Goal: Information Seeking & Learning: Learn about a topic

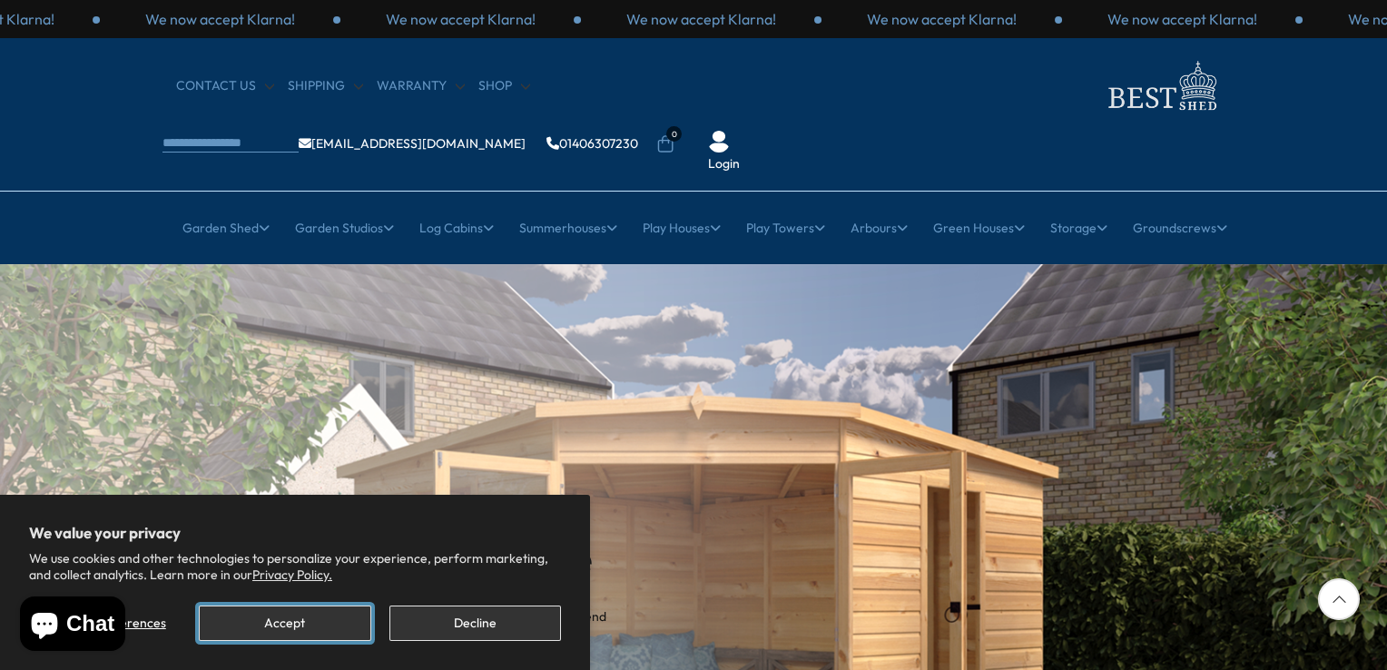
click at [333, 630] on button "Accept" at bounding box center [285, 623] width 172 height 35
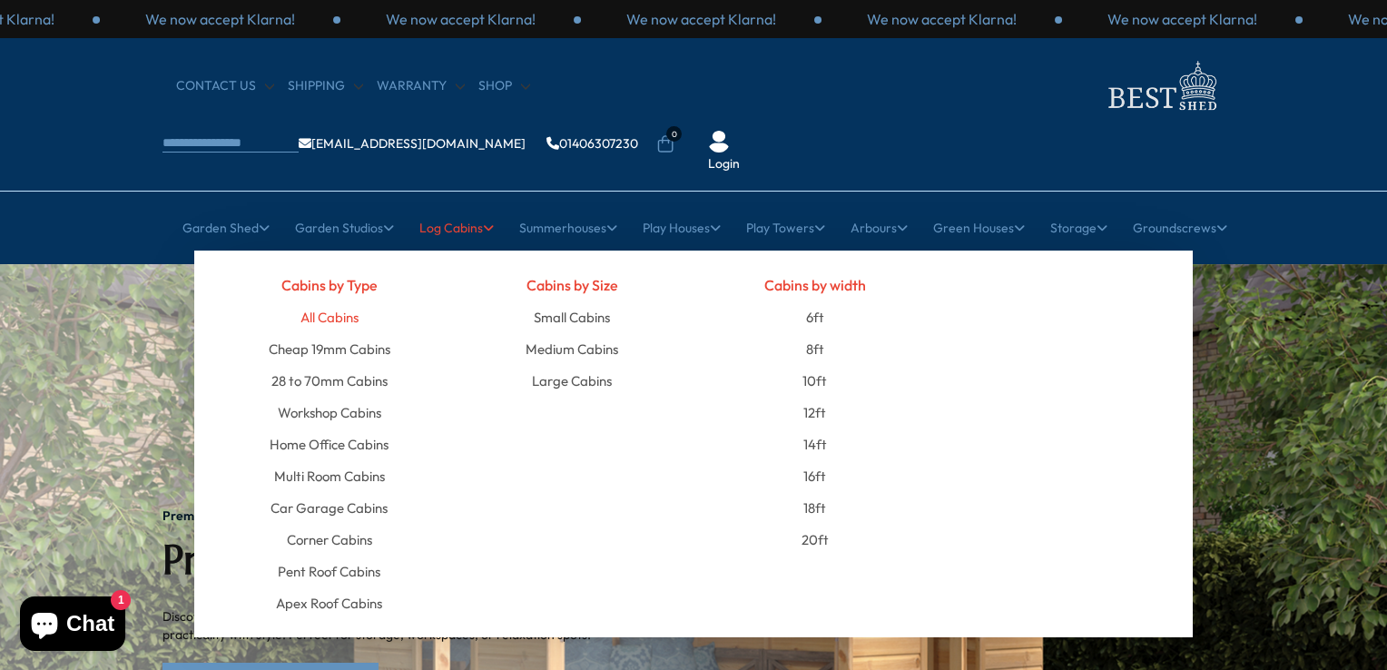
click at [330, 301] on link "All Cabins" at bounding box center [329, 317] width 58 height 32
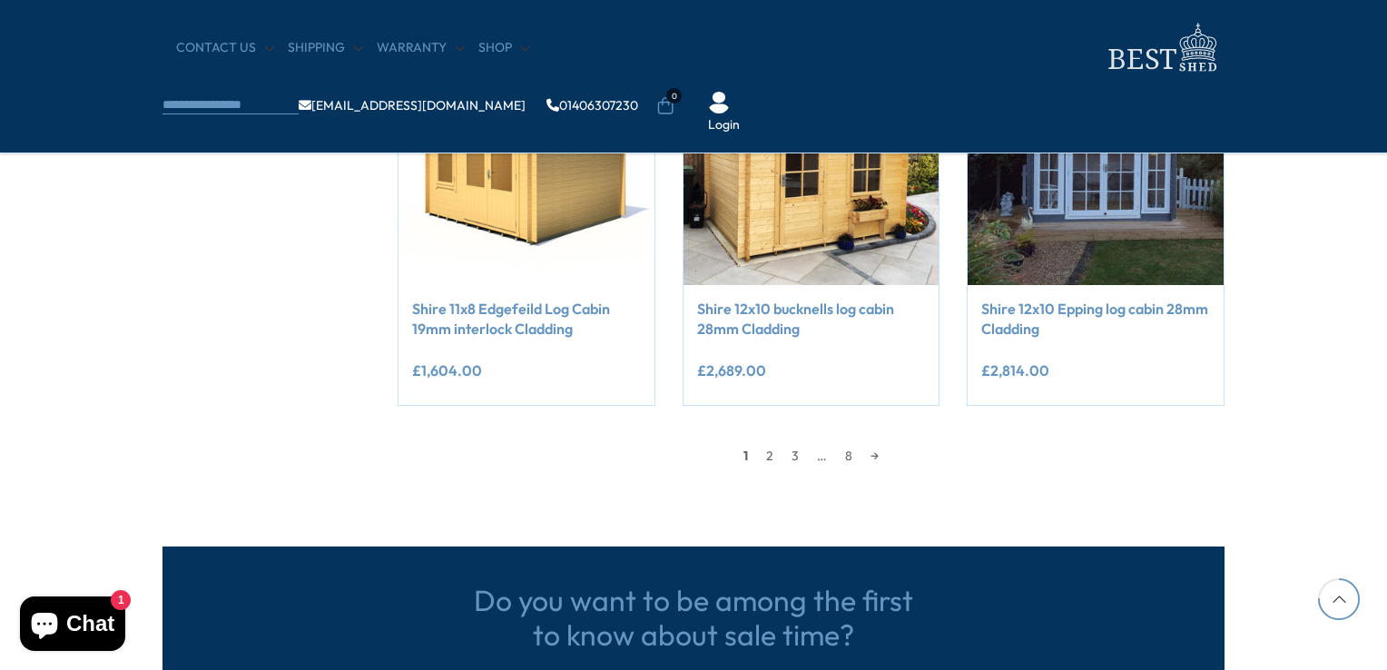
scroll to position [1634, 0]
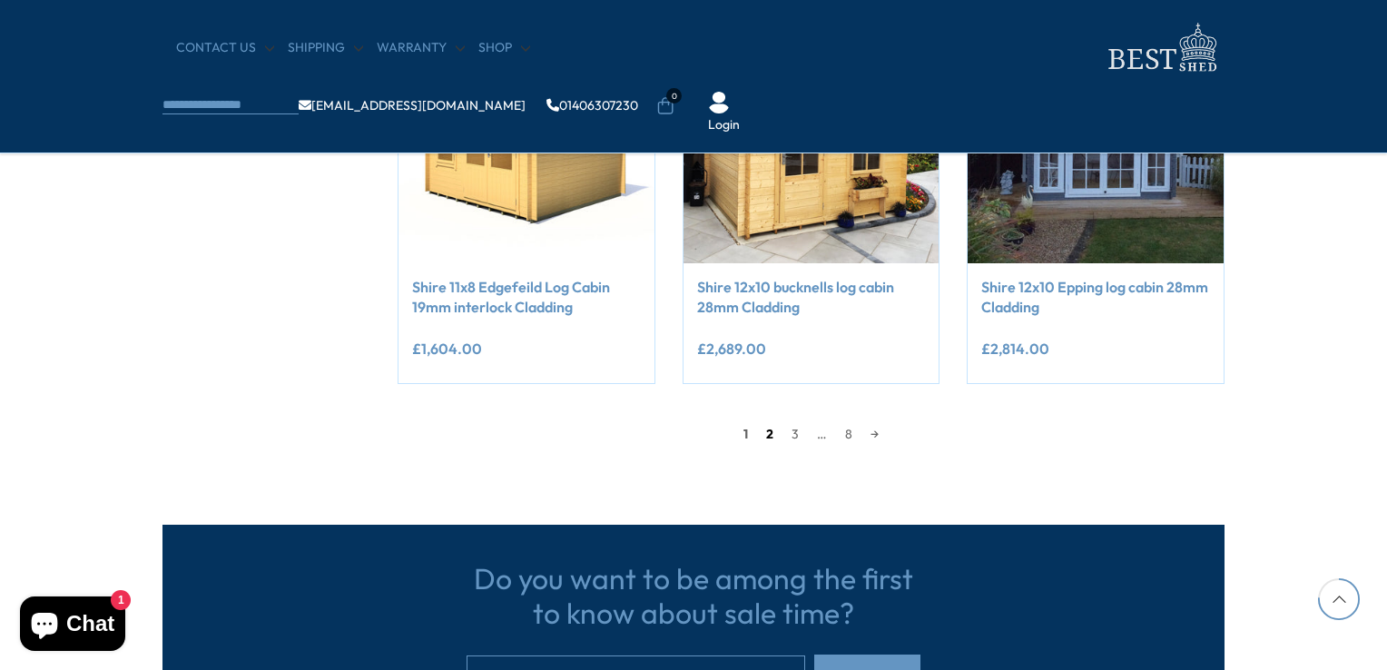
click at [764, 438] on link "2" at bounding box center [769, 433] width 25 height 27
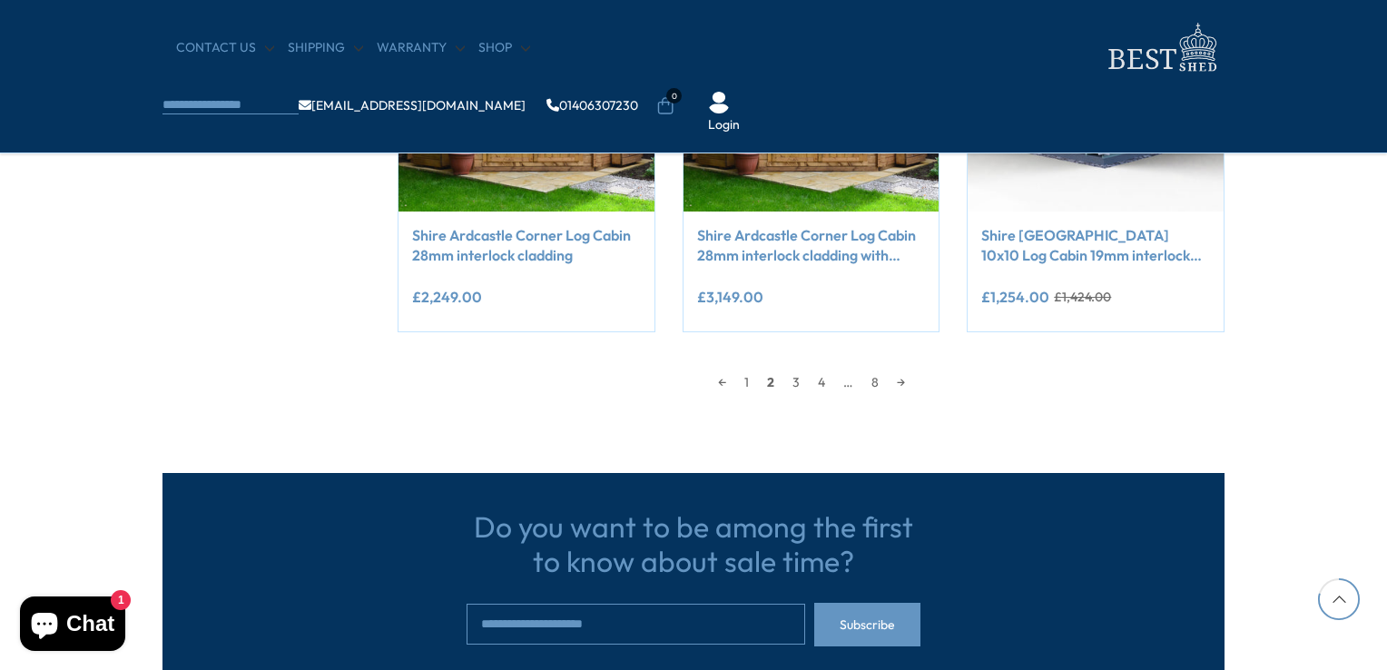
scroll to position [1707, 0]
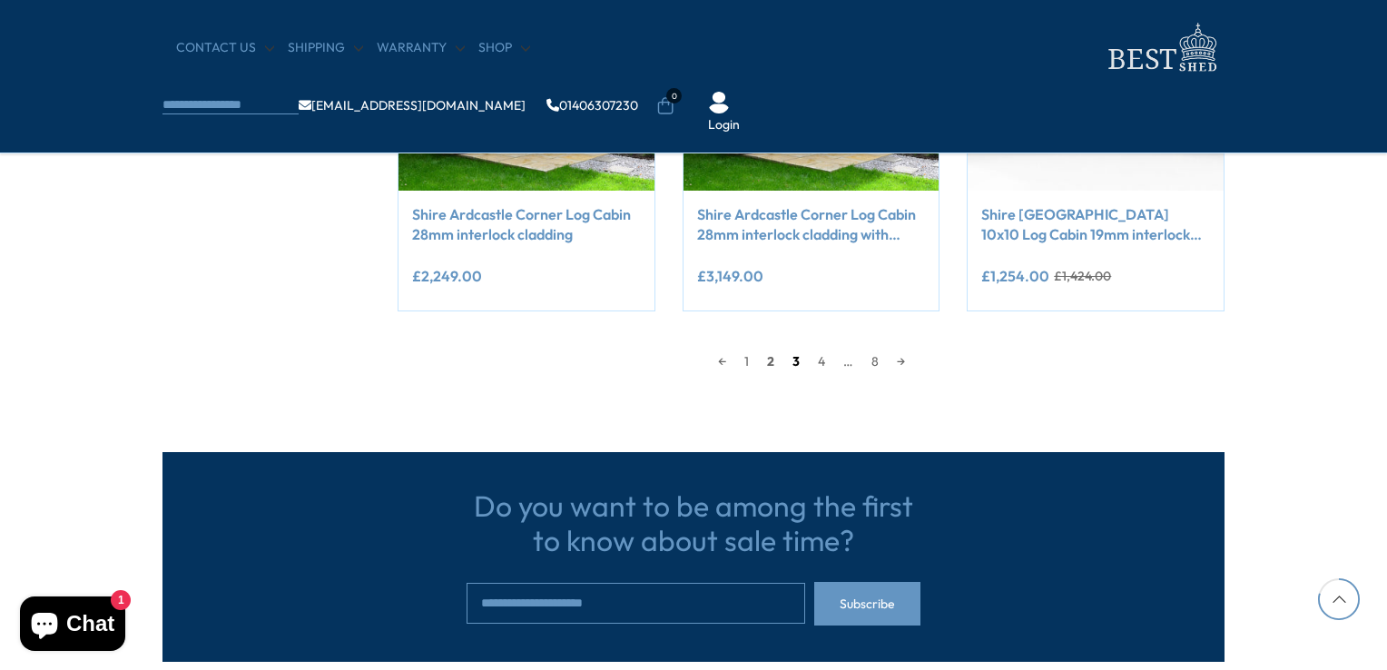
click at [793, 365] on link "3" at bounding box center [795, 361] width 25 height 27
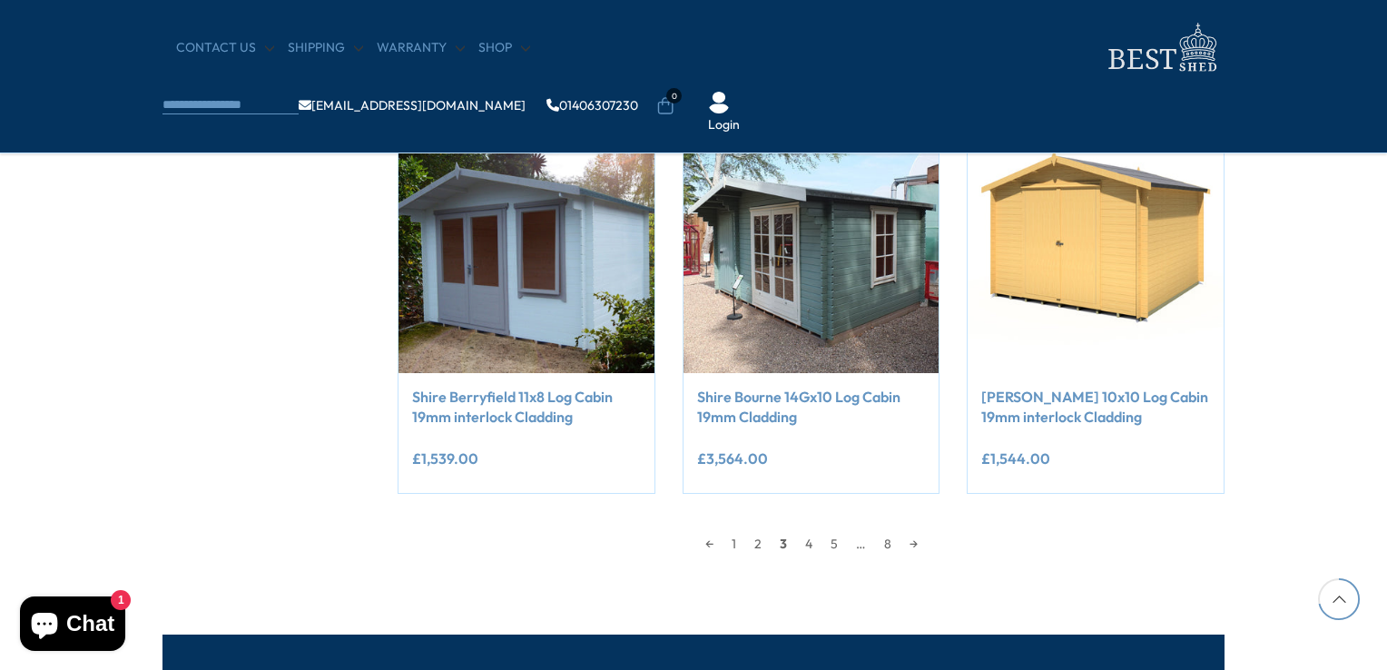
scroll to position [1525, 0]
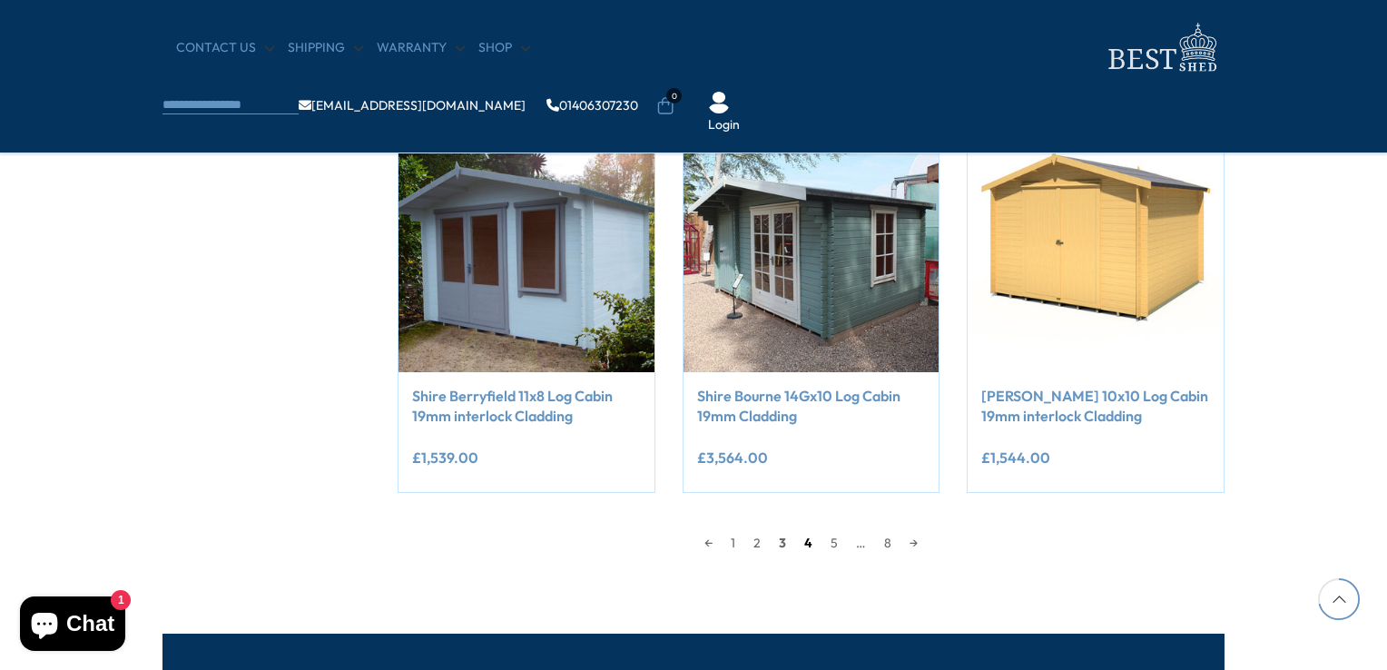
click at [805, 537] on link "4" at bounding box center [808, 542] width 26 height 27
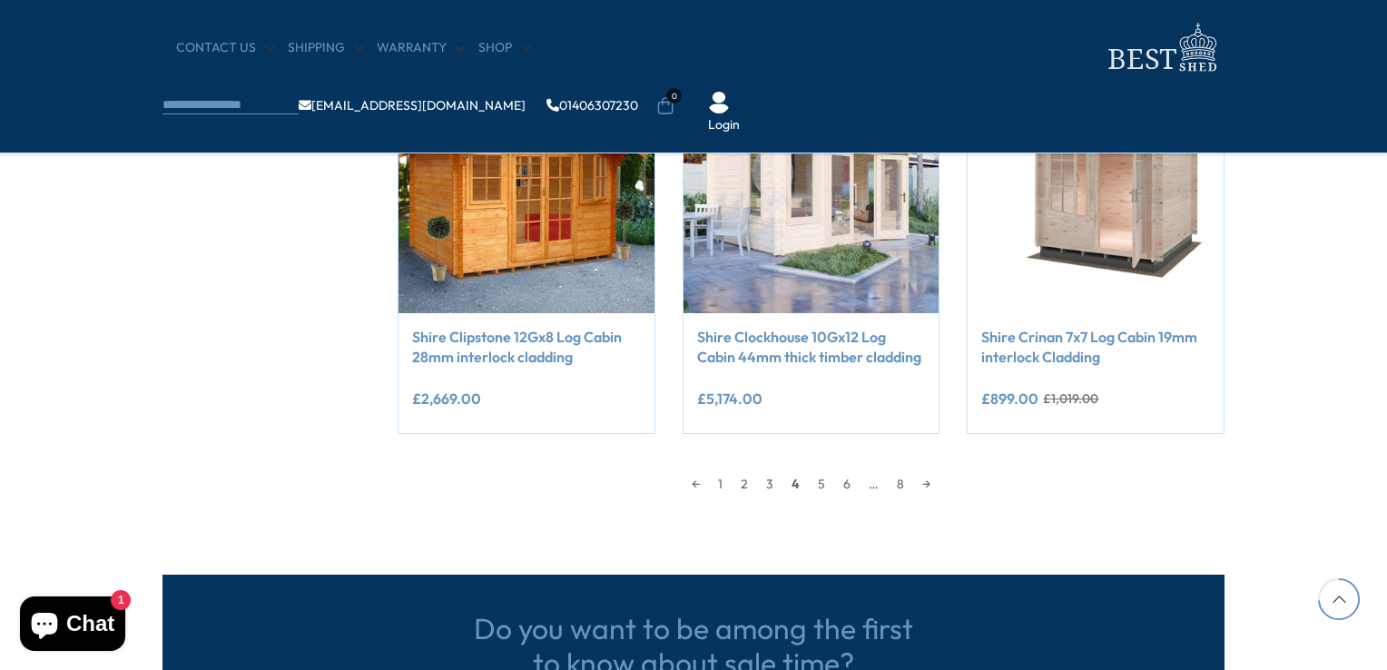
scroll to position [1616, 0]
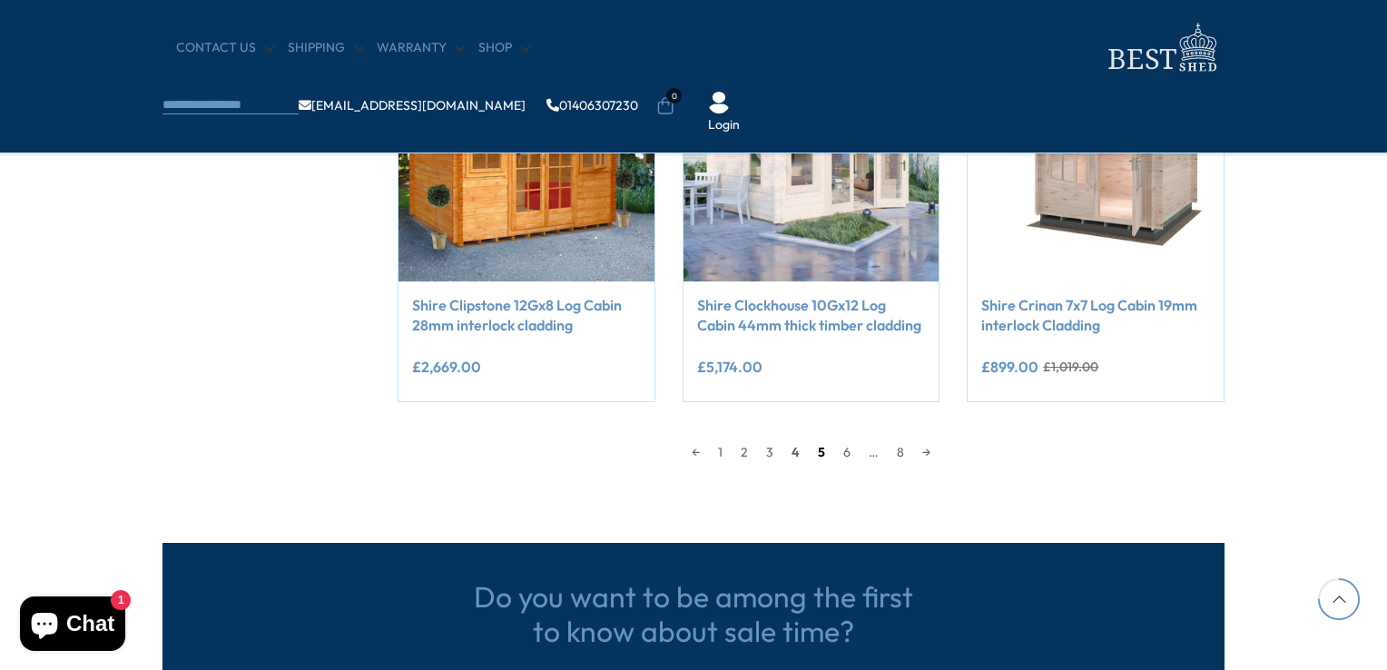
click at [820, 454] on link "5" at bounding box center [821, 451] width 25 height 27
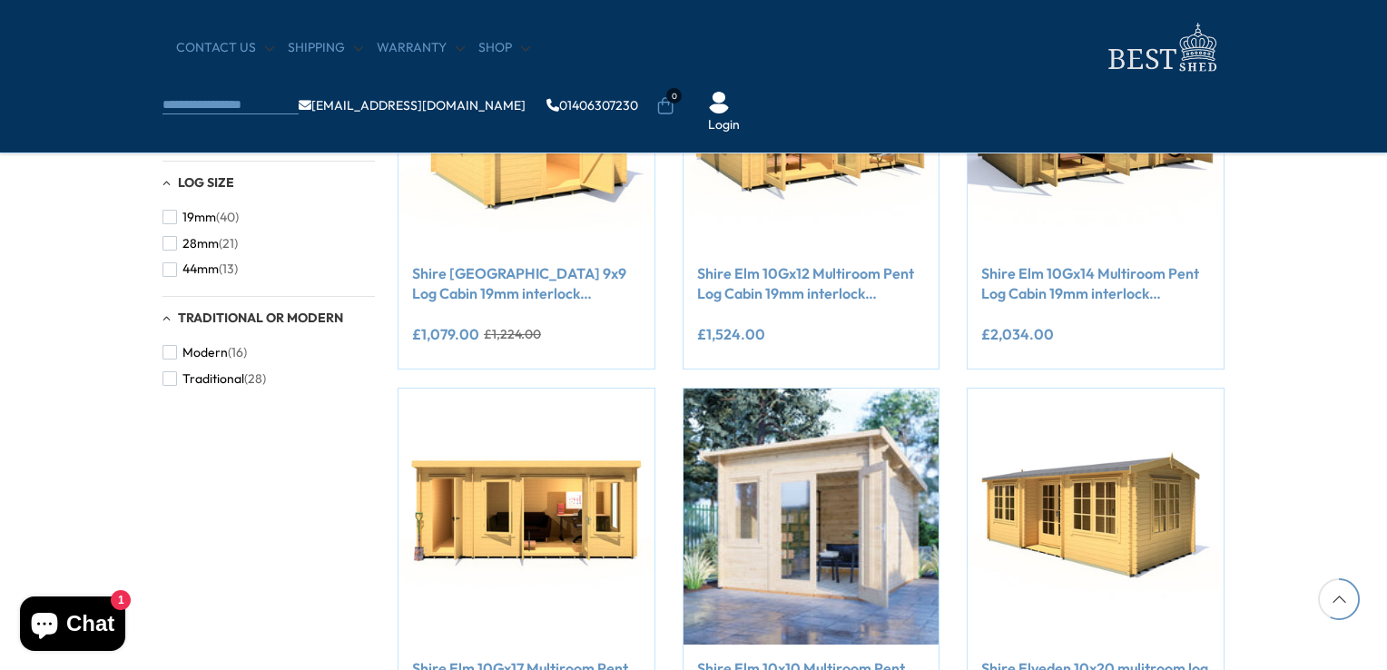
scroll to position [1162, 0]
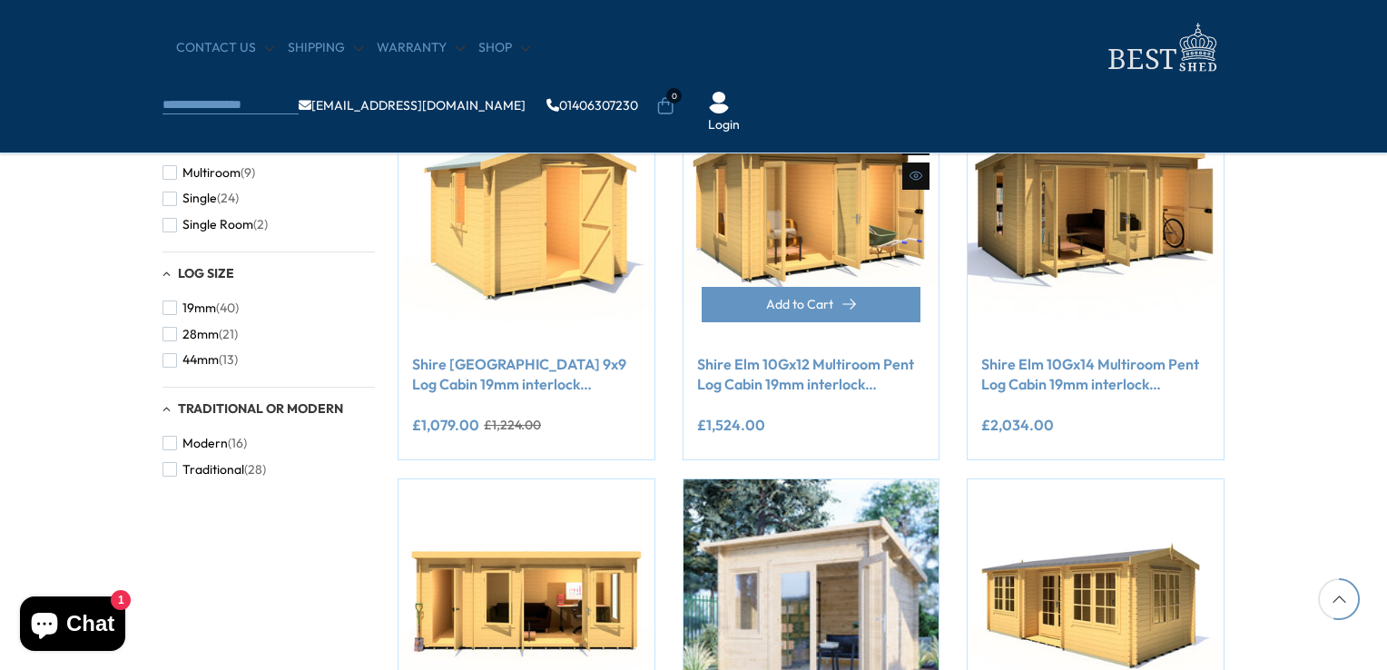
click at [814, 373] on link "Shire Elm 10Gx12 Multiroom Pent Log Cabin 19mm interlock Cladding" at bounding box center [811, 374] width 229 height 41
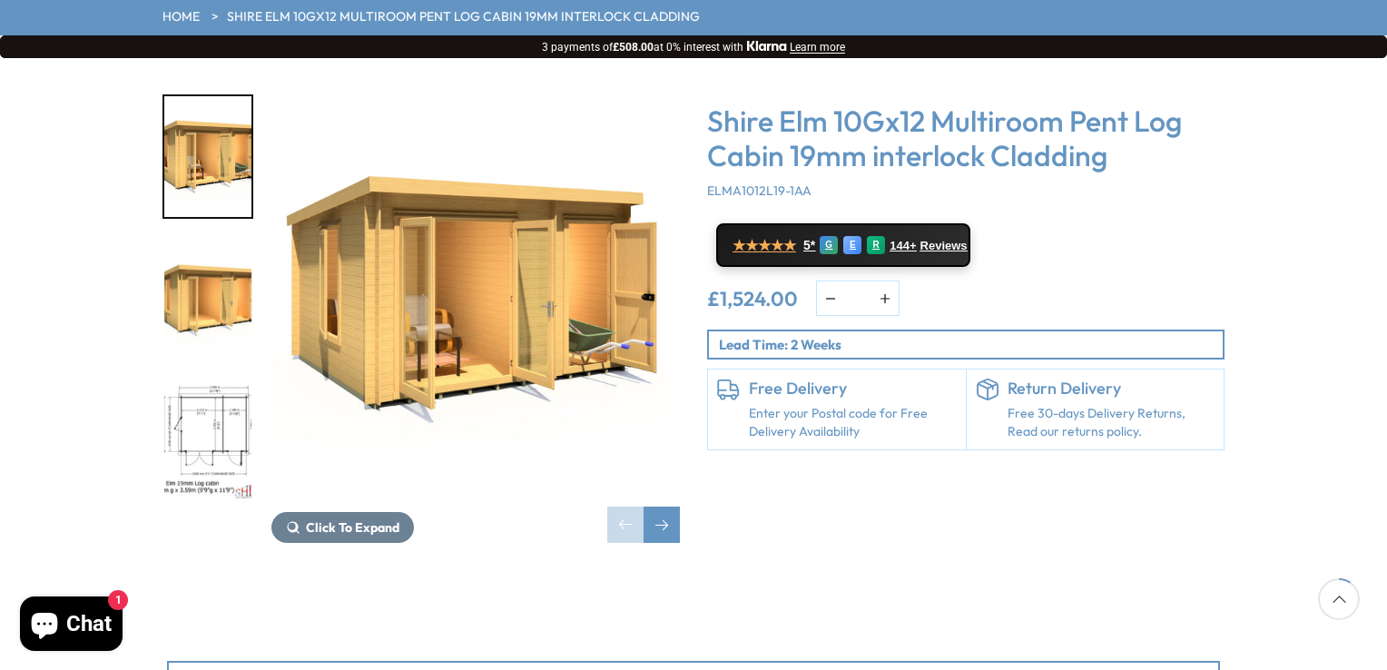
scroll to position [272, 0]
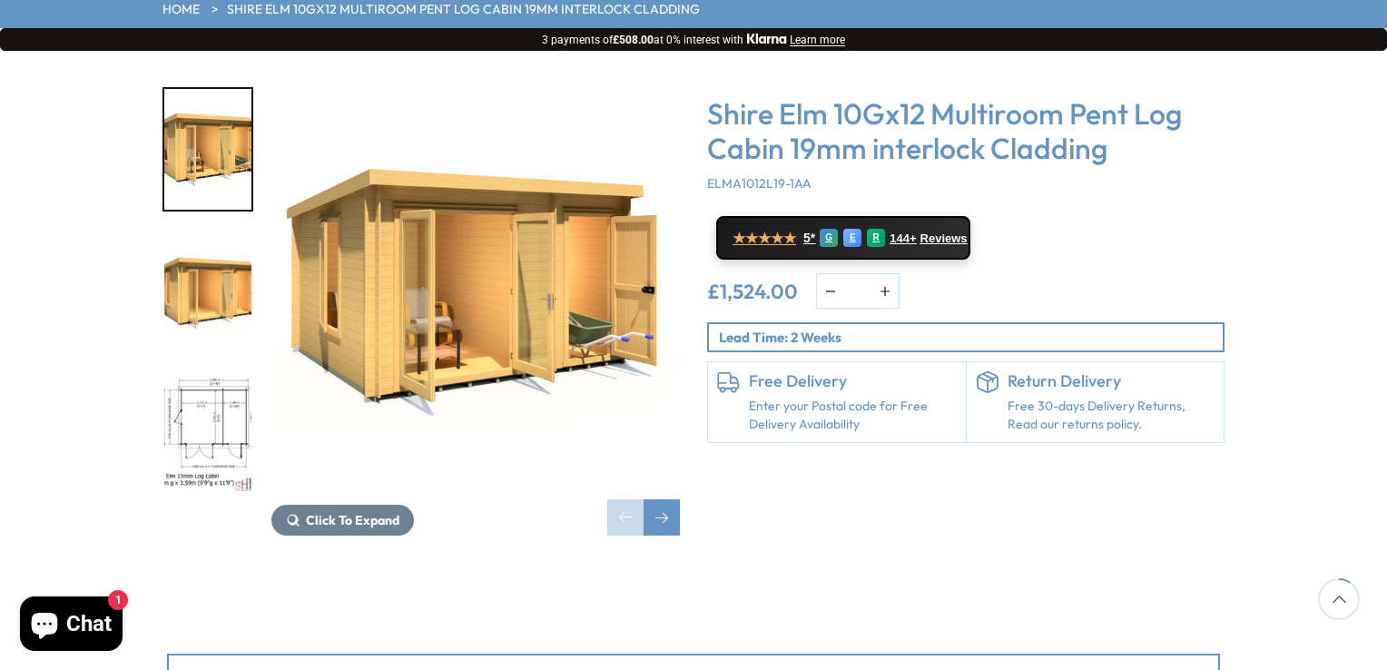
click at [202, 377] on img "3 / 10" at bounding box center [207, 433] width 87 height 121
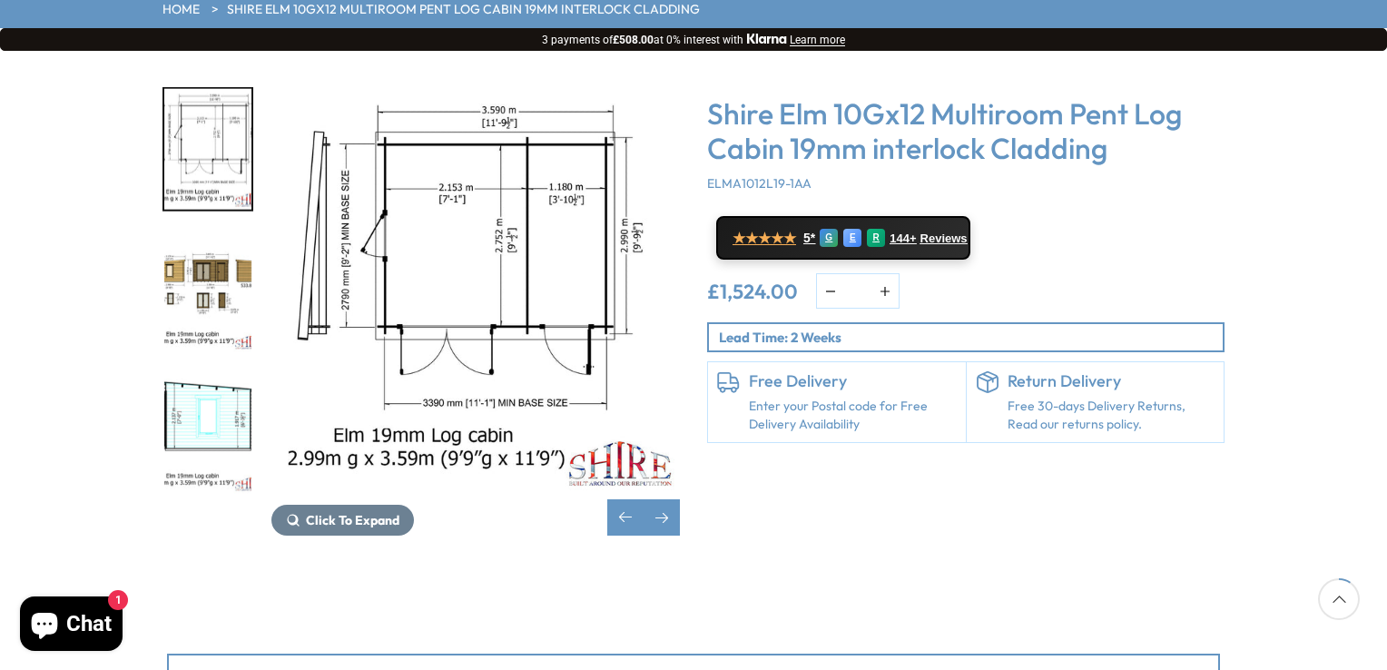
click at [206, 244] on img "4 / 10" at bounding box center [207, 291] width 87 height 121
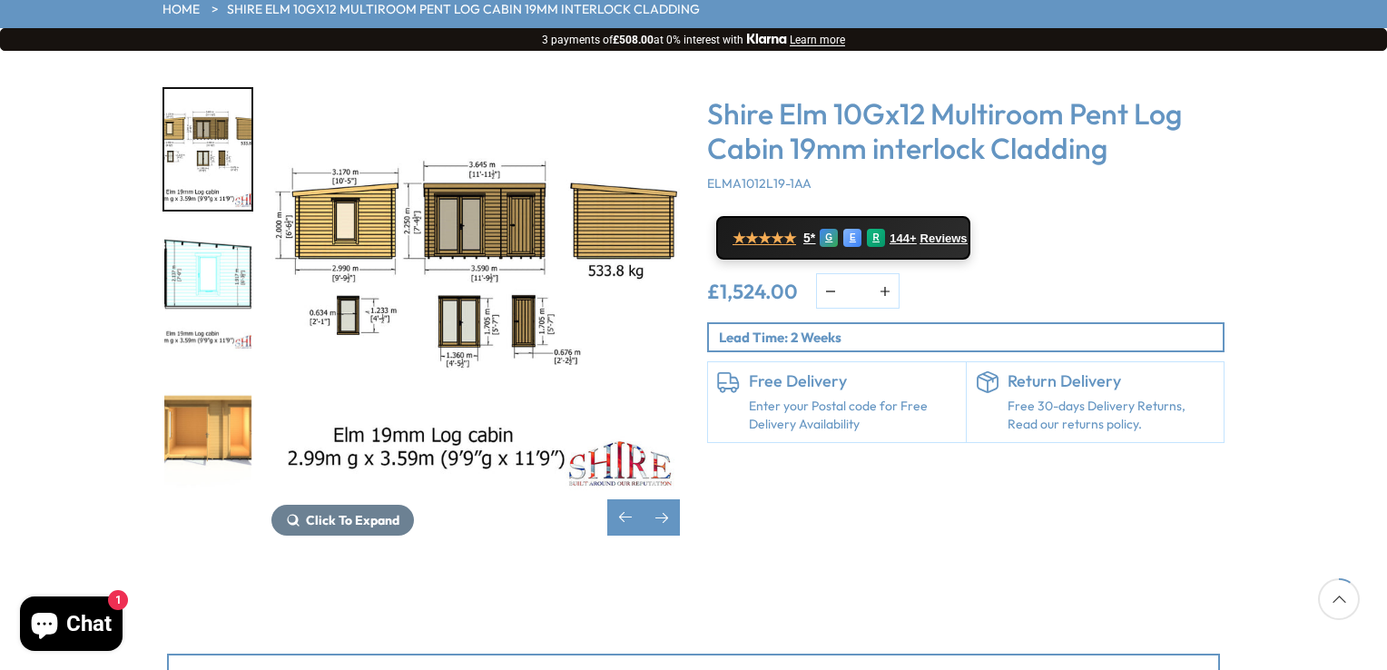
click at [212, 373] on img "6 / 10" at bounding box center [207, 433] width 87 height 121
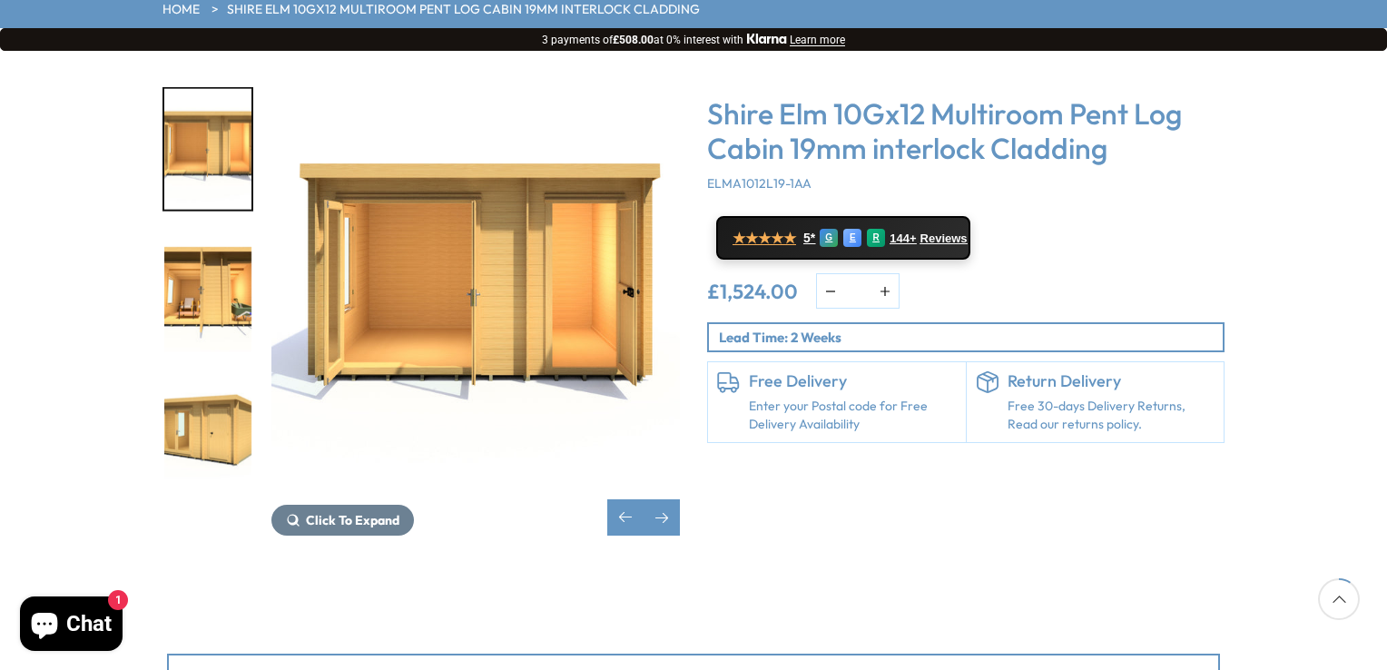
click at [218, 373] on img "8 / 10" at bounding box center [207, 433] width 87 height 121
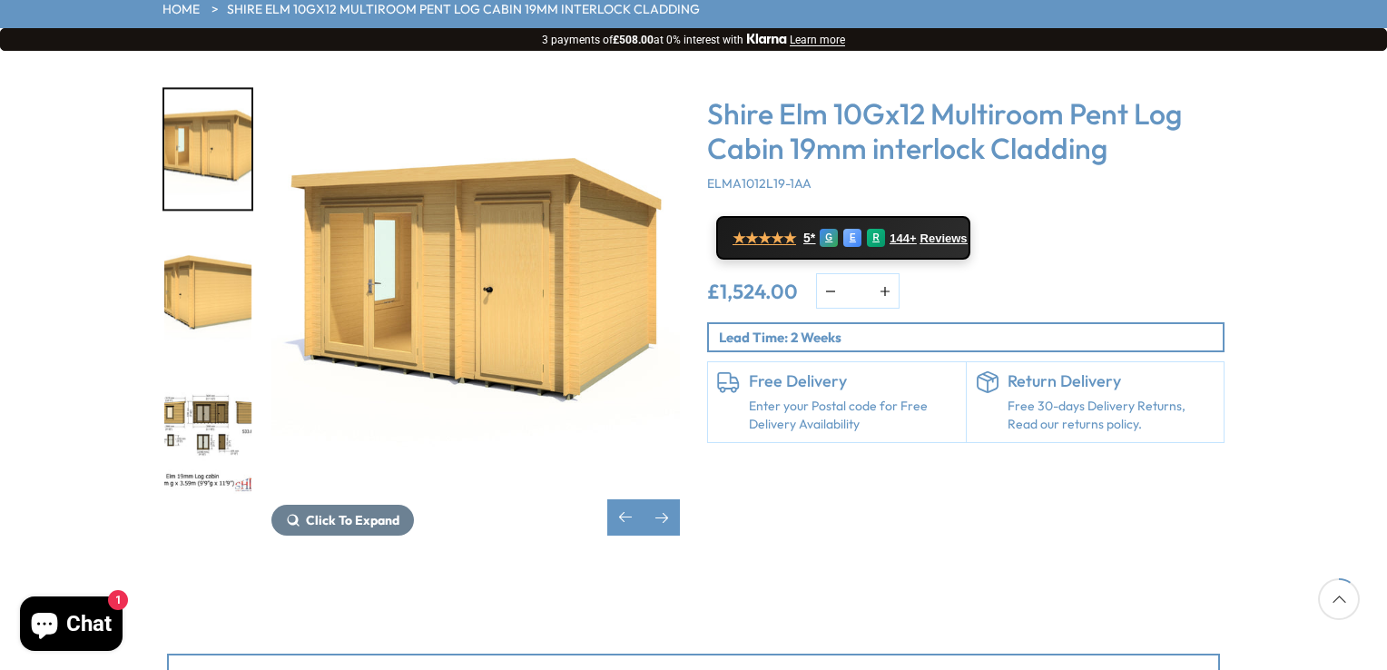
click at [214, 265] on img "9 / 10" at bounding box center [207, 291] width 87 height 121
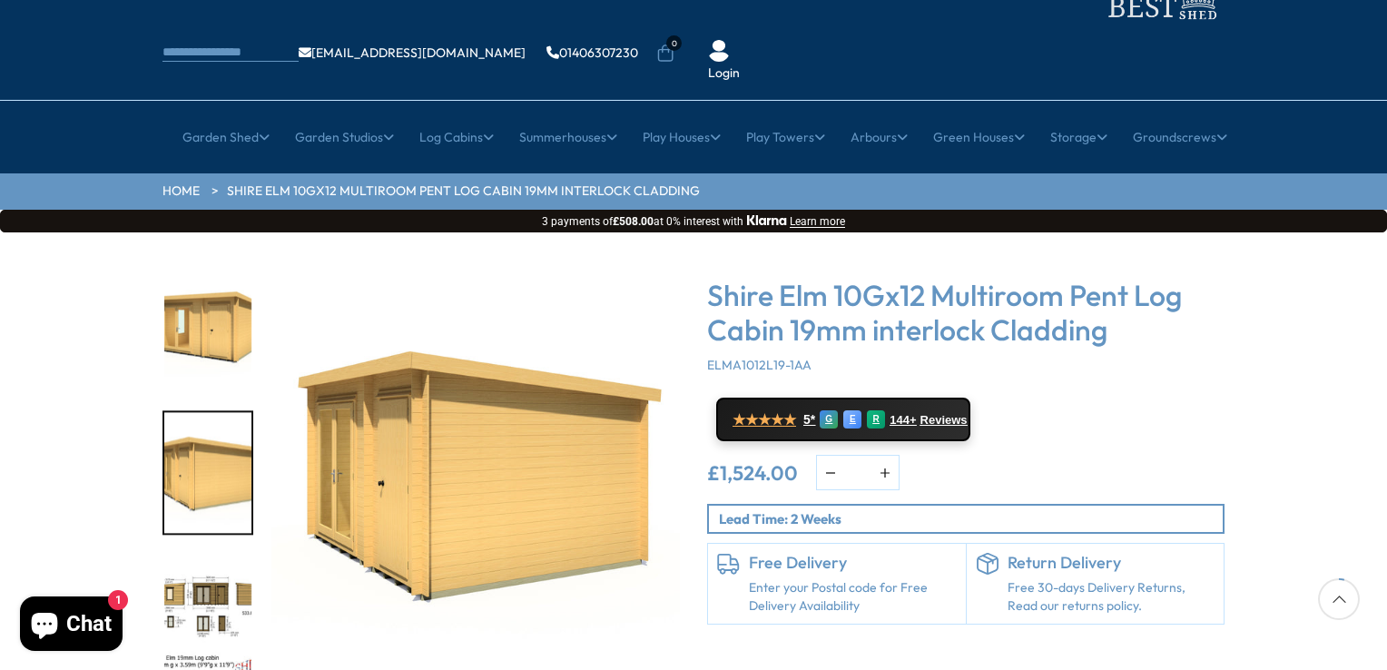
scroll to position [182, 0]
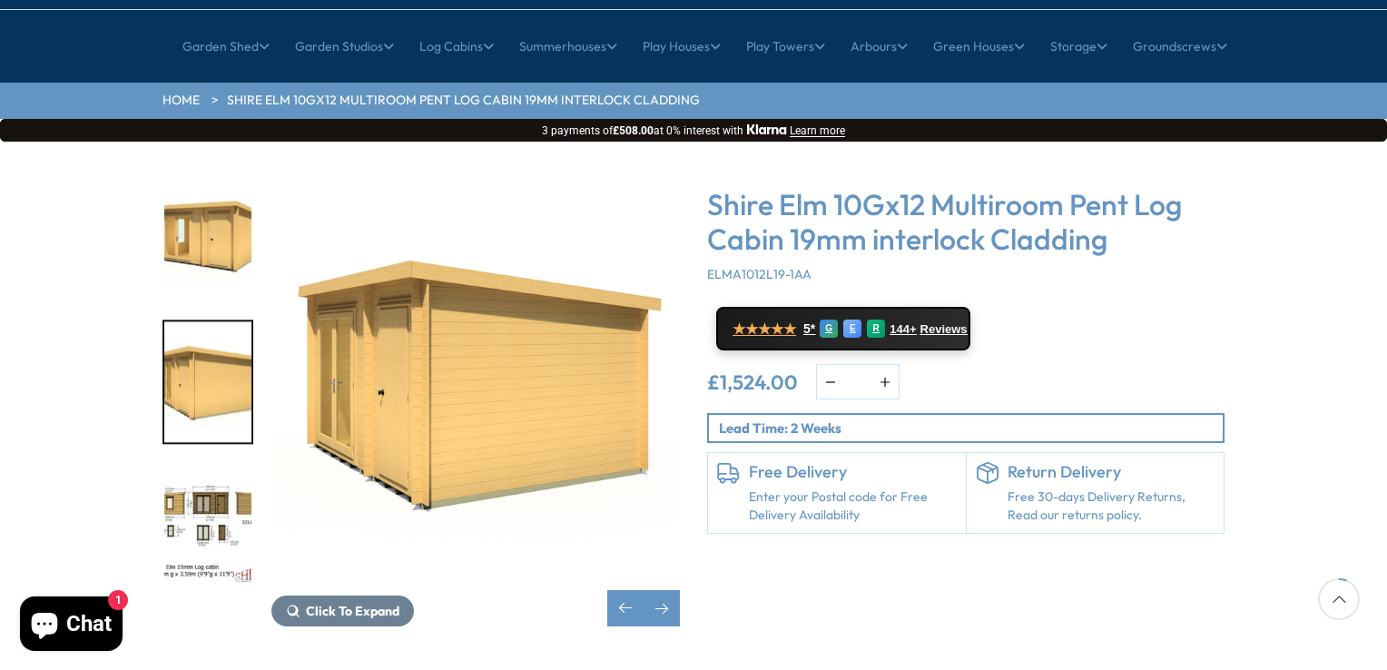
click at [218, 464] on img "10 / 10" at bounding box center [207, 524] width 87 height 121
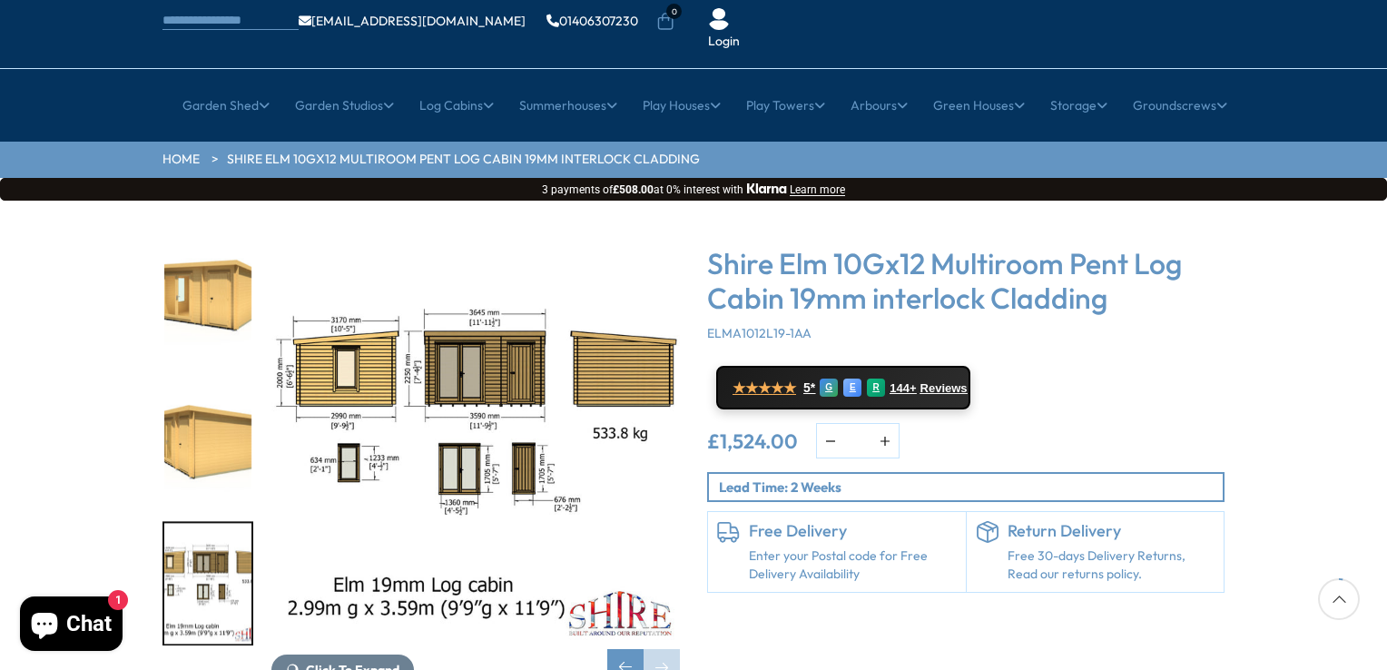
scroll to position [91, 0]
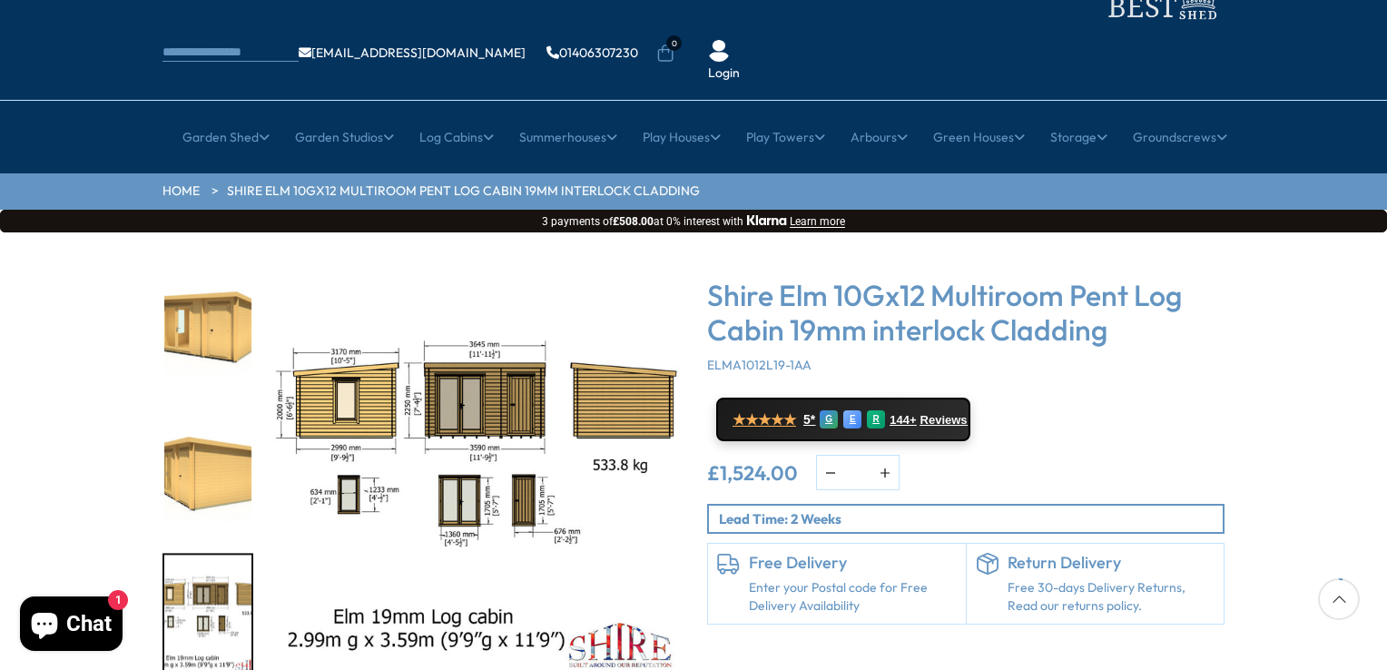
click at [235, 417] on img "9 / 10" at bounding box center [207, 473] width 87 height 121
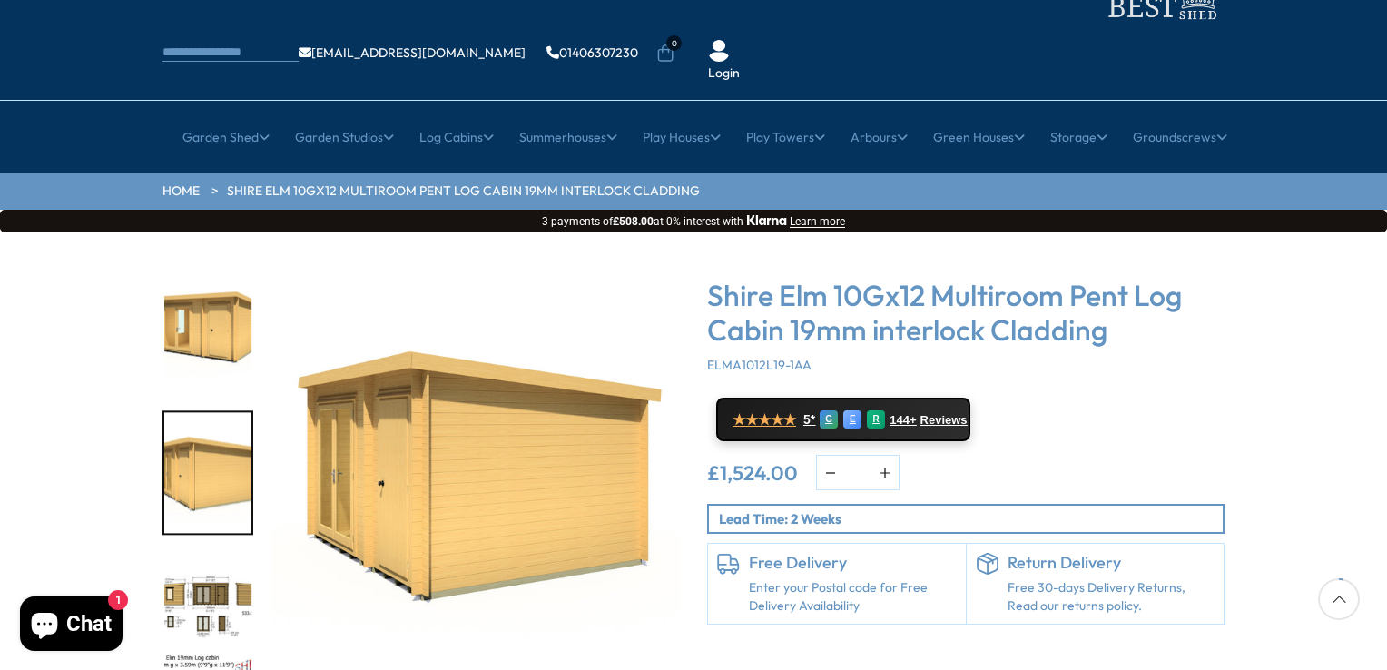
click at [231, 296] on img "8 / 10" at bounding box center [207, 331] width 87 height 121
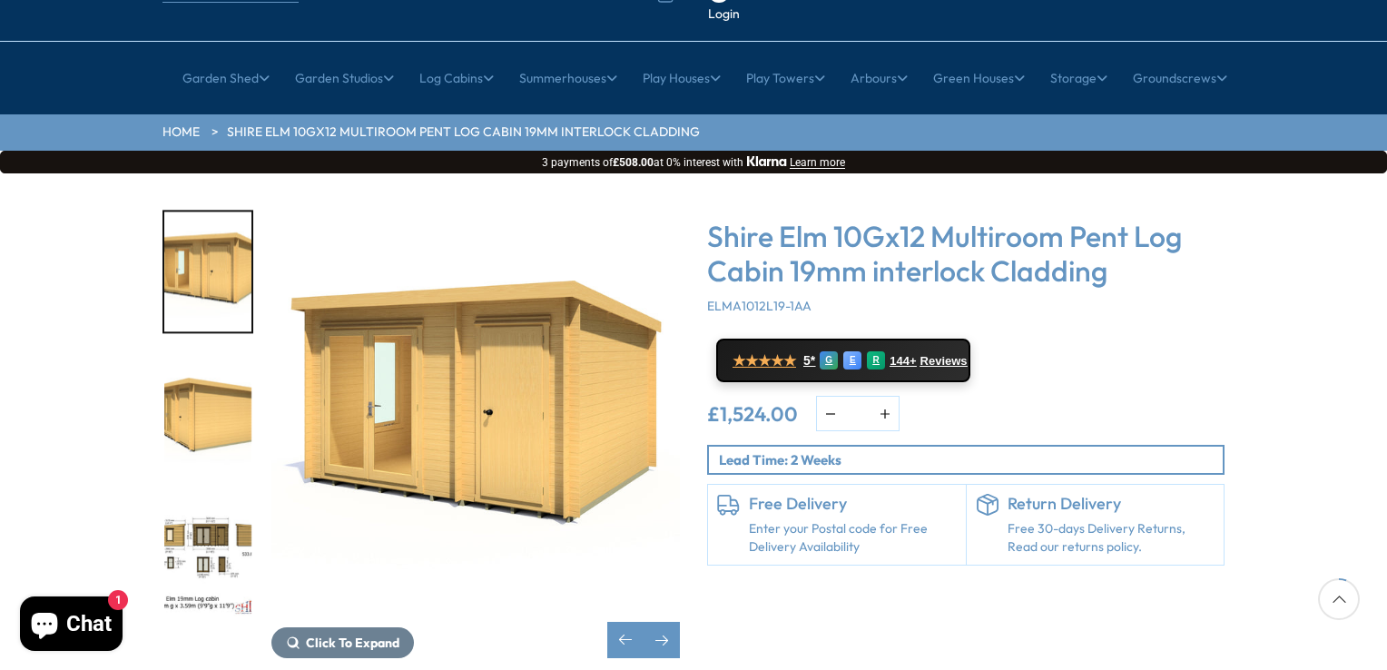
scroll to position [182, 0]
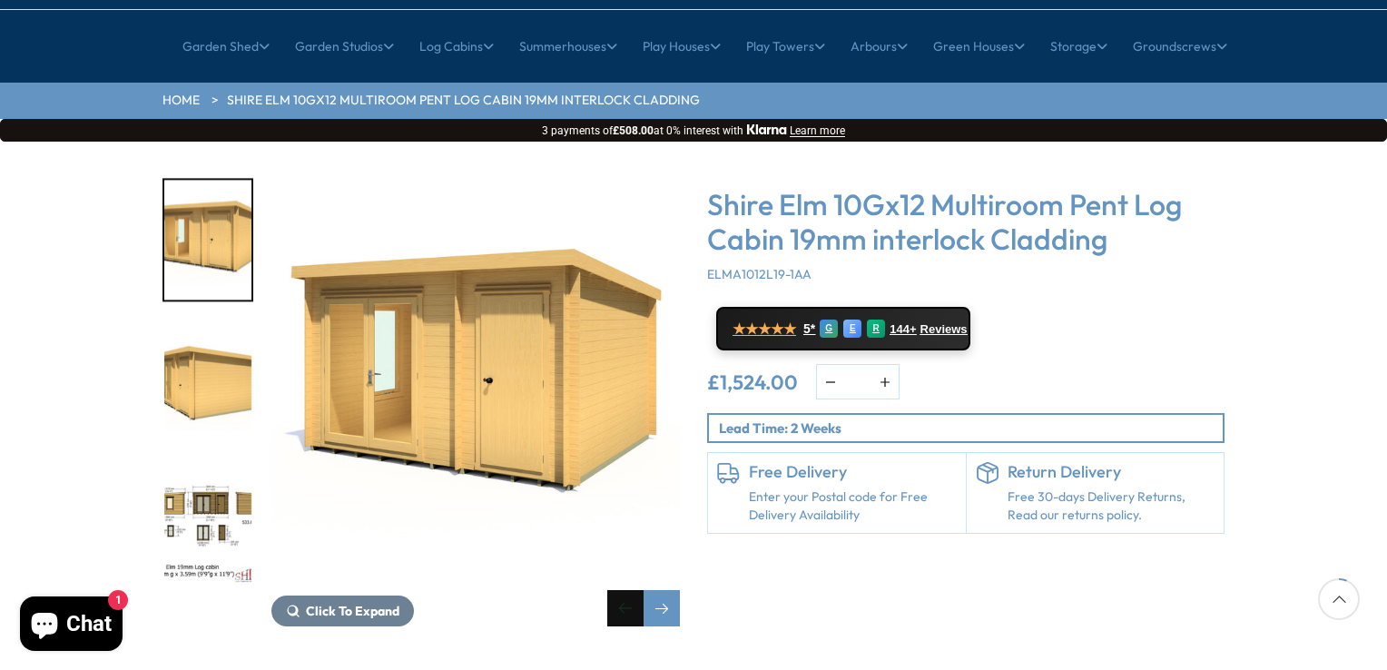
click at [618, 590] on div "Previous slide" at bounding box center [625, 608] width 36 height 36
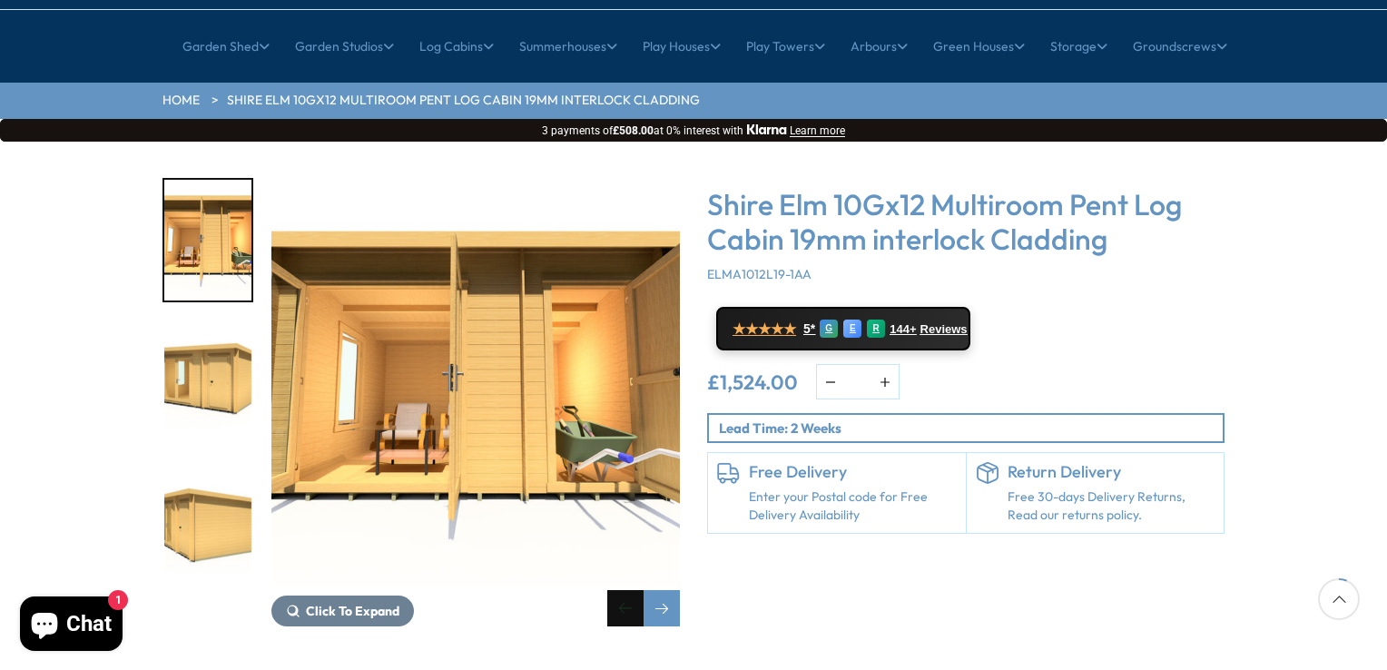
click at [616, 590] on div "Previous slide" at bounding box center [625, 608] width 36 height 36
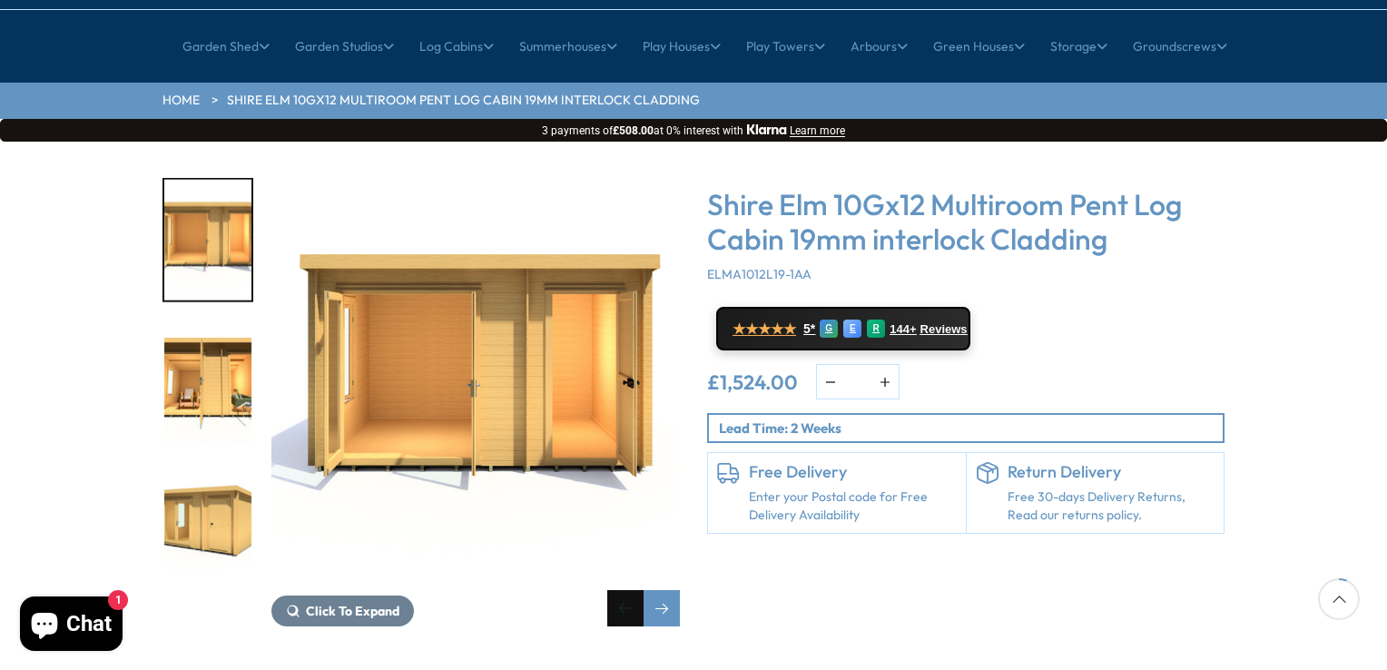
click at [616, 590] on div "Previous slide" at bounding box center [625, 608] width 36 height 36
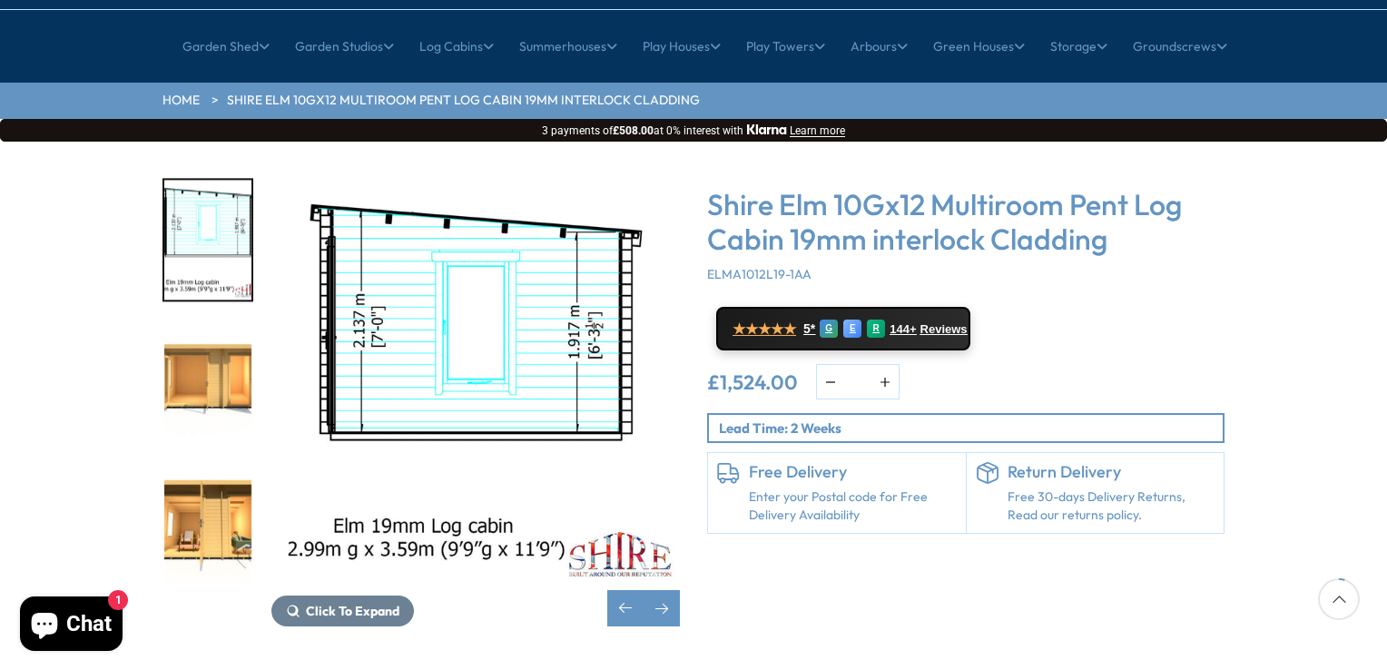
scroll to position [91, 0]
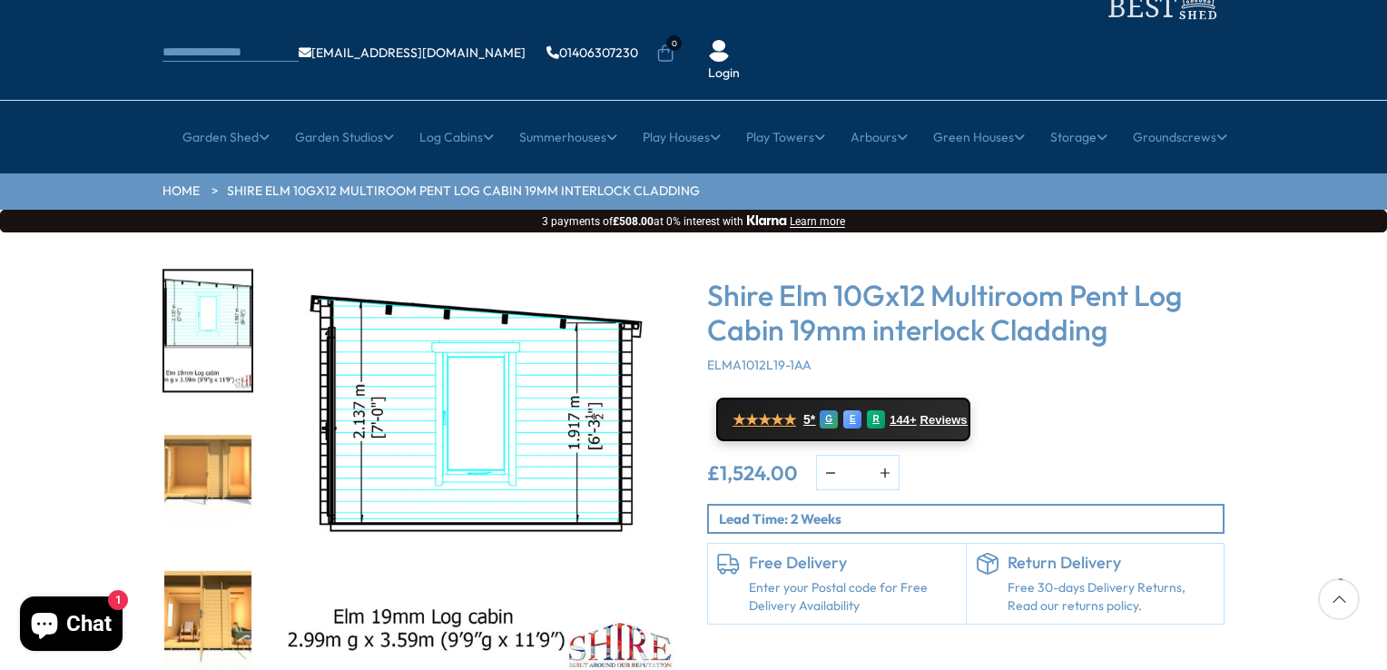
click at [58, 302] on div "Click To Expand Click To Expand Click To Expand Click To Expand Click To Expand…" at bounding box center [693, 506] width 1387 height 548
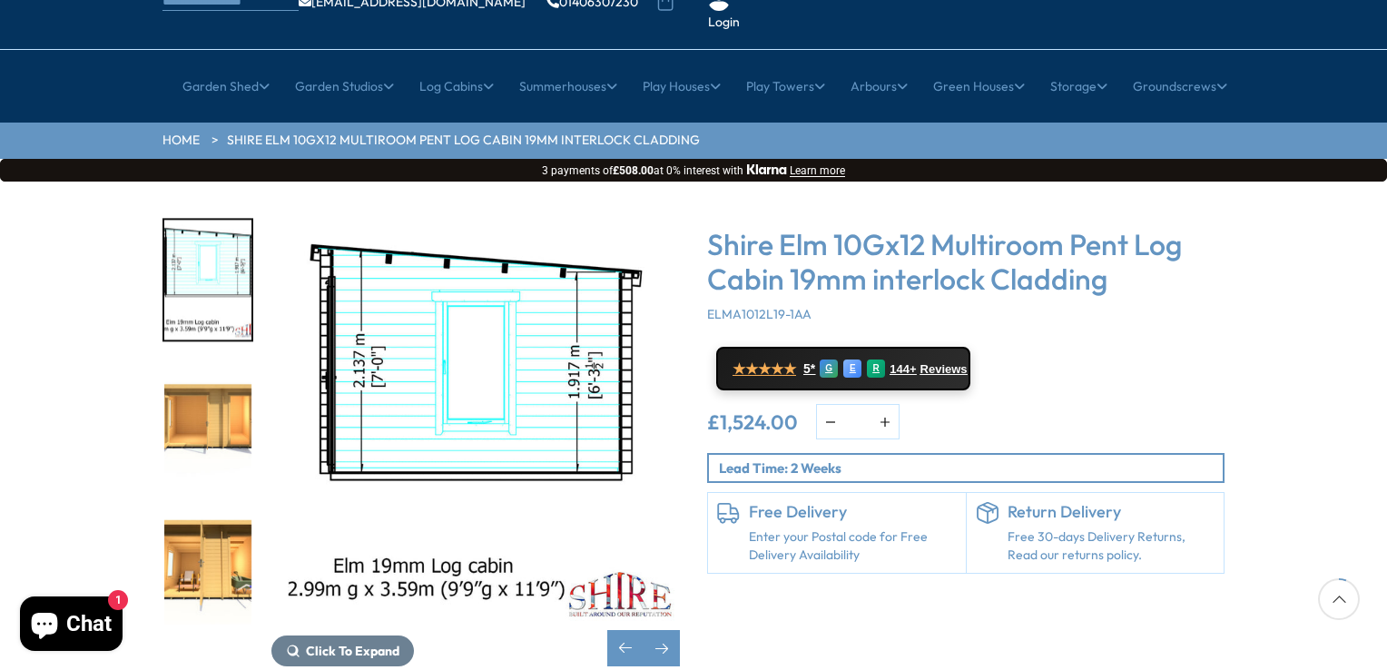
scroll to position [182, 0]
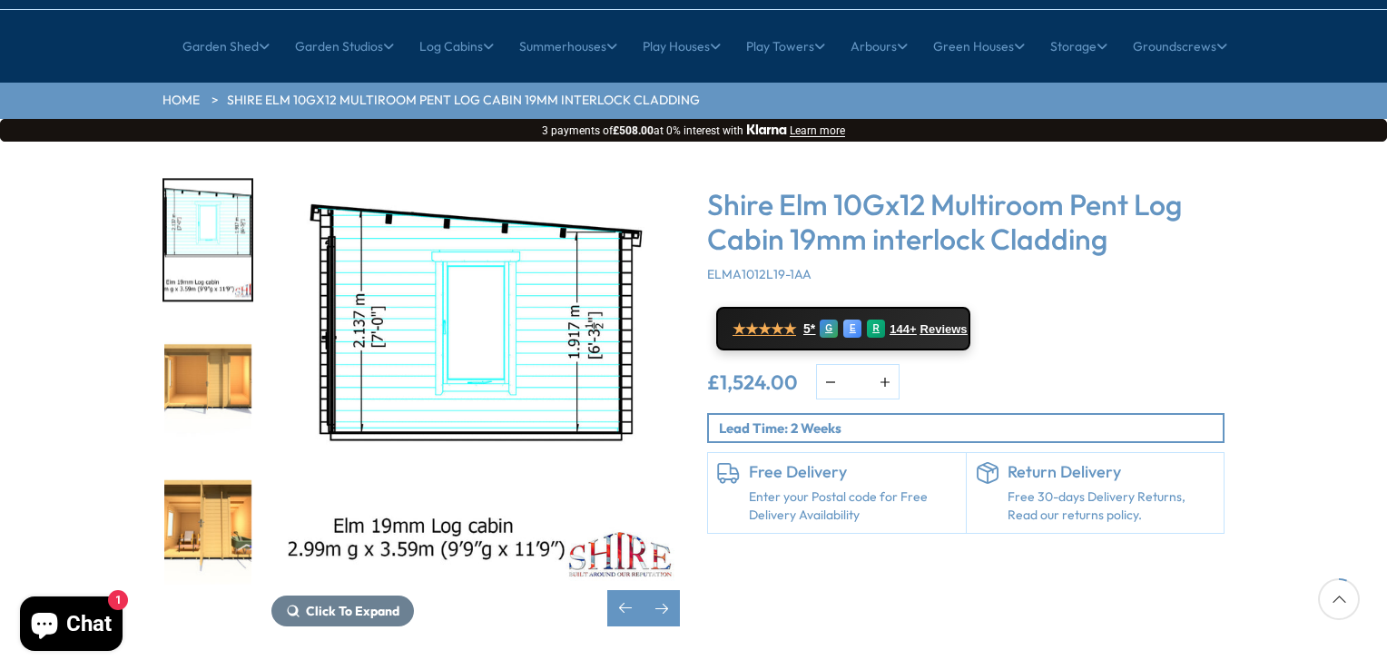
click at [211, 332] on img "6 / 10" at bounding box center [207, 382] width 87 height 121
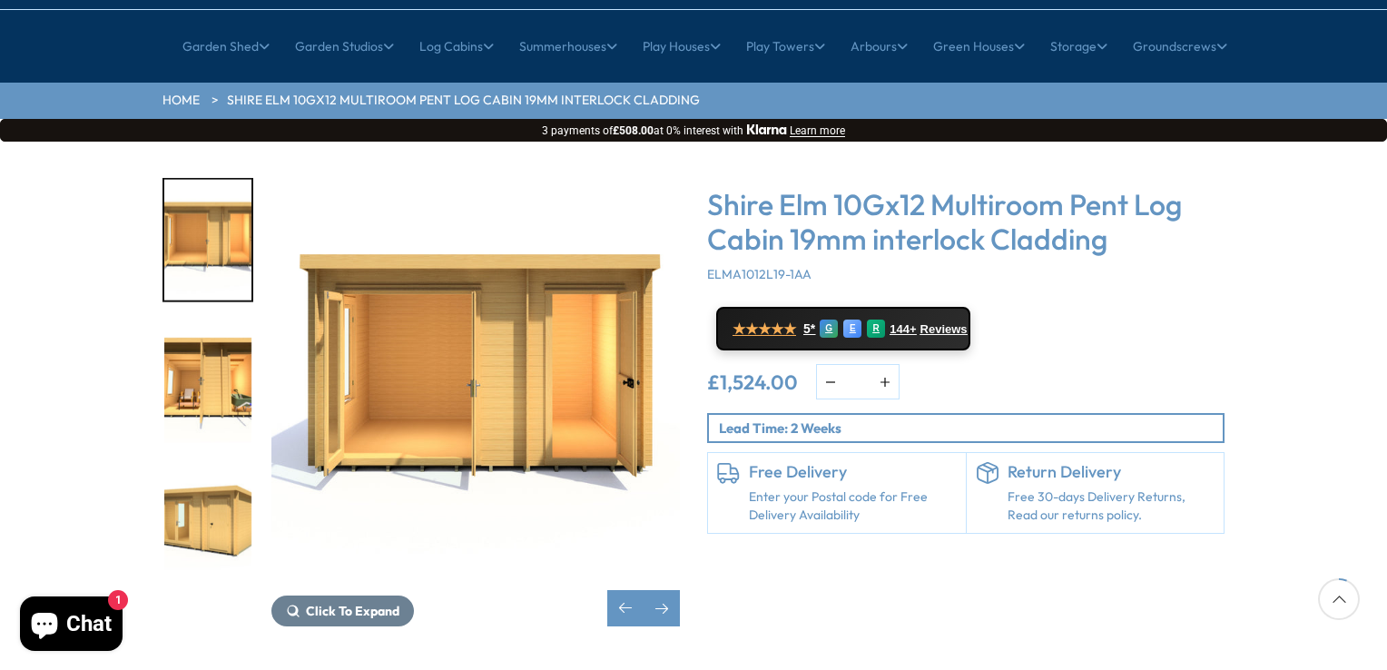
click at [209, 338] on img "7 / 10" at bounding box center [207, 382] width 87 height 121
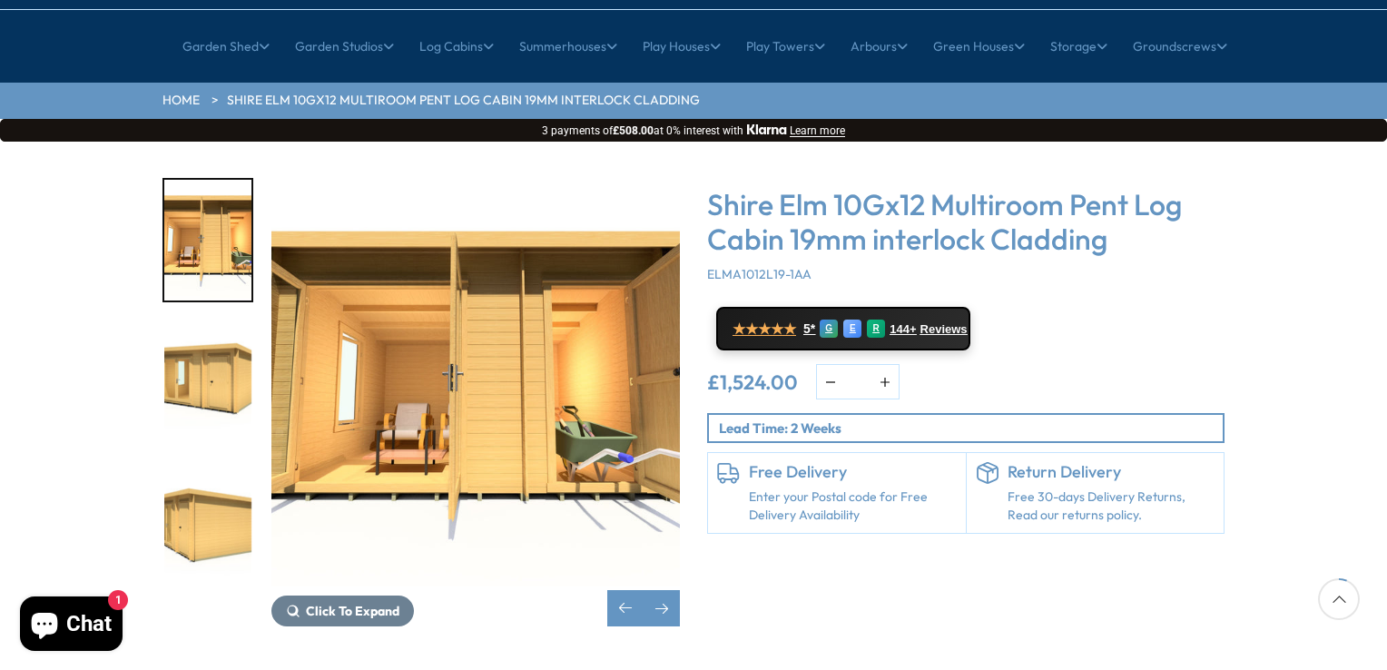
click at [214, 357] on img "8 / 10" at bounding box center [207, 382] width 87 height 121
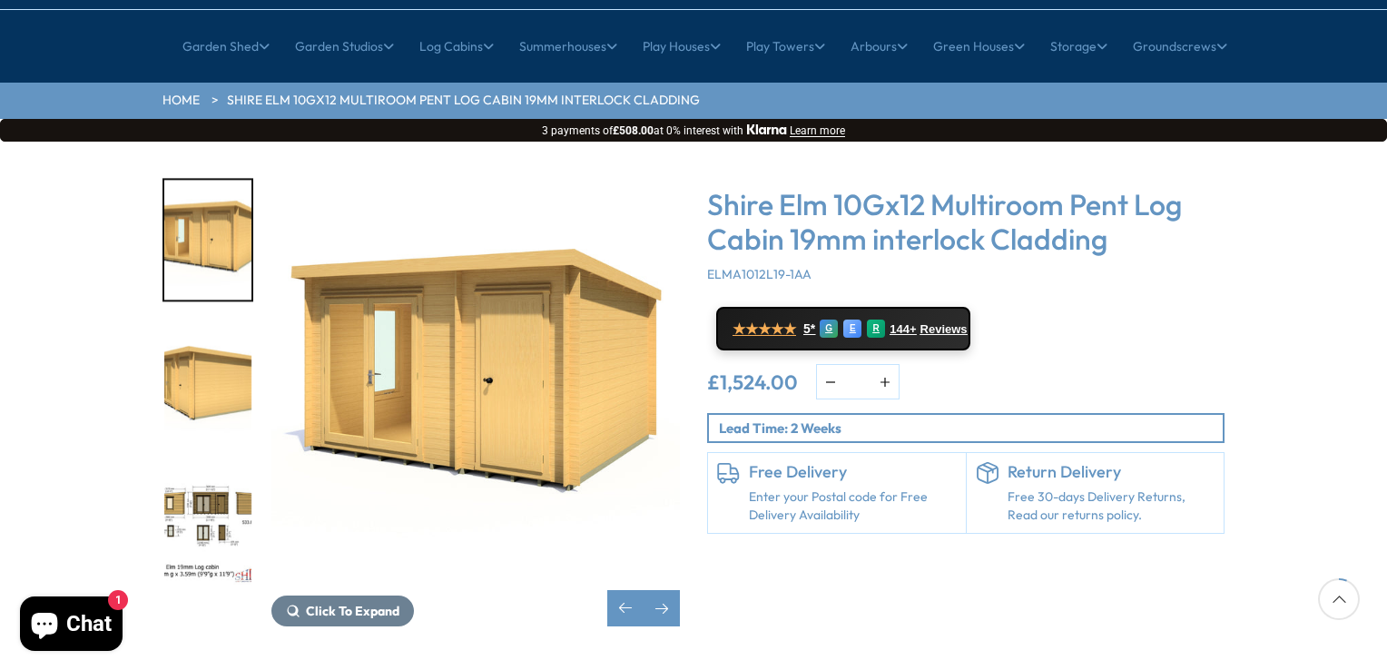
click at [214, 357] on img "9 / 10" at bounding box center [207, 382] width 87 height 121
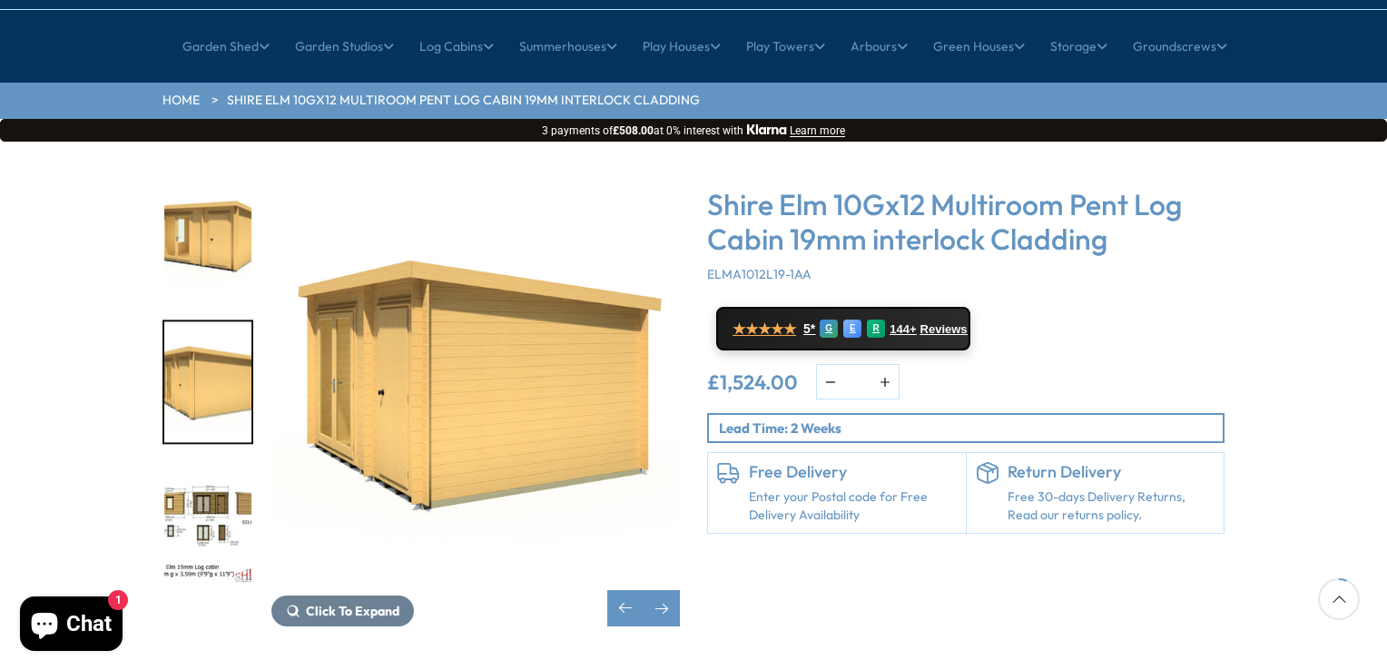
click at [211, 464] on img "10 / 10" at bounding box center [207, 524] width 87 height 121
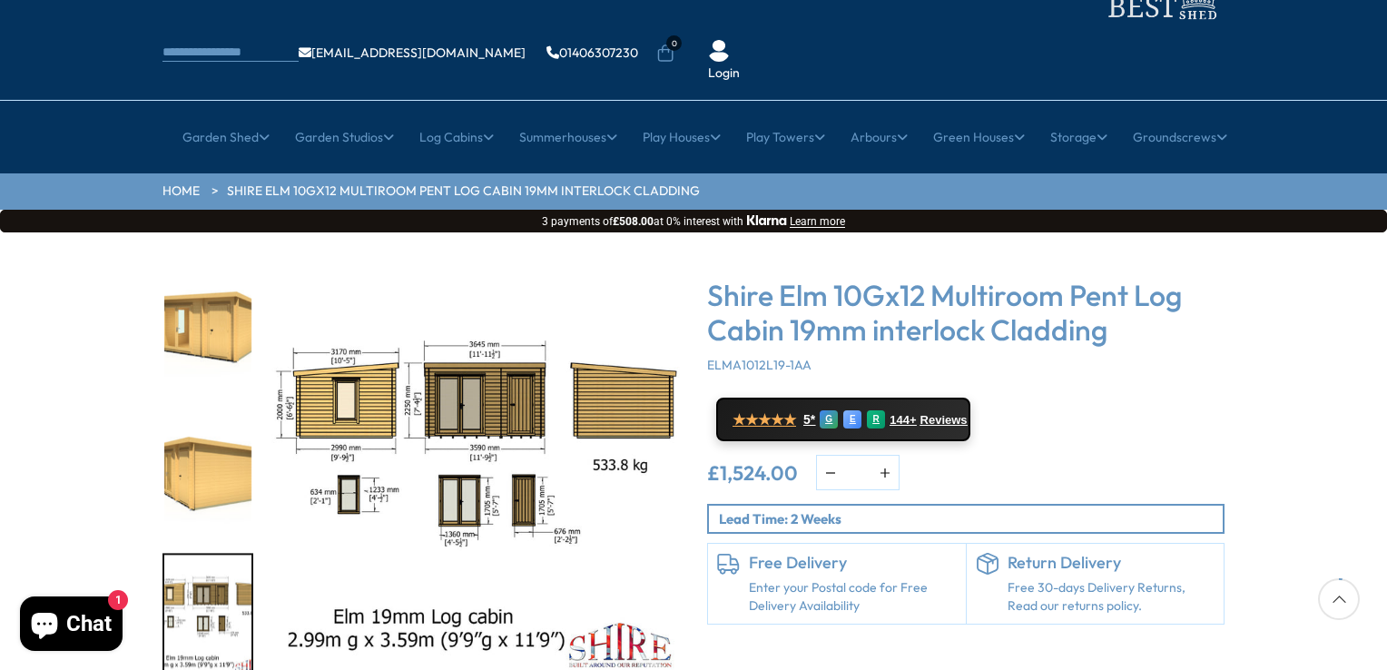
scroll to position [0, 0]
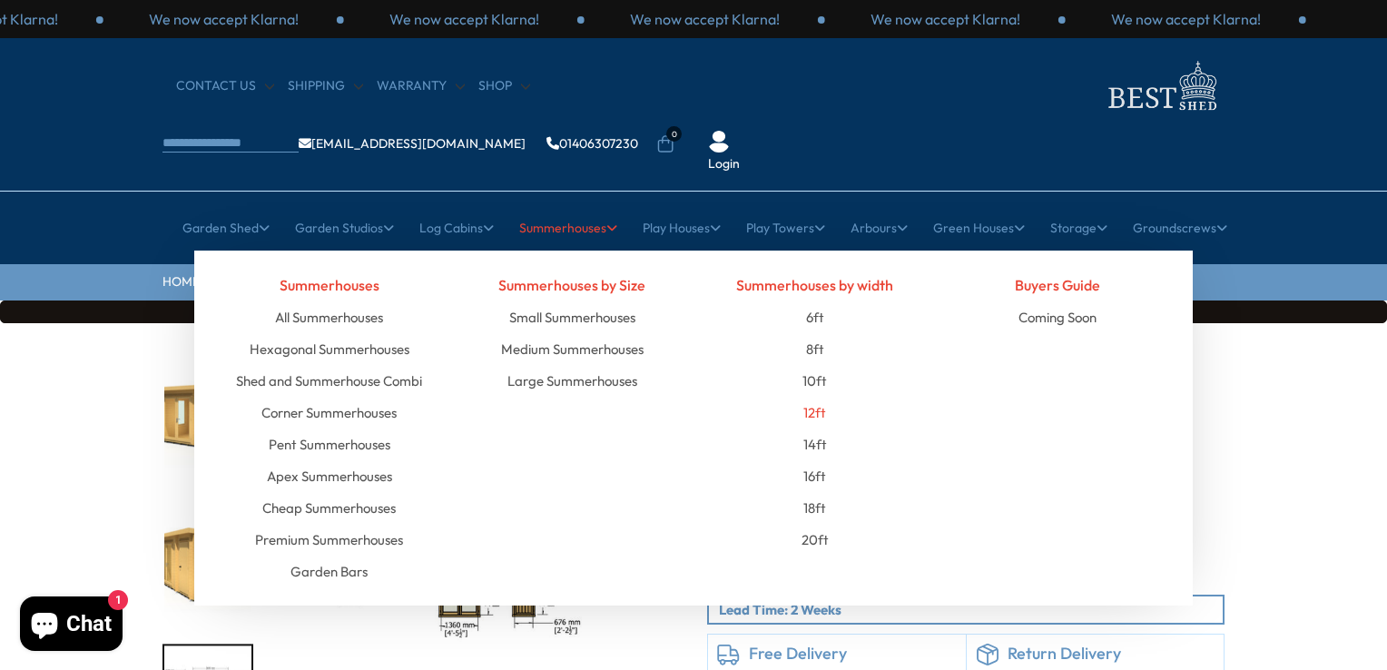
click at [816, 397] on link "12ft" at bounding box center [814, 413] width 23 height 32
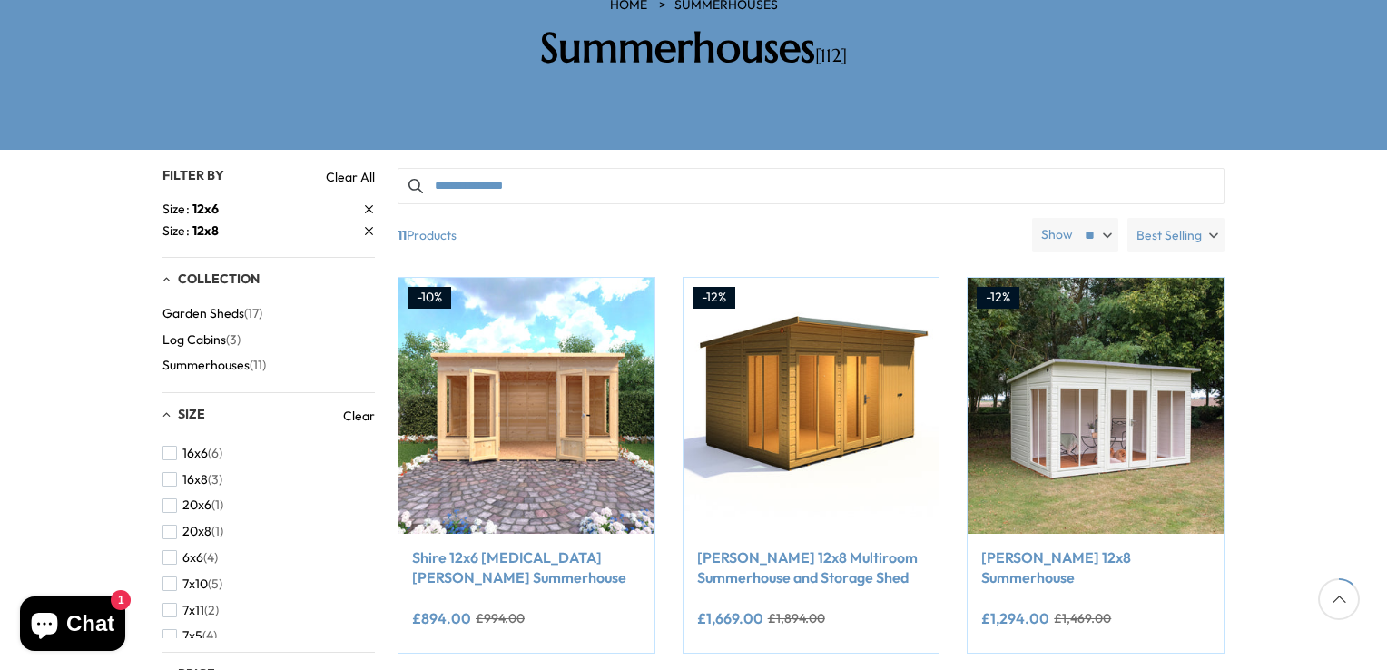
scroll to position [363, 0]
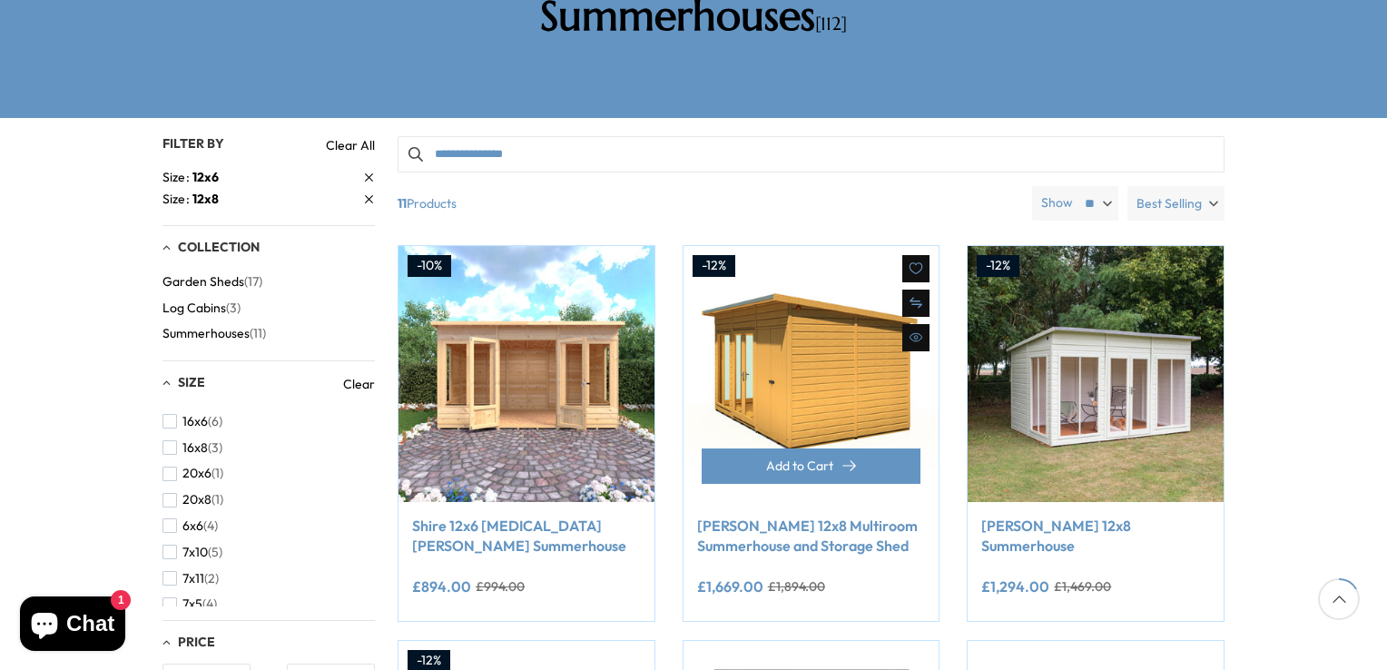
click at [781, 302] on img at bounding box center [812, 374] width 256 height 256
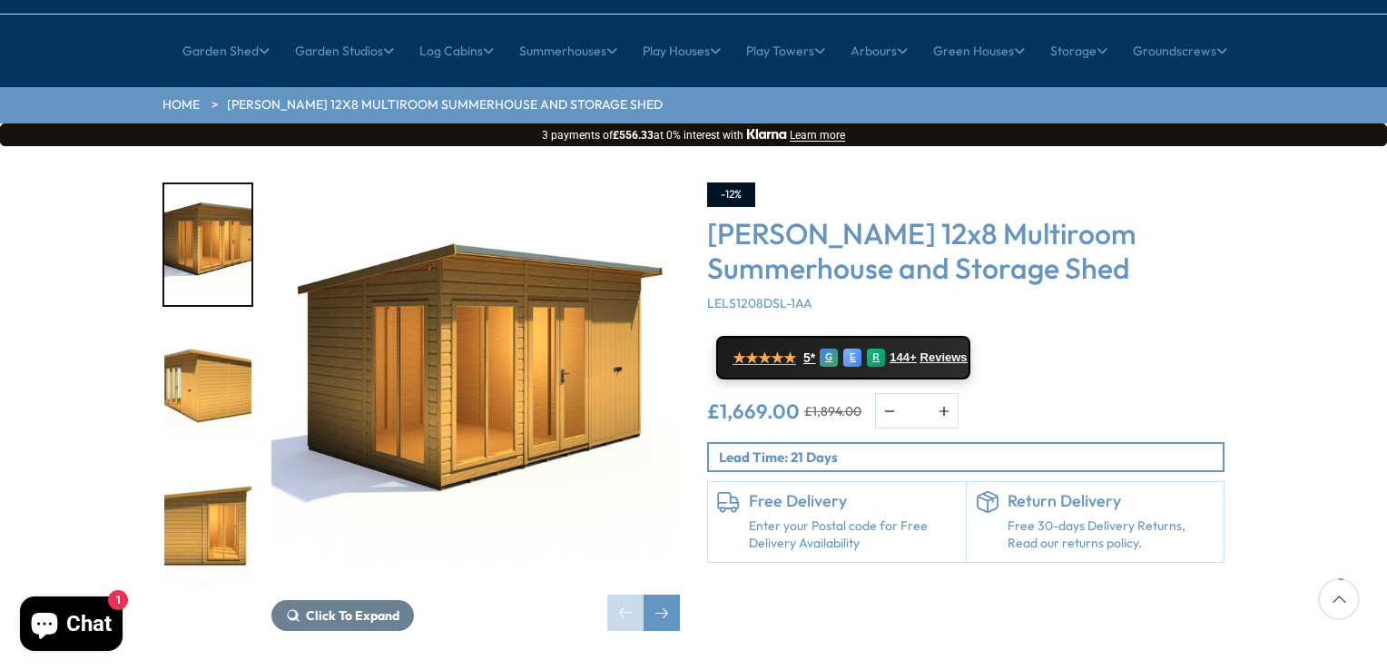
scroll to position [182, 0]
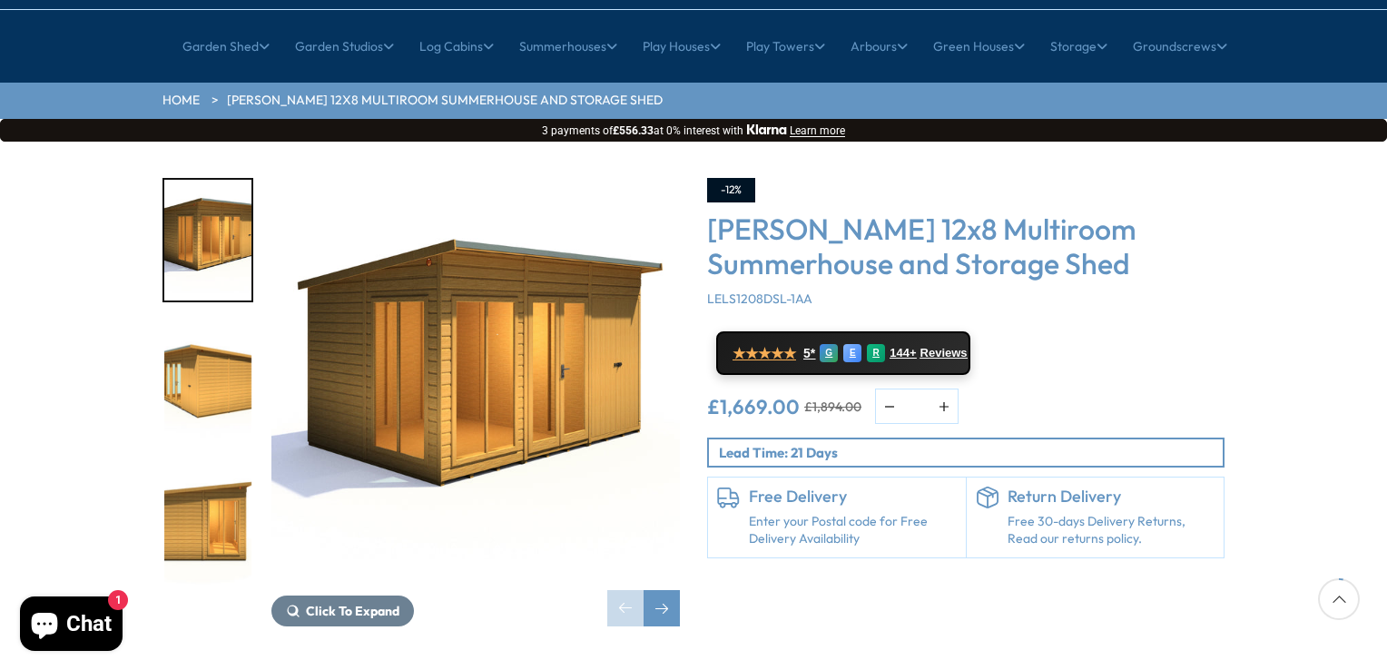
click at [229, 413] on div at bounding box center [208, 382] width 91 height 409
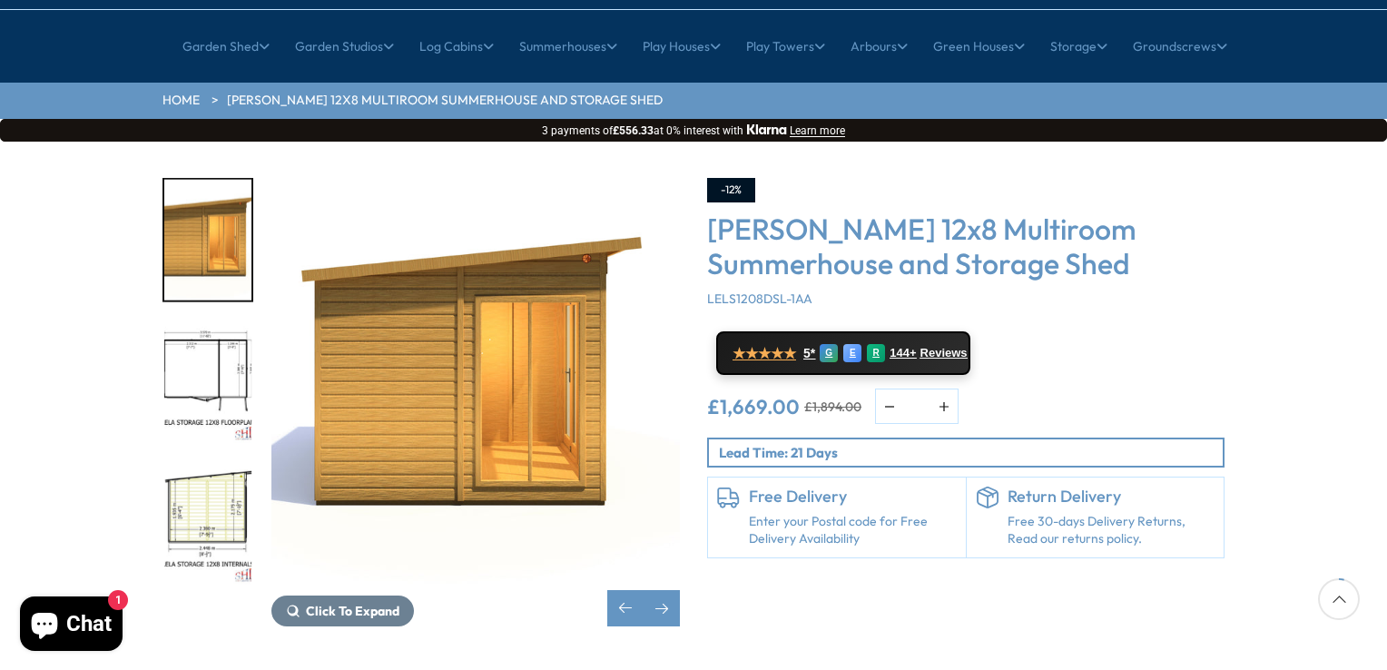
click at [214, 322] on img "4 / 8" at bounding box center [207, 382] width 87 height 121
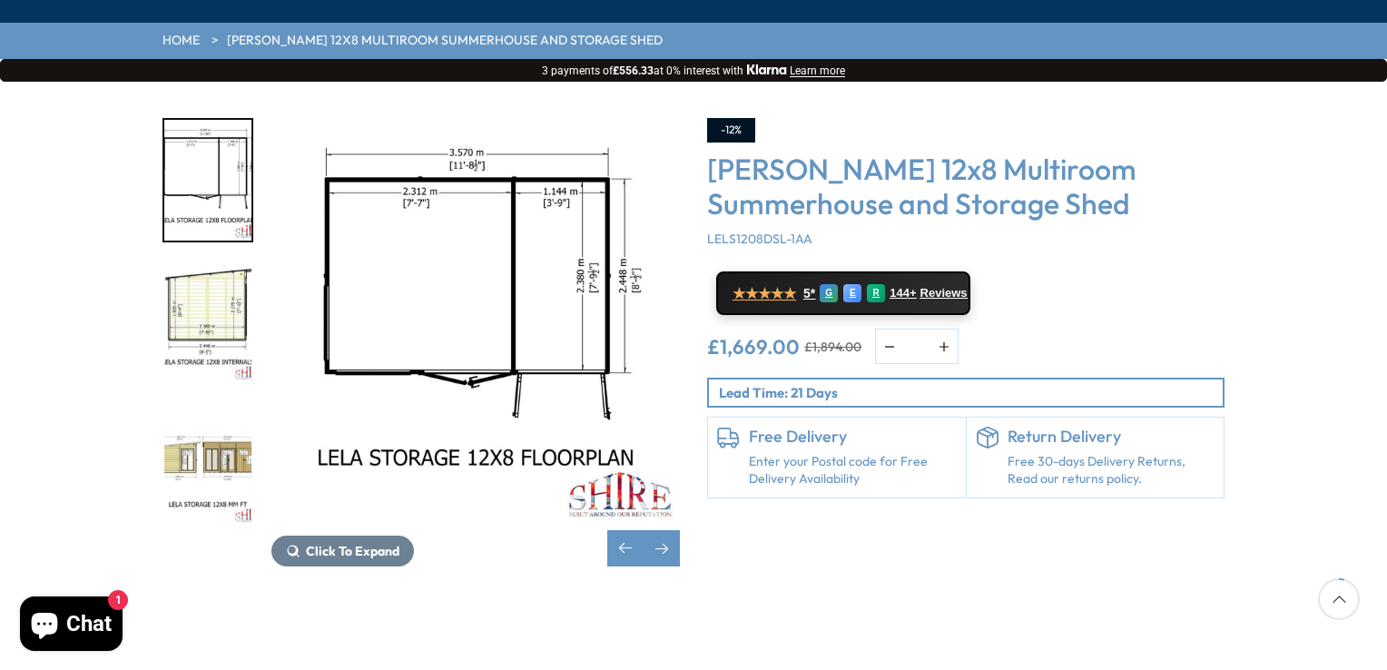
scroll to position [272, 0]
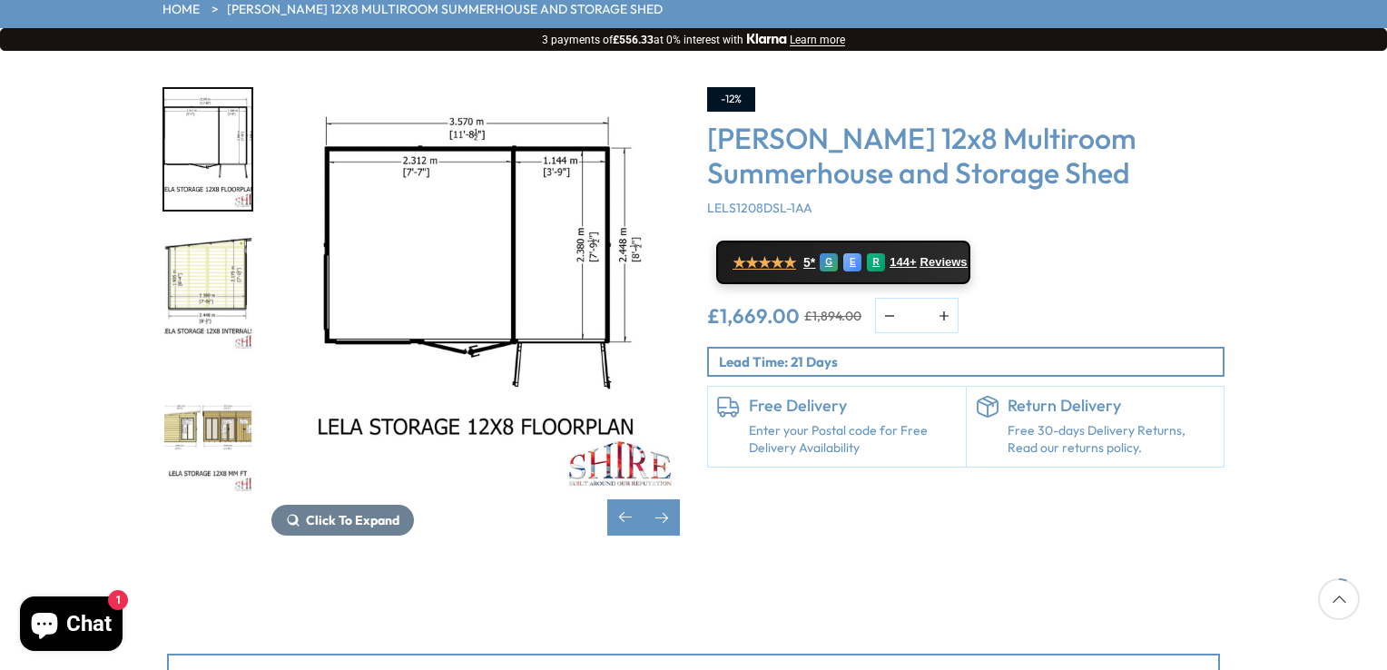
click at [233, 373] on img "6 / 8" at bounding box center [207, 433] width 87 height 121
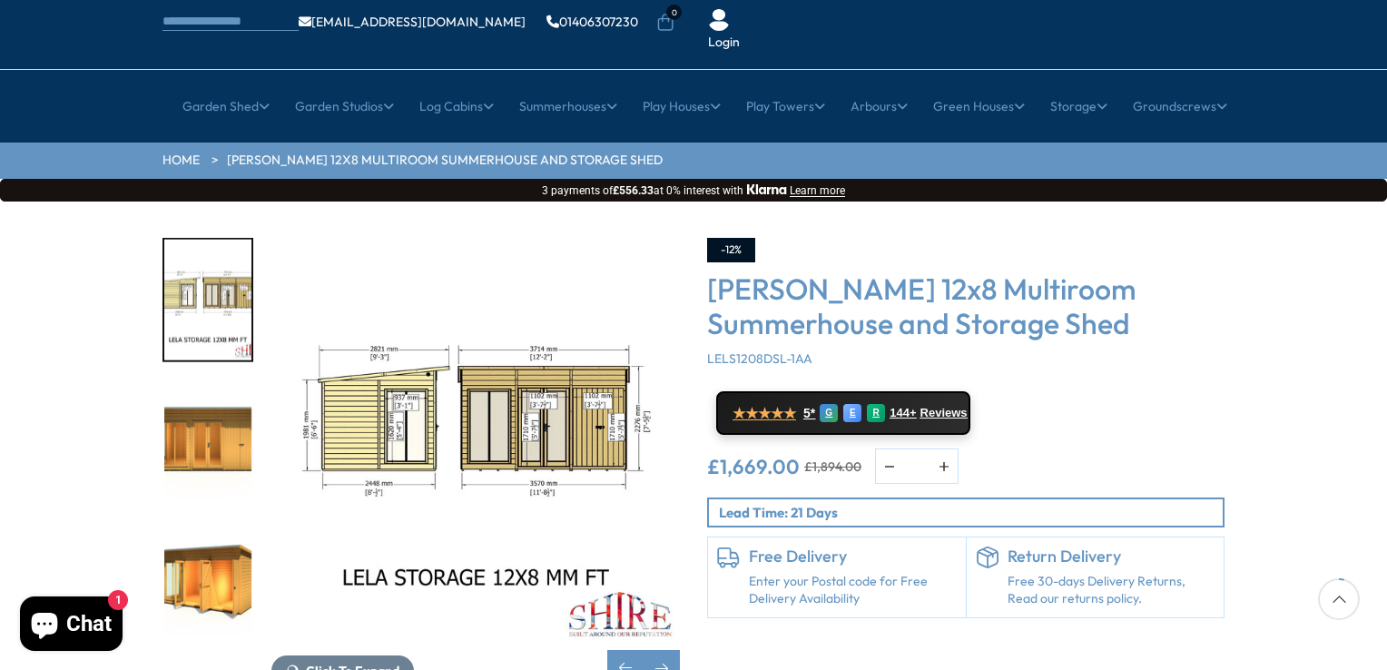
scroll to position [91, 0]
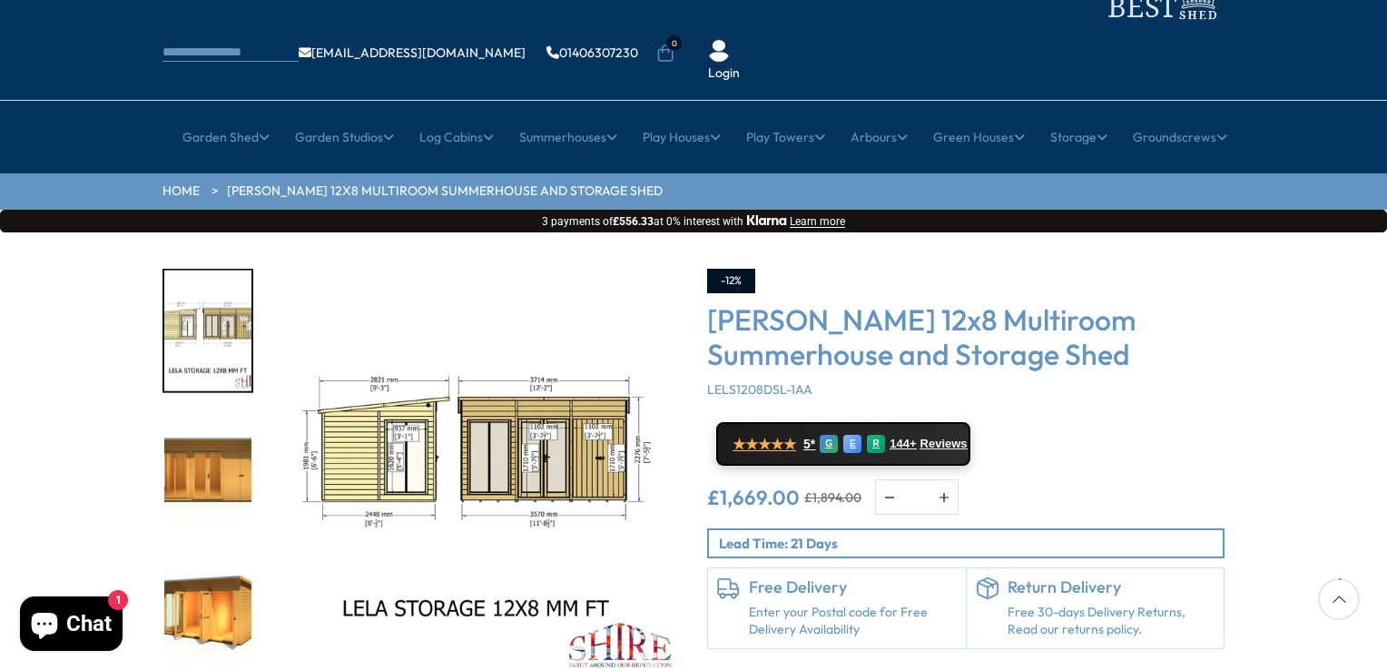
click at [215, 413] on img "7 / 8" at bounding box center [207, 473] width 87 height 121
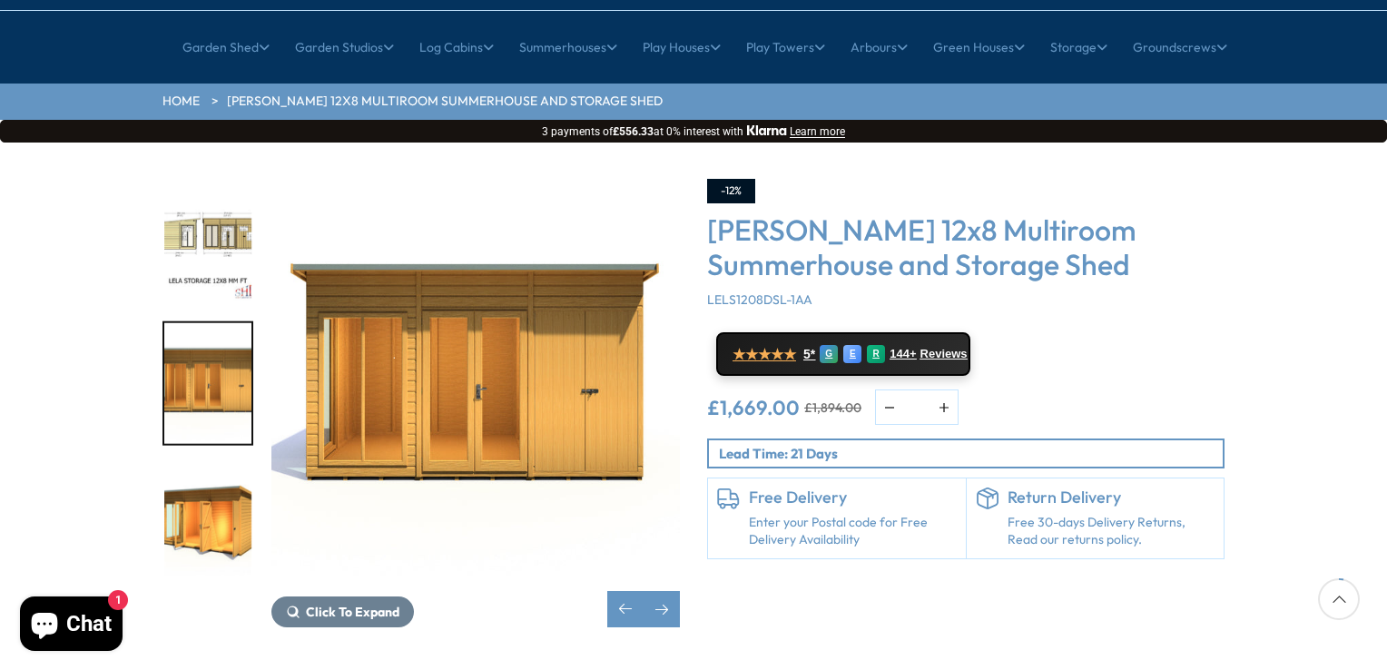
scroll to position [182, 0]
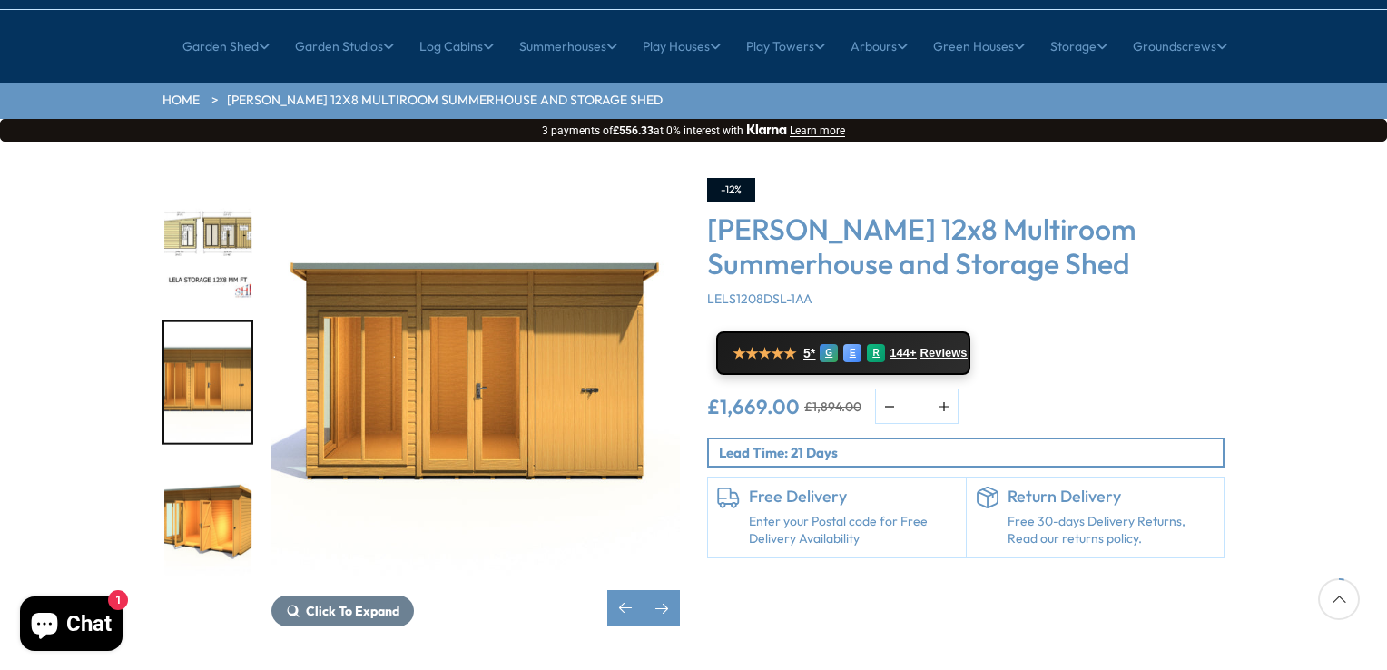
click at [218, 464] on img "8 / 8" at bounding box center [207, 524] width 87 height 121
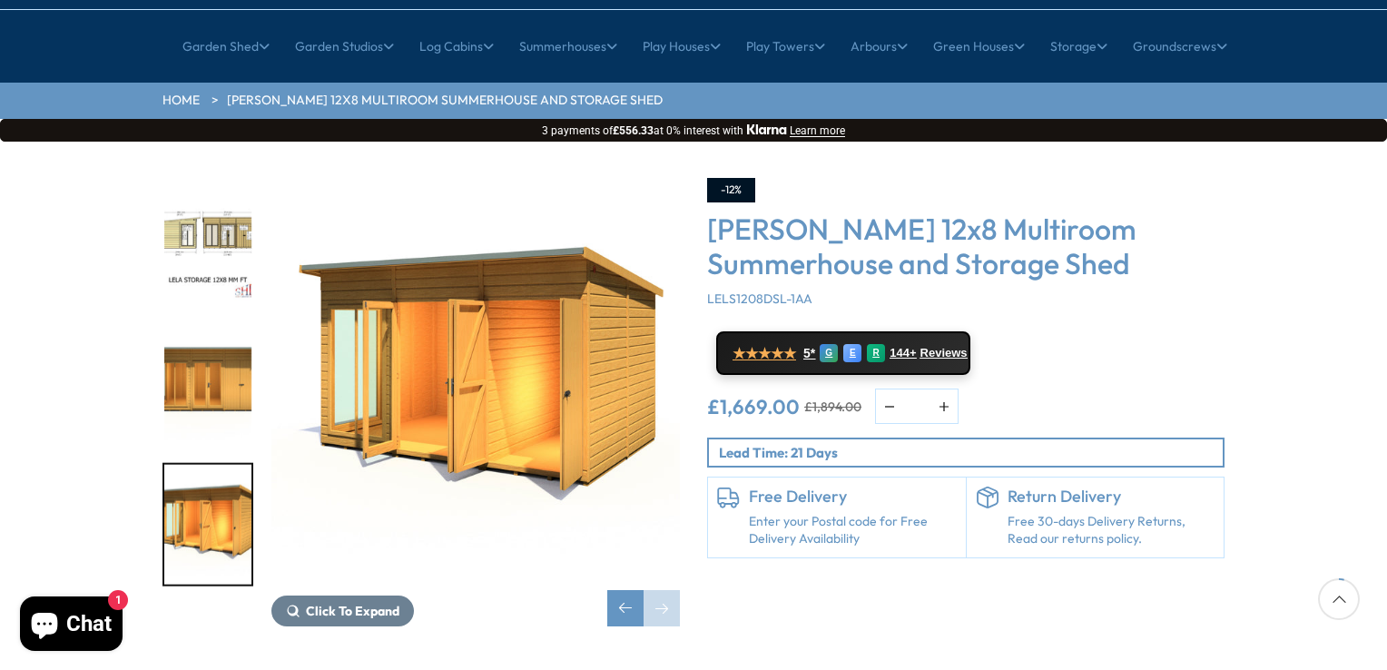
click at [395, 362] on img "8 / 8" at bounding box center [475, 382] width 409 height 409
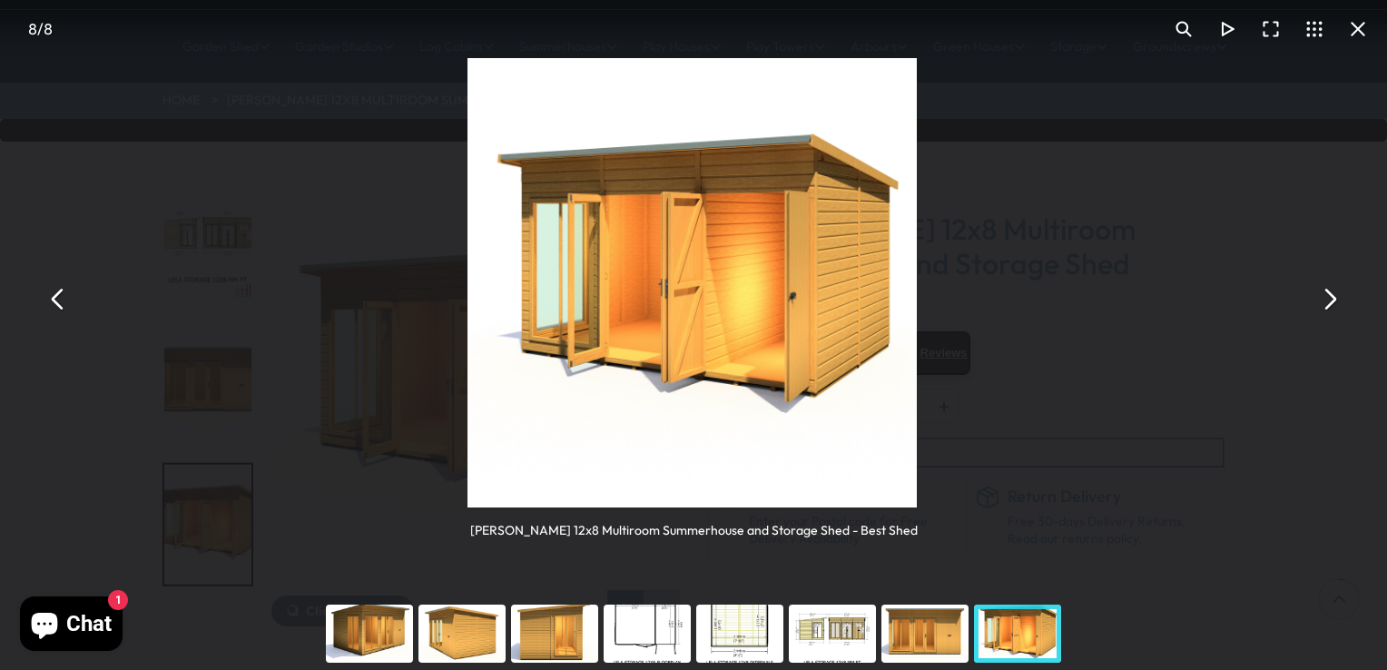
click at [363, 638] on div "You can close this modal content with the ESC key" at bounding box center [369, 633] width 93 height 73
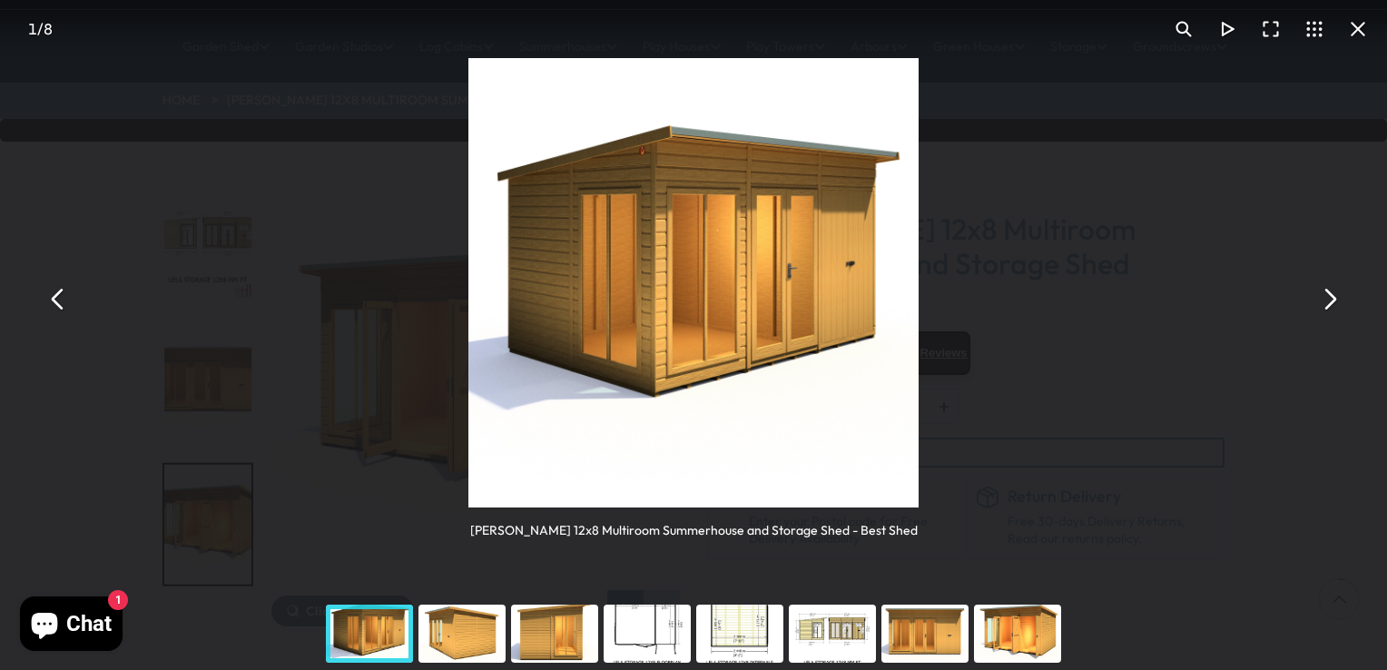
click at [452, 634] on div "You can close this modal content with the ESC key" at bounding box center [462, 633] width 93 height 73
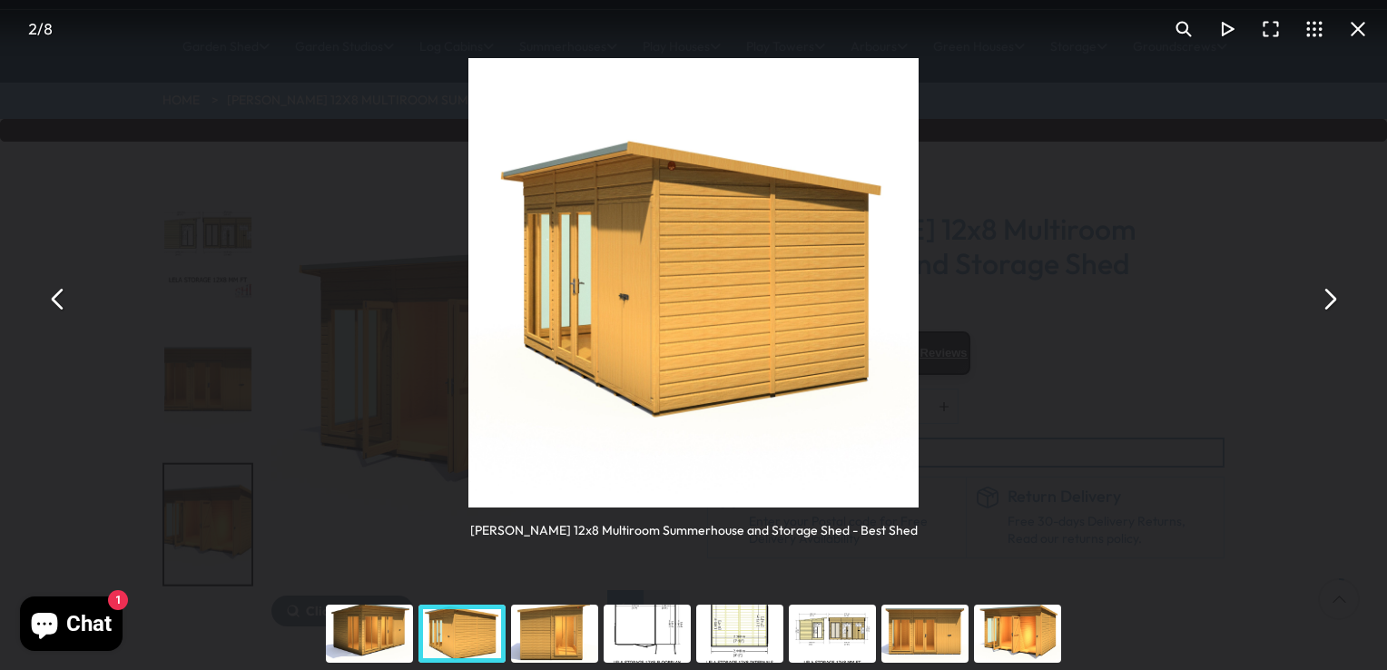
click at [557, 631] on div "You can close this modal content with the ESC key" at bounding box center [554, 633] width 93 height 73
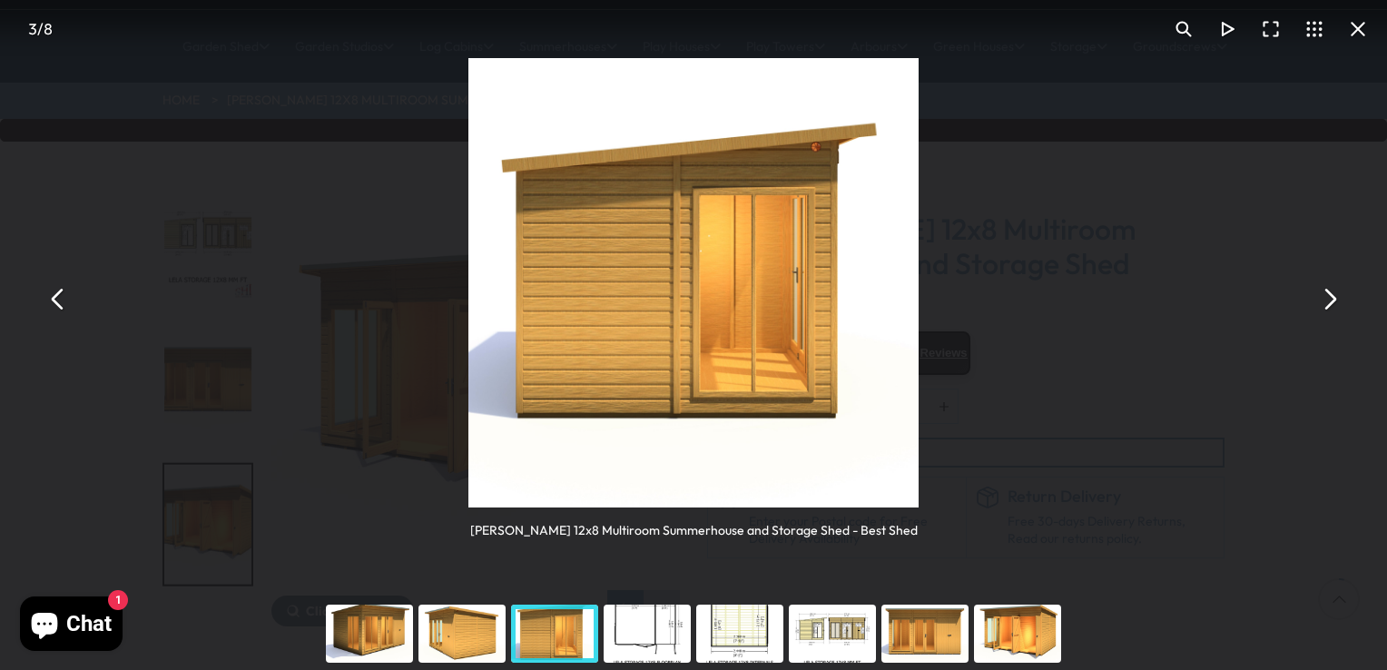
click at [655, 633] on div "You can close this modal content with the ESC key" at bounding box center [647, 633] width 93 height 73
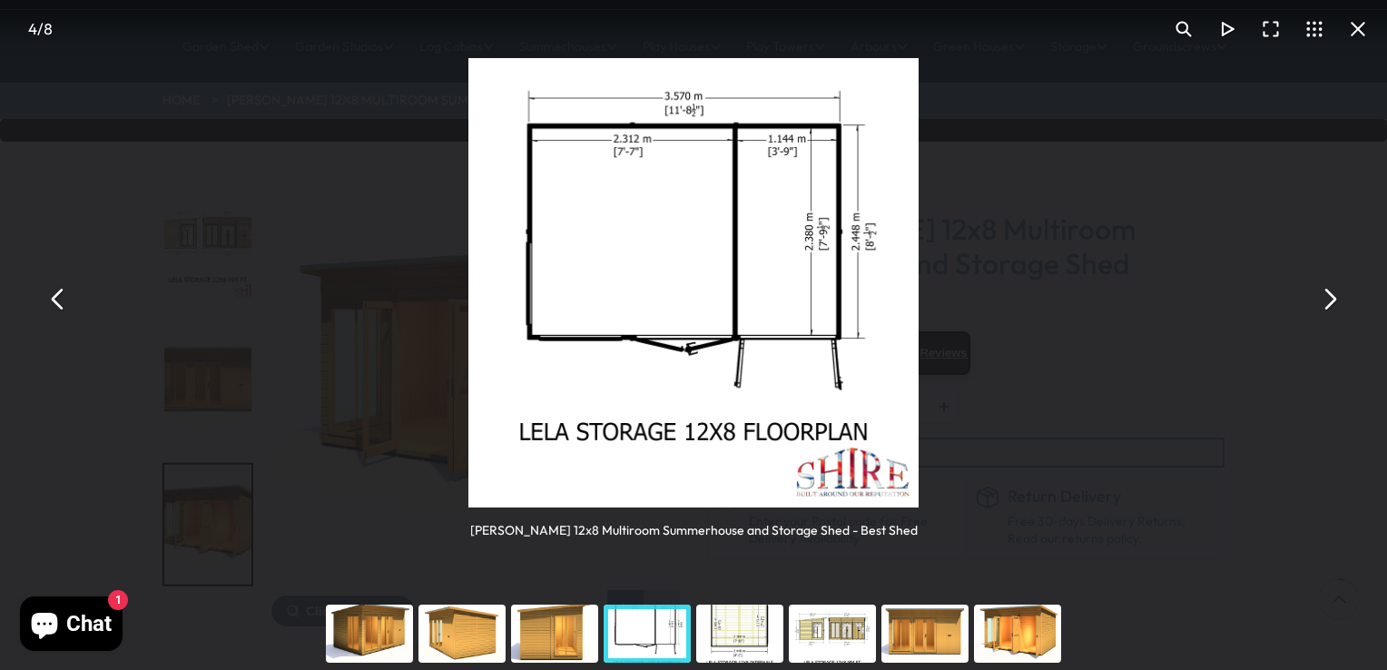
click at [774, 636] on div "You can close this modal content with the ESC key" at bounding box center [740, 633] width 93 height 73
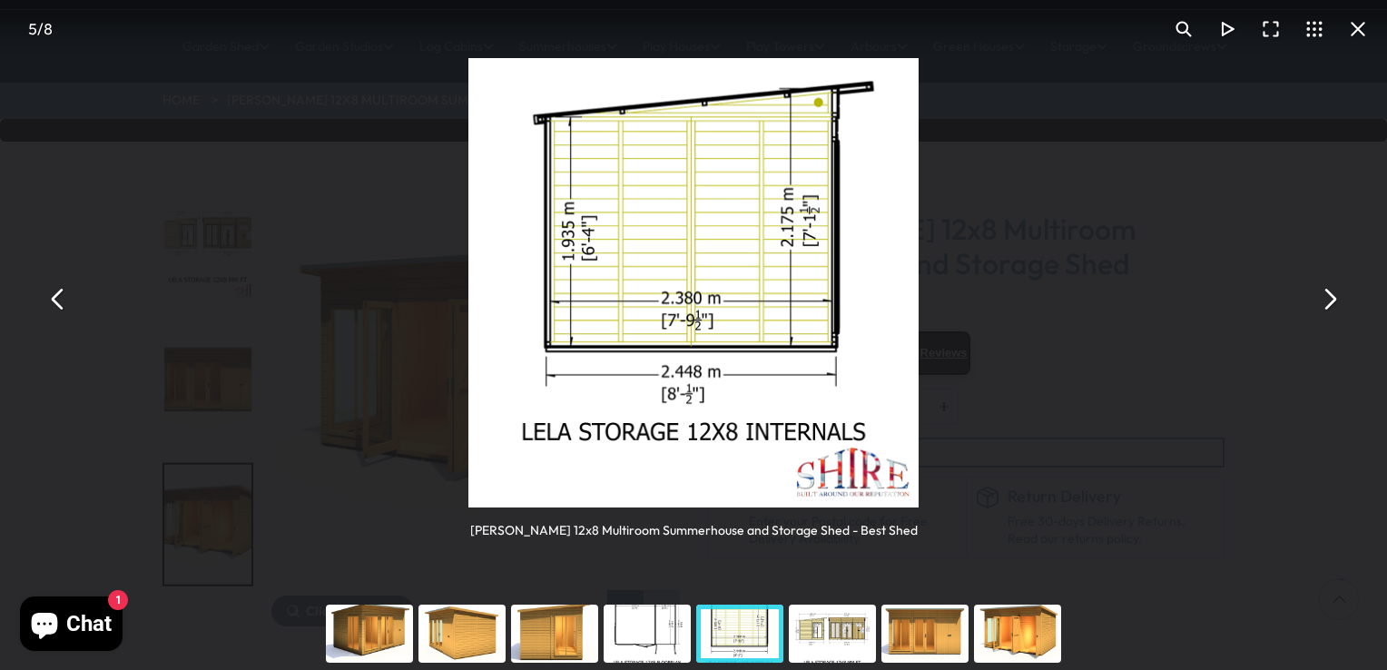
click at [813, 637] on div "You can close this modal content with the ESC key" at bounding box center [832, 633] width 93 height 73
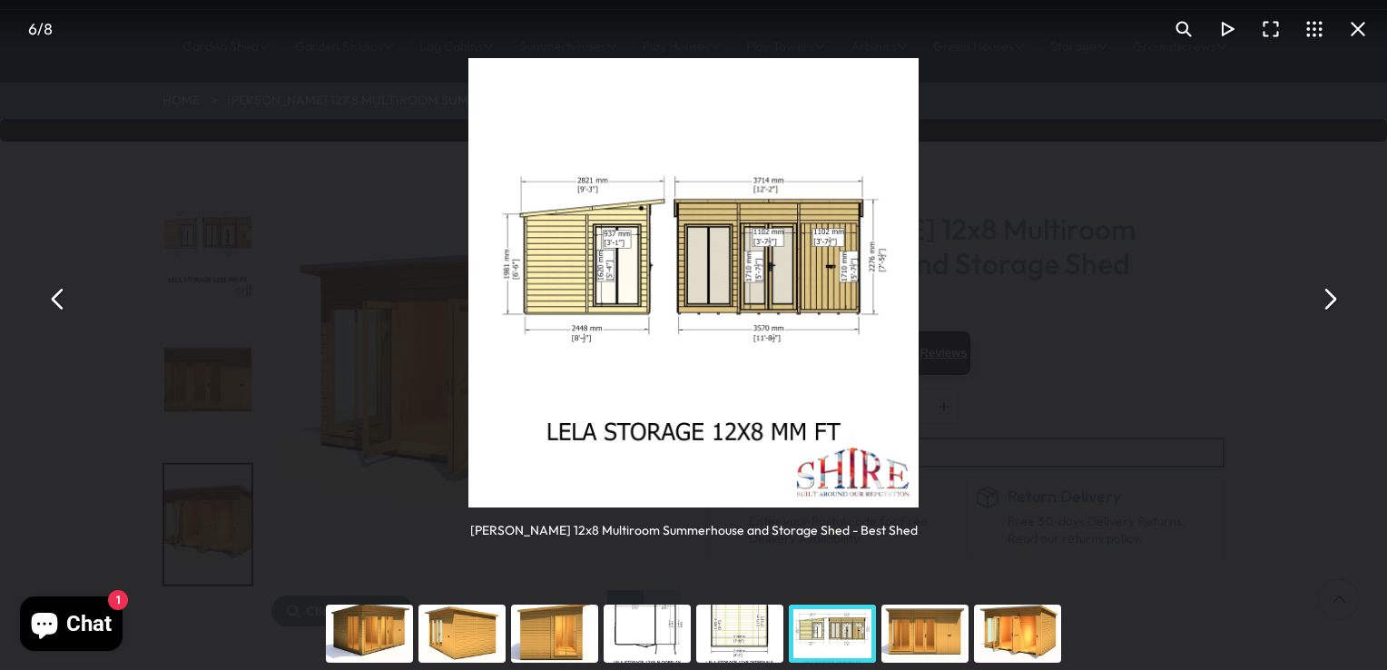
click at [941, 632] on div "You can close this modal content with the ESC key" at bounding box center [925, 633] width 93 height 73
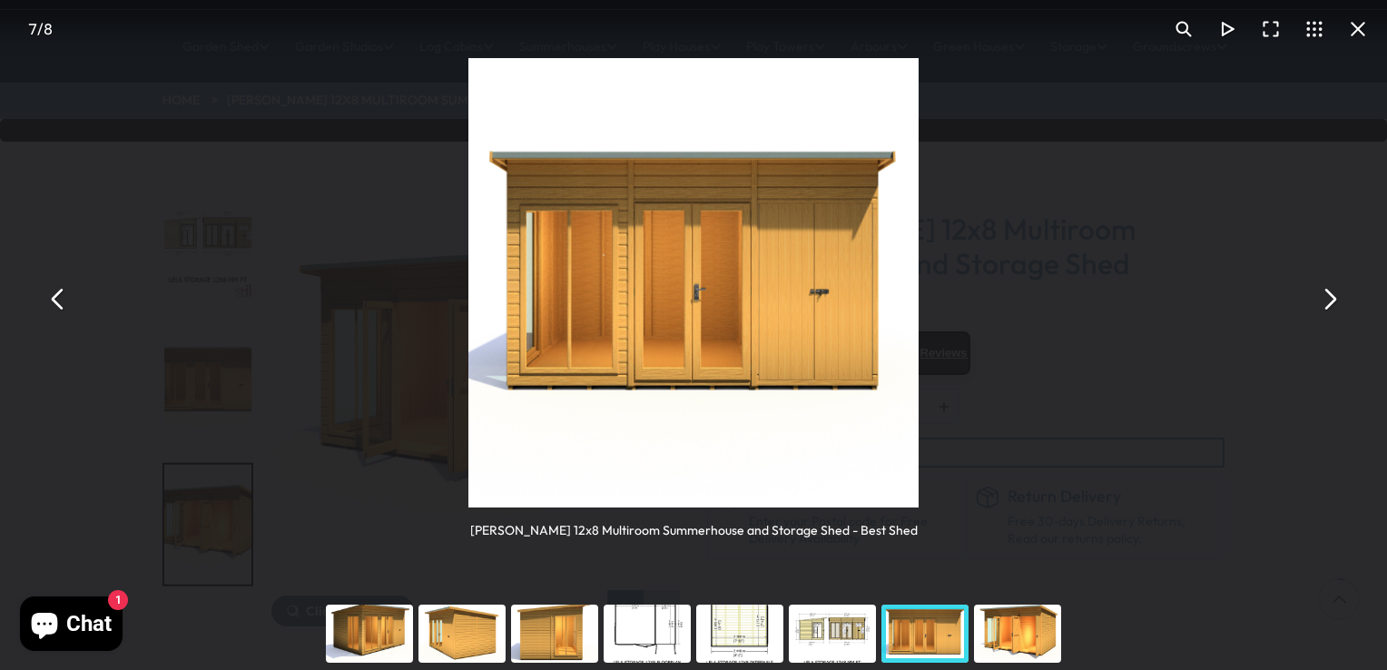
click at [1033, 630] on div "You can close this modal content with the ESC key" at bounding box center [1017, 633] width 93 height 73
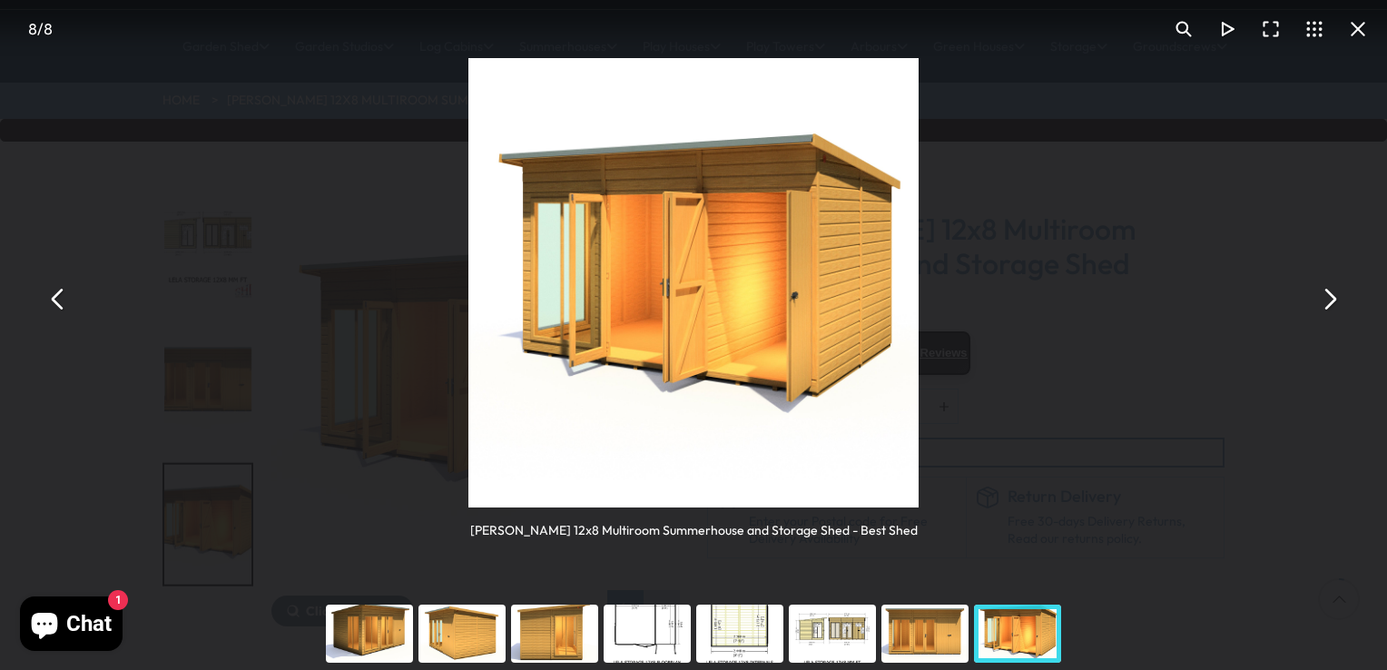
click at [937, 633] on div "You can close this modal content with the ESC key" at bounding box center [925, 633] width 93 height 73
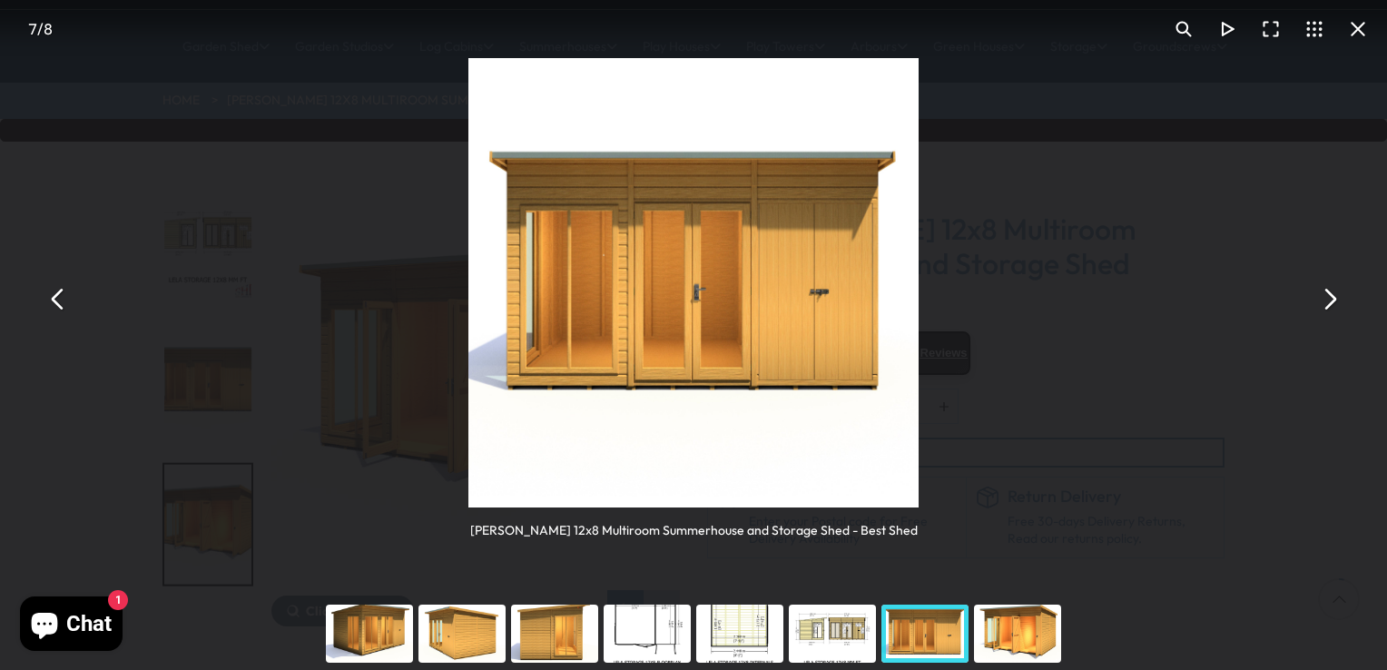
click at [821, 638] on div "You can close this modal content with the ESC key" at bounding box center [832, 633] width 93 height 73
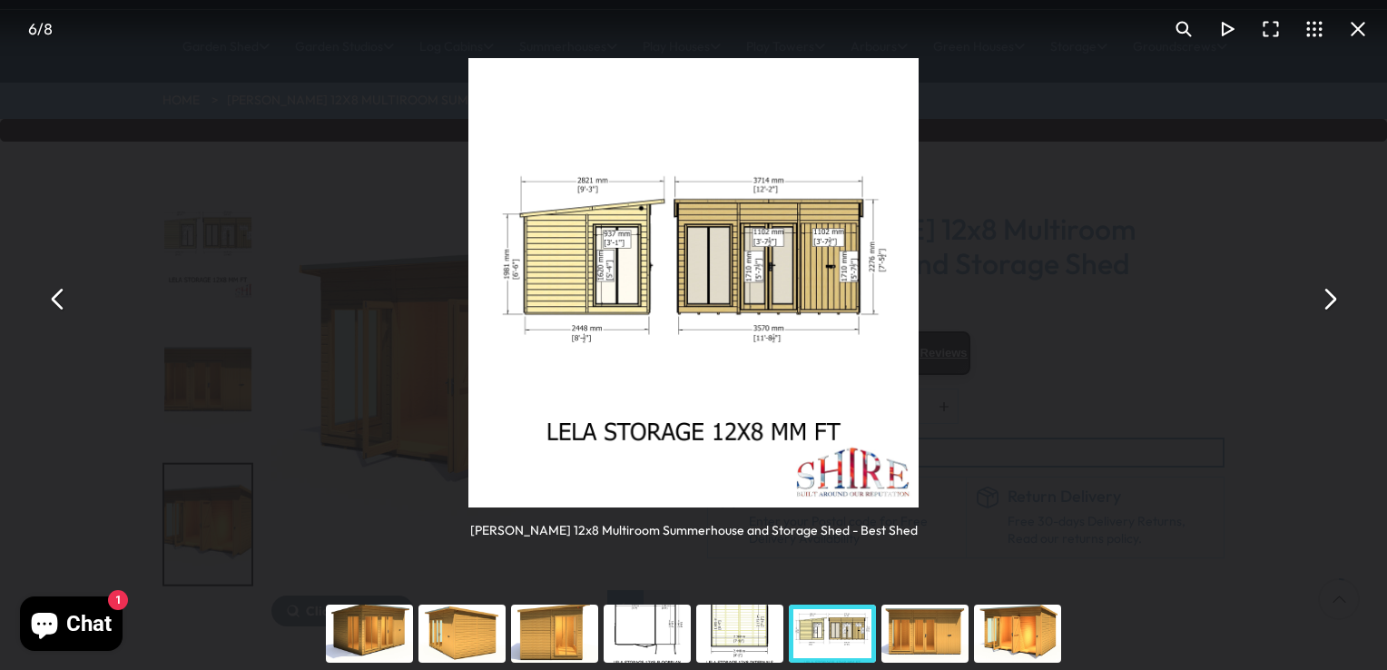
click at [745, 638] on div "You can close this modal content with the ESC key" at bounding box center [740, 633] width 93 height 73
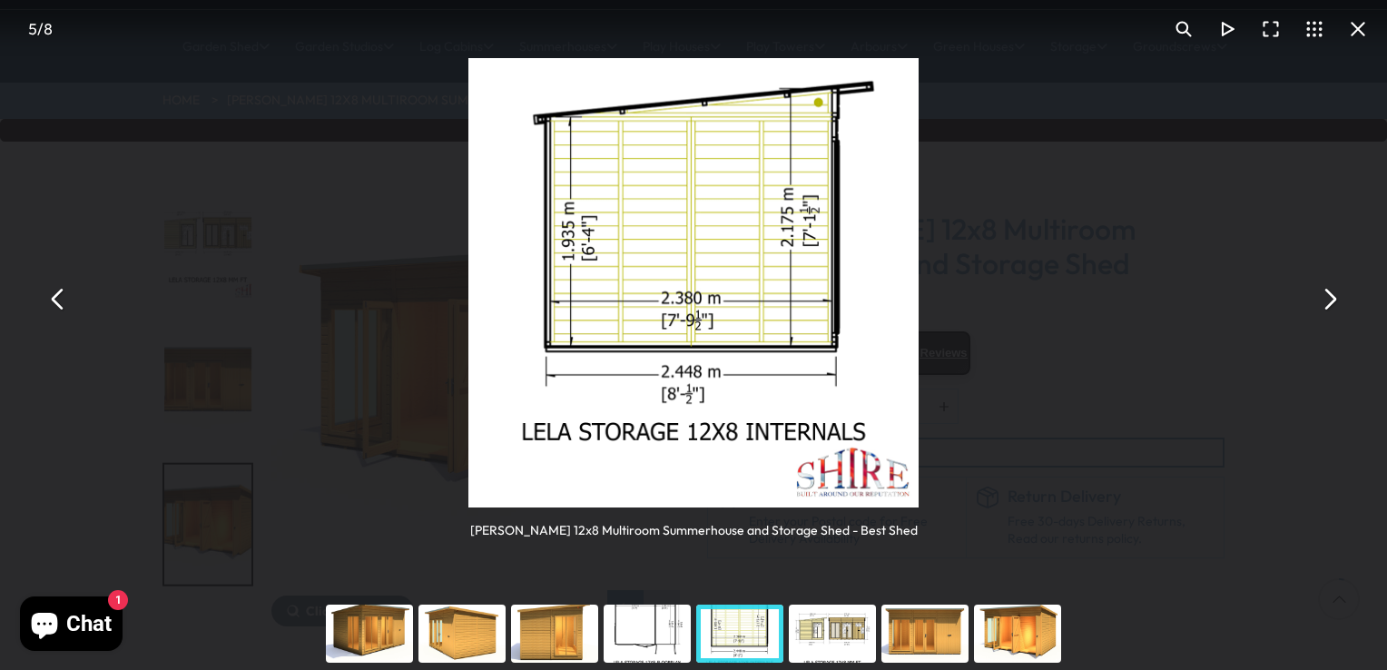
click at [629, 637] on div "You can close this modal content with the ESC key" at bounding box center [647, 633] width 93 height 73
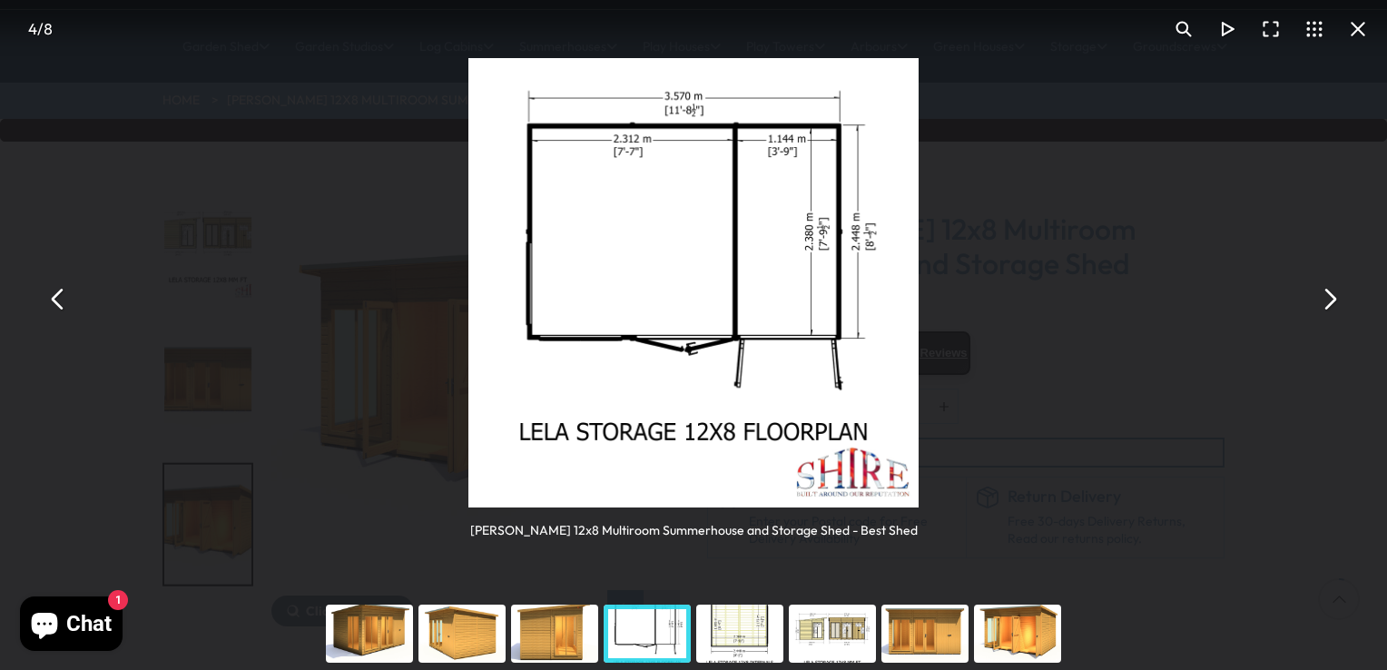
click at [535, 634] on div "You can close this modal content with the ESC key" at bounding box center [554, 633] width 93 height 73
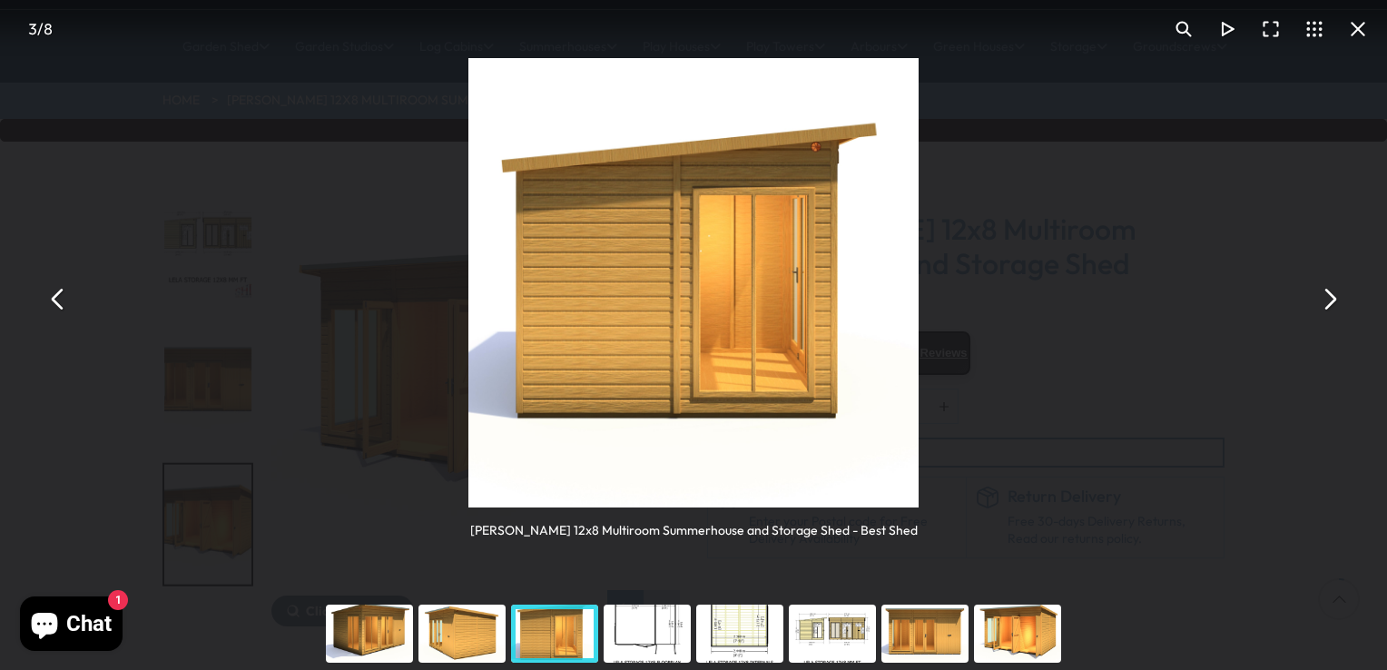
click at [448, 632] on div "You can close this modal content with the ESC key" at bounding box center [462, 633] width 93 height 73
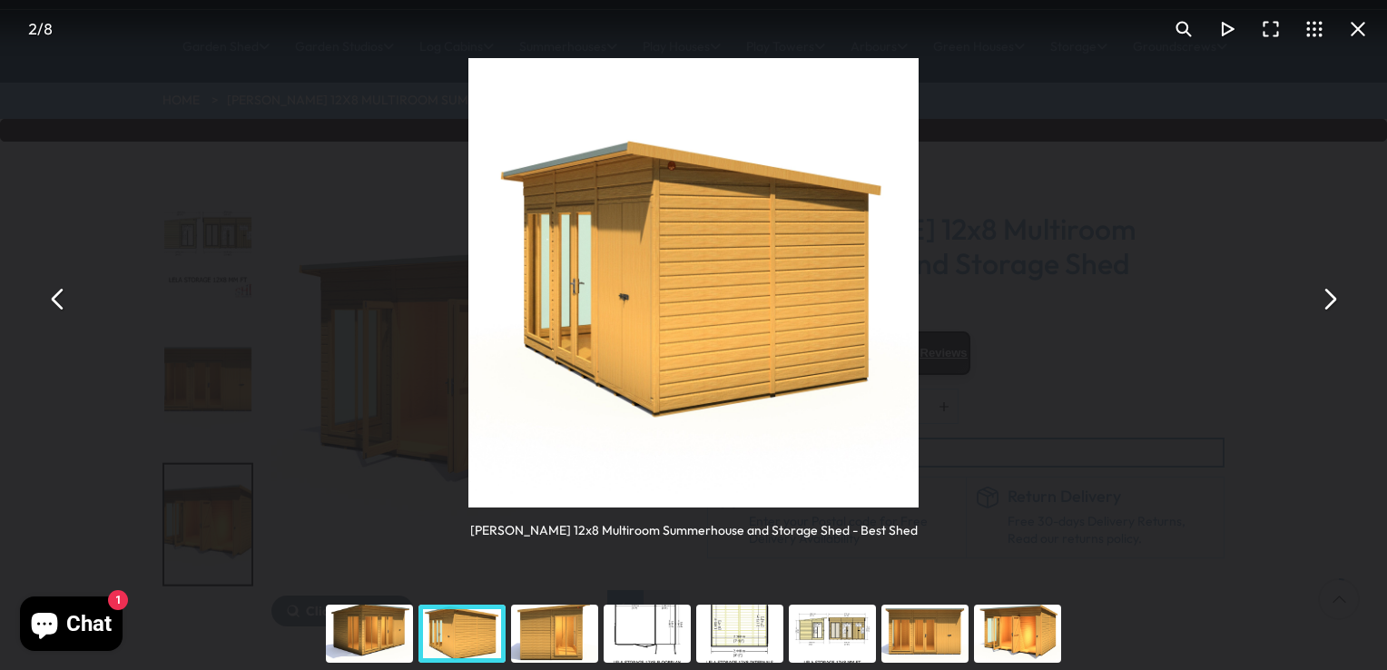
click at [638, 626] on div "You can close this modal content with the ESC key" at bounding box center [647, 633] width 93 height 73
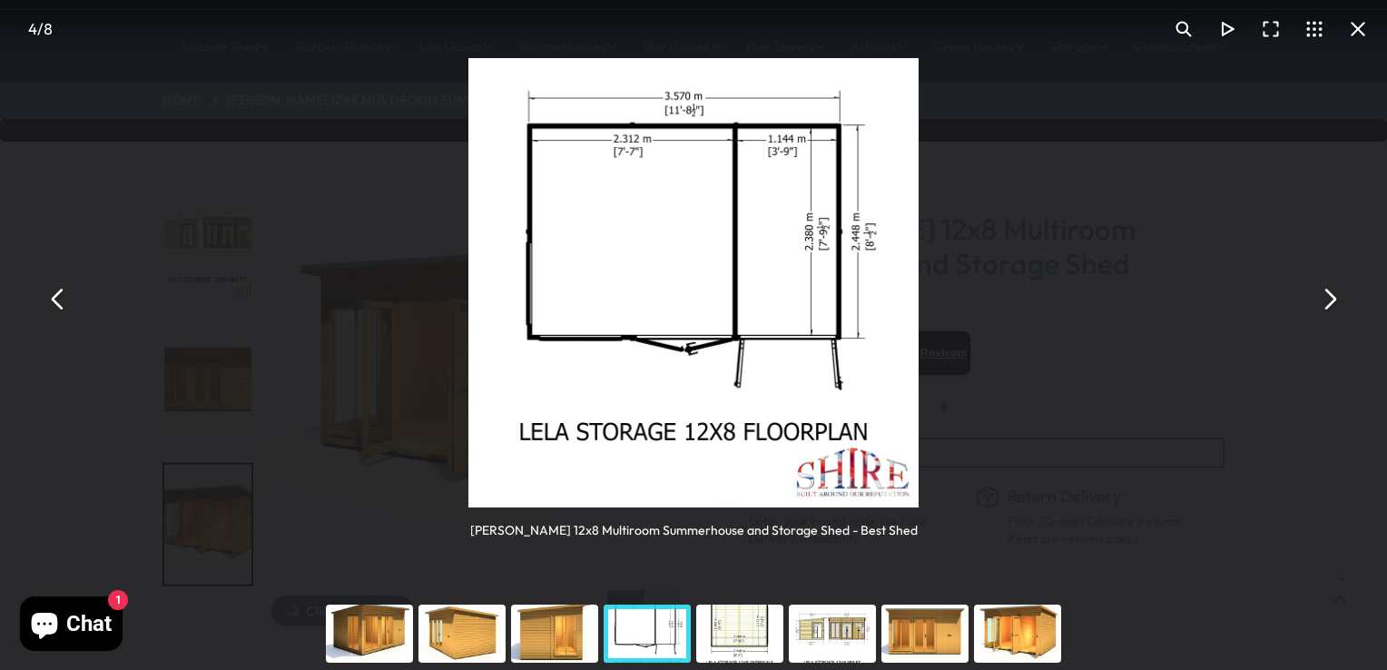
click at [1327, 302] on button "You can close this modal content with the ESC key" at bounding box center [1329, 299] width 44 height 44
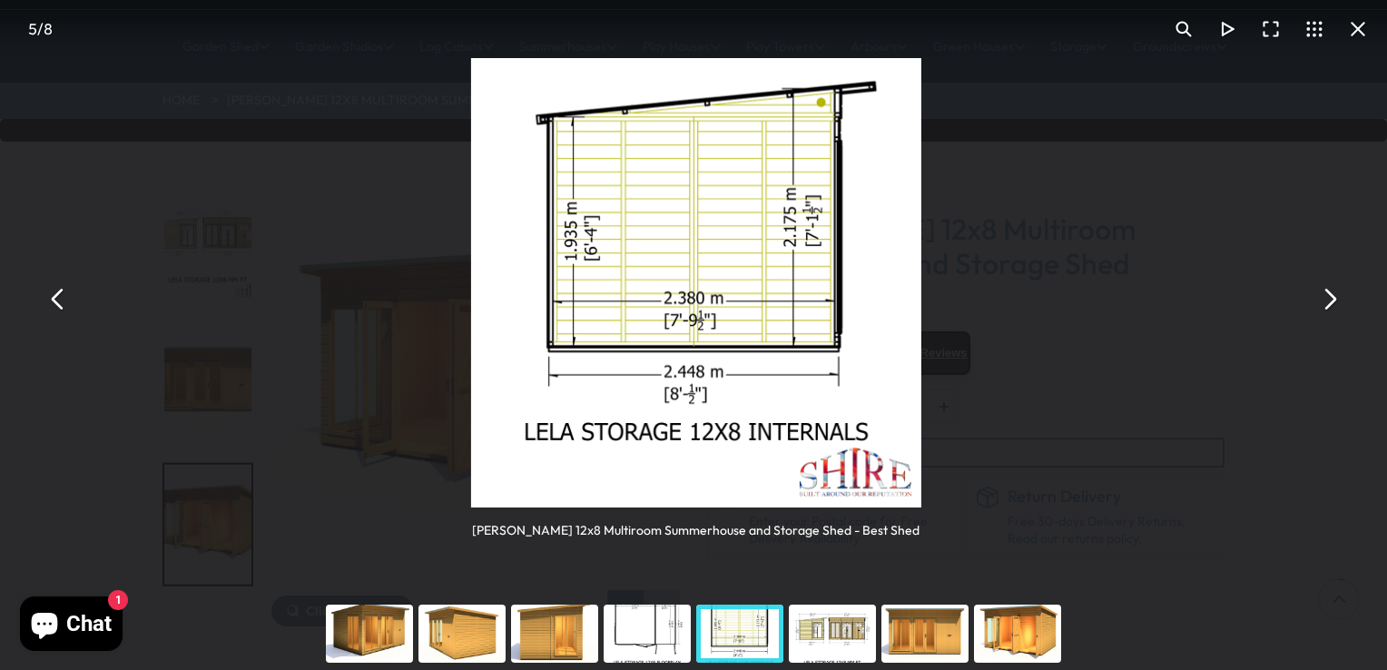
click at [1327, 302] on button "You can close this modal content with the ESC key" at bounding box center [1329, 299] width 44 height 44
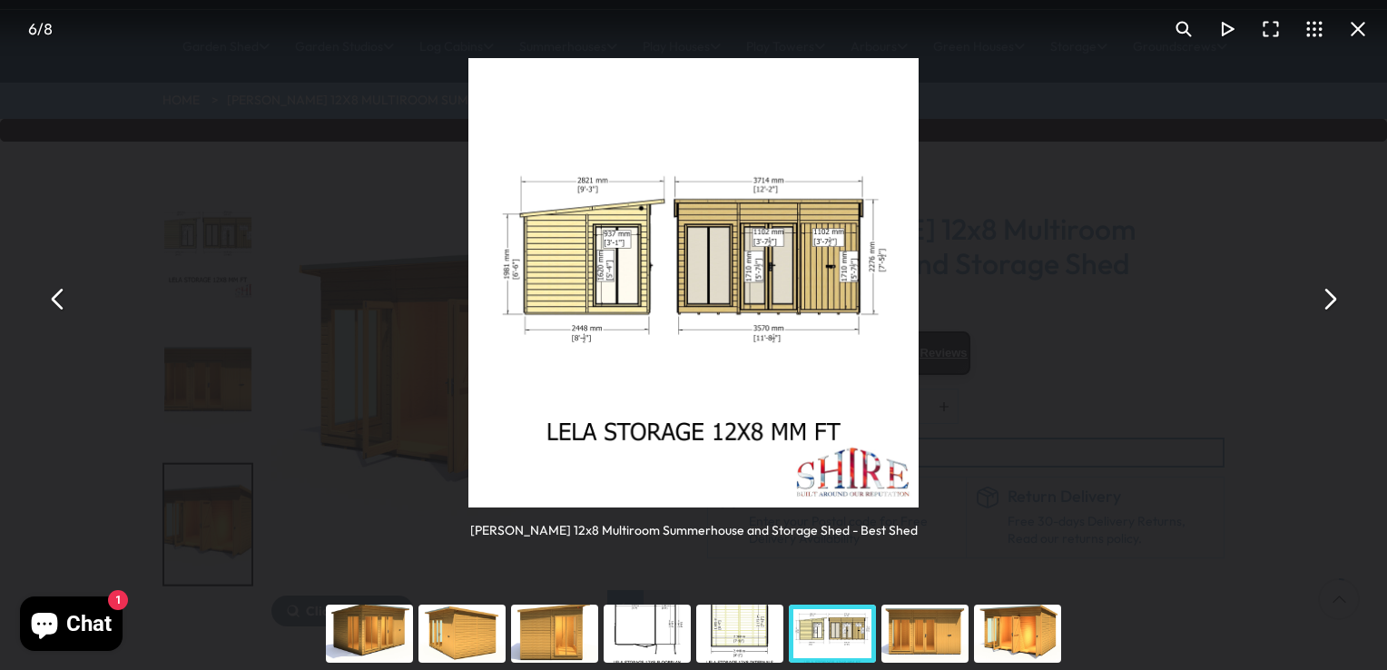
click at [1327, 302] on button "You can close this modal content with the ESC key" at bounding box center [1329, 299] width 44 height 44
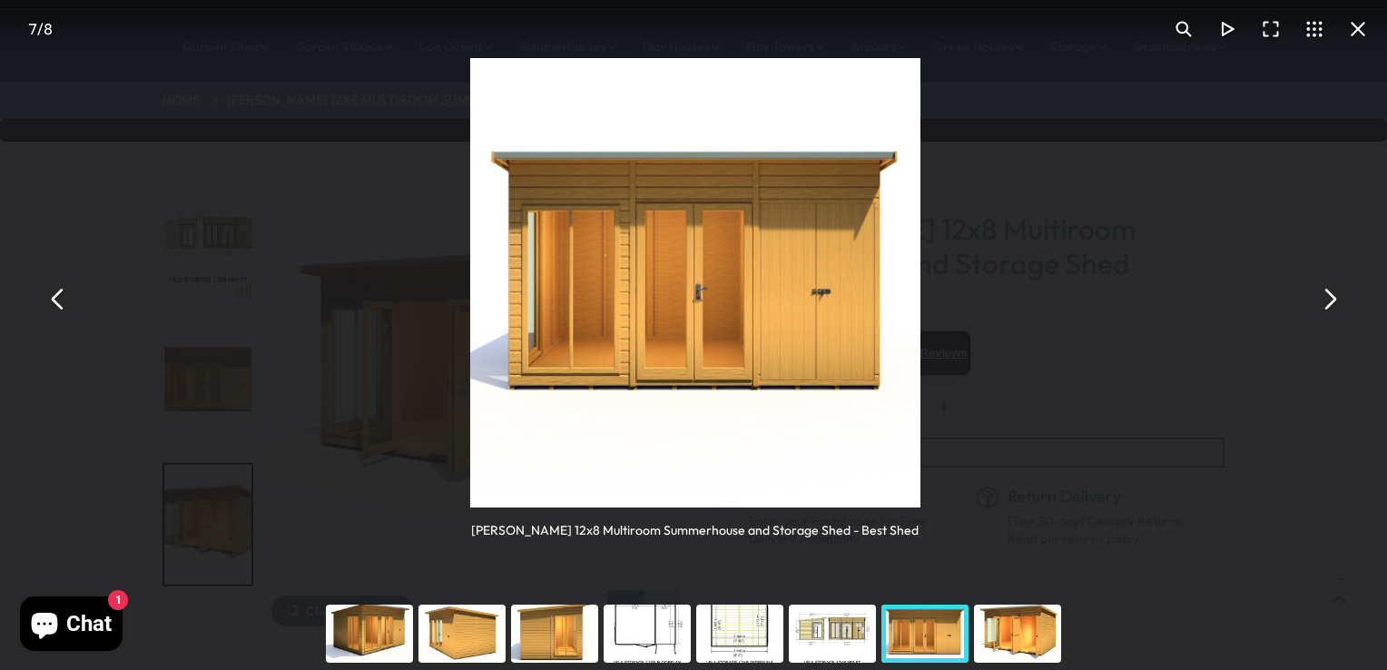
click at [1327, 302] on button "You can close this modal content with the ESC key" at bounding box center [1329, 299] width 44 height 44
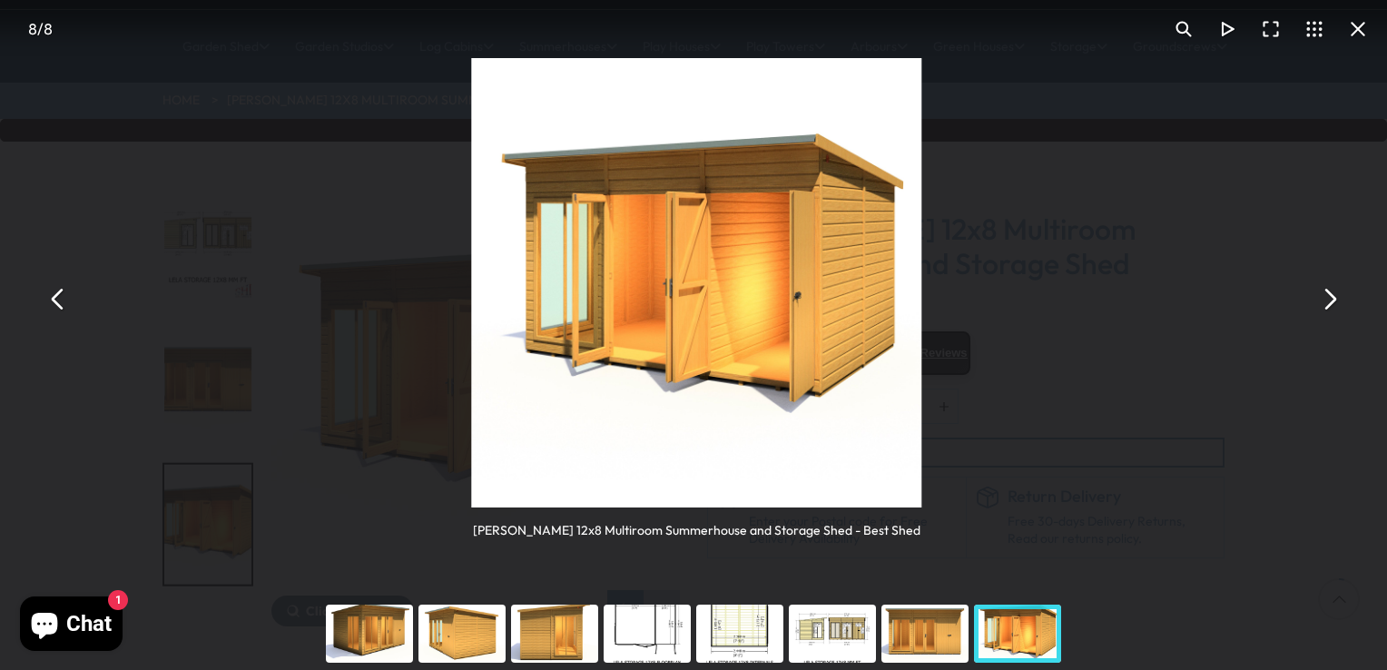
click at [1327, 302] on button "You can close this modal content with the ESC key" at bounding box center [1329, 299] width 44 height 44
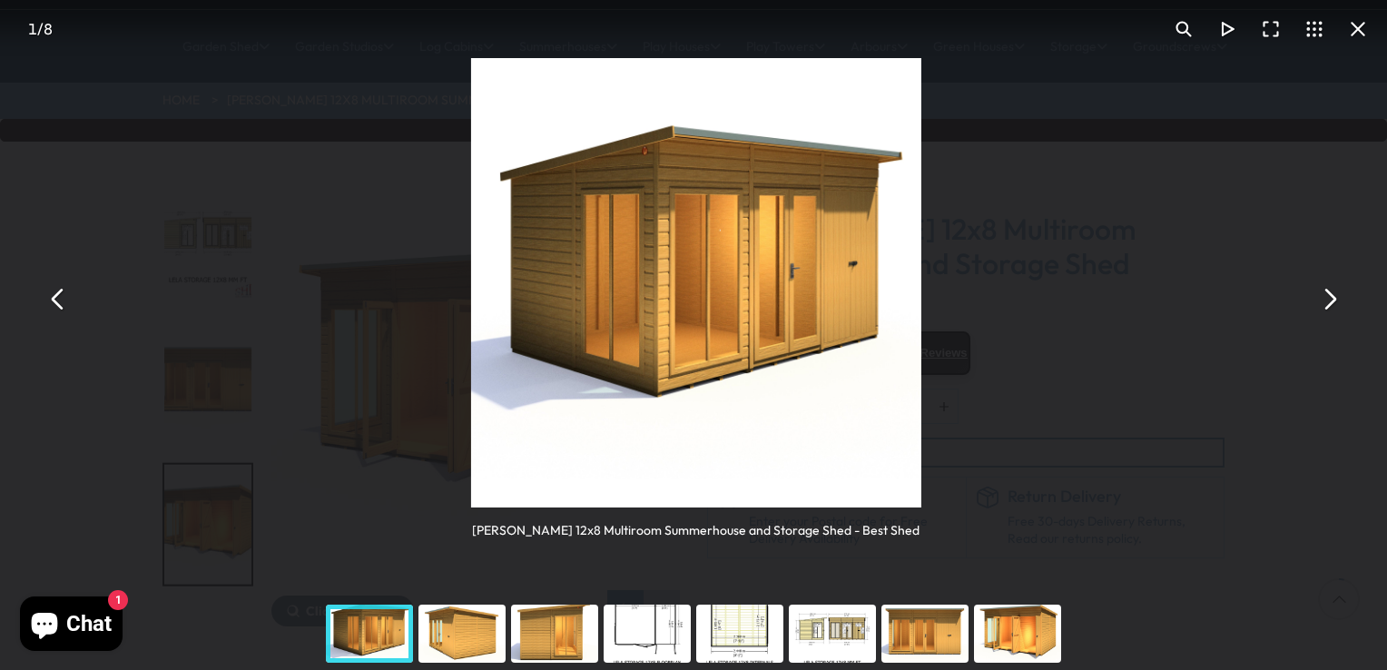
click at [1327, 302] on button "You can close this modal content with the ESC key" at bounding box center [1329, 299] width 44 height 44
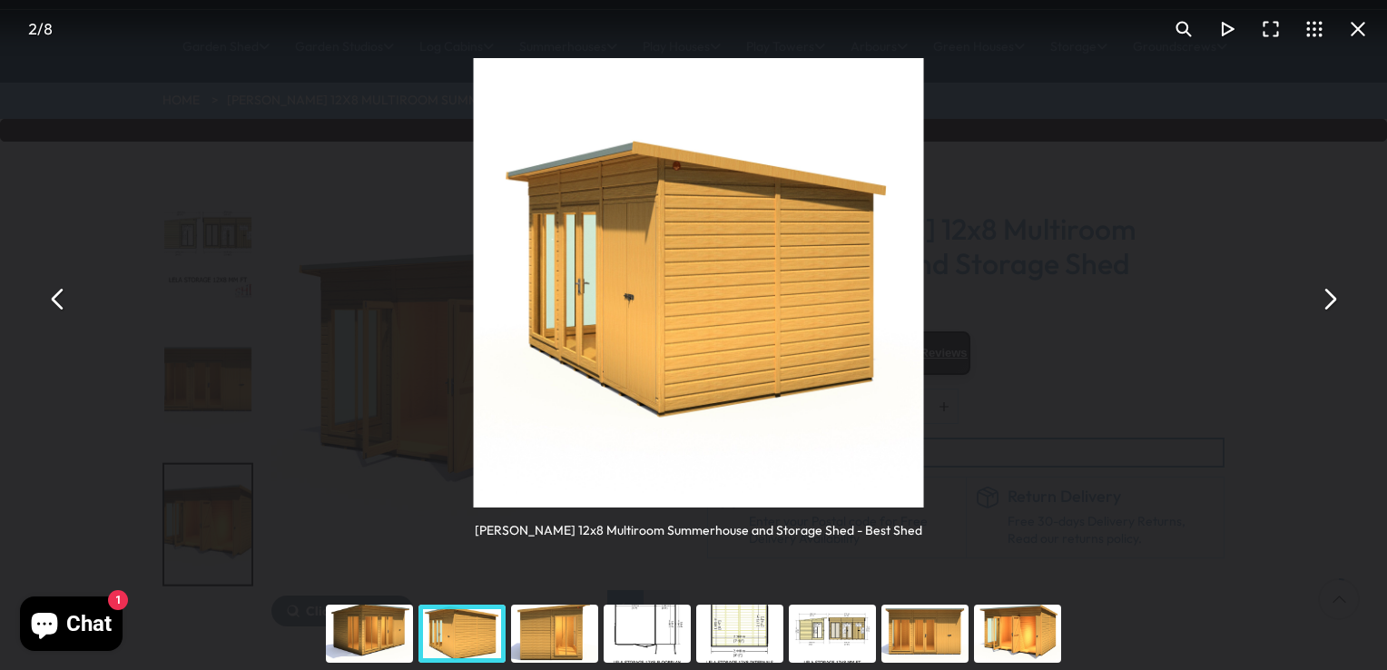
click at [1327, 302] on button "You can close this modal content with the ESC key" at bounding box center [1329, 299] width 44 height 44
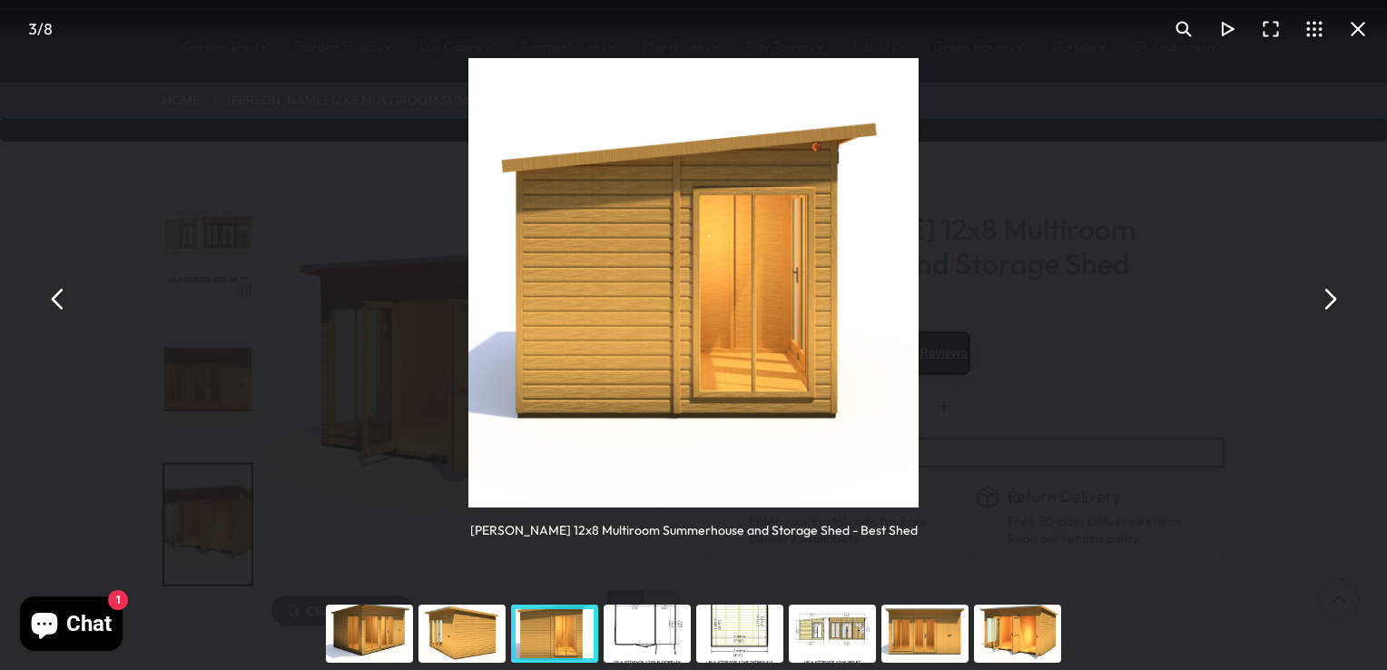
click at [1327, 302] on button "You can close this modal content with the ESC key" at bounding box center [1329, 299] width 44 height 44
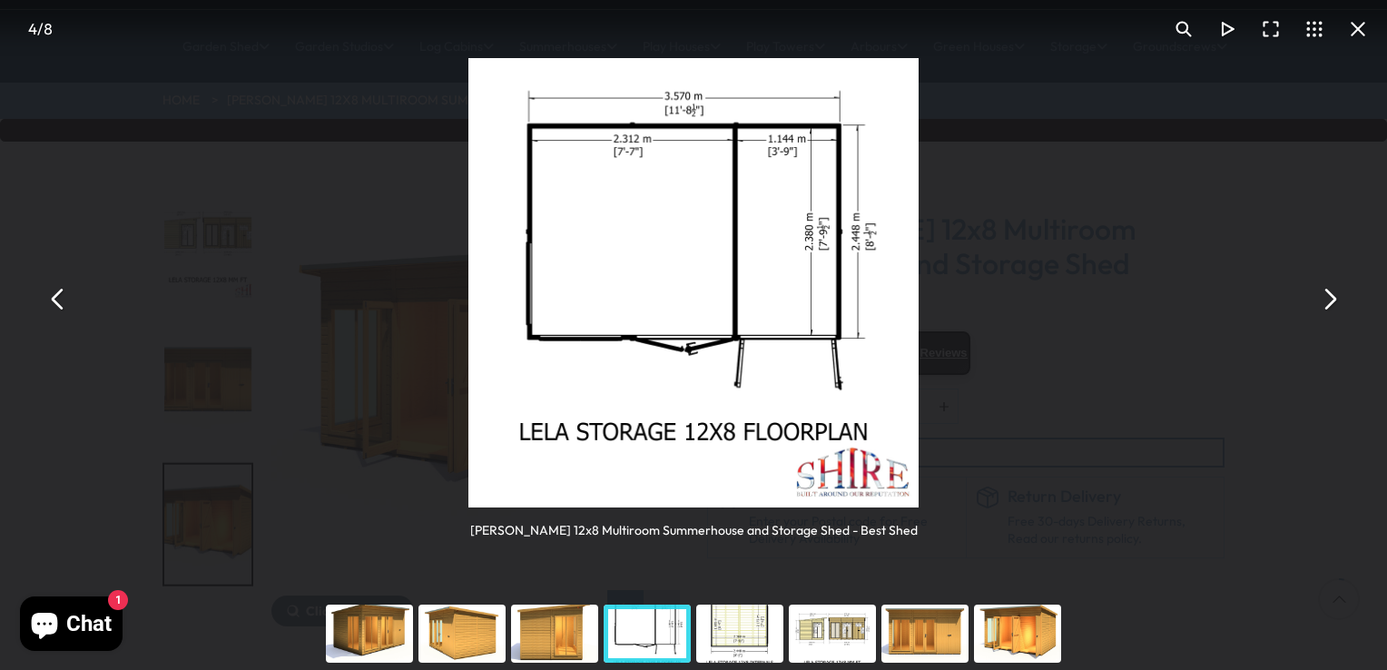
click at [725, 638] on div "You can close this modal content with the ESC key" at bounding box center [740, 633] width 93 height 73
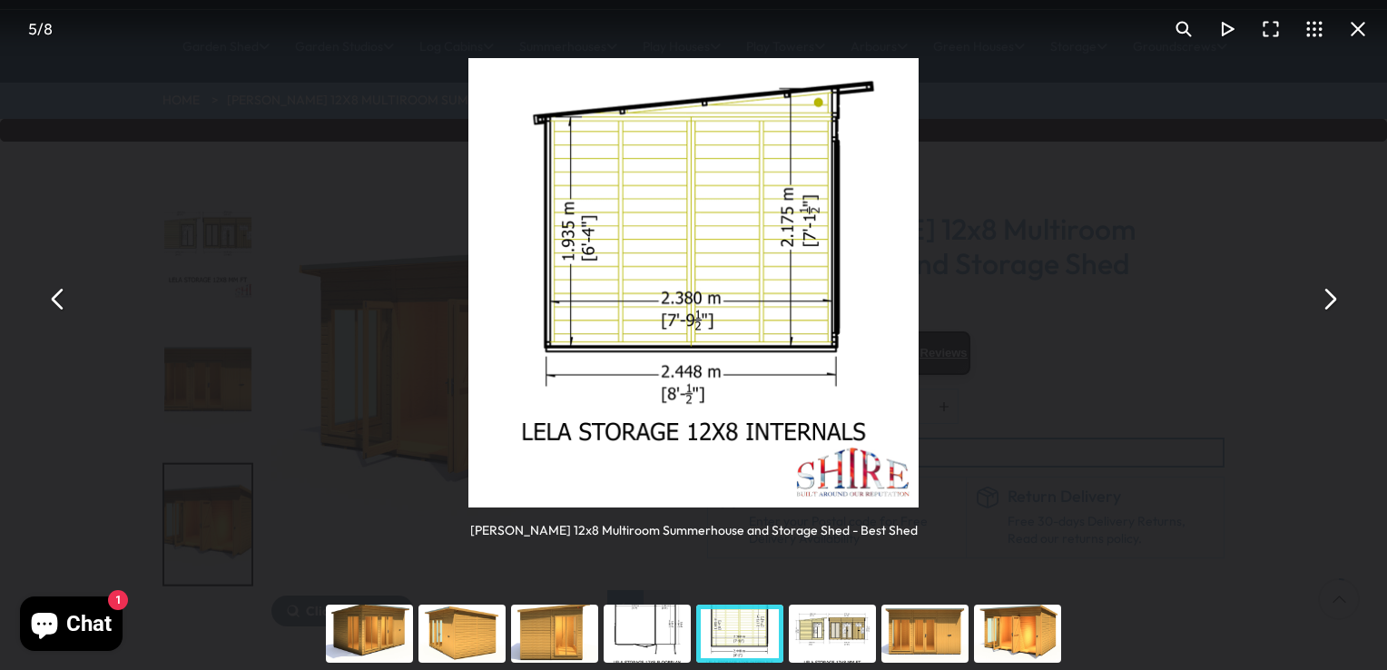
click at [829, 641] on div "You can close this modal content with the ESC key" at bounding box center [832, 633] width 93 height 73
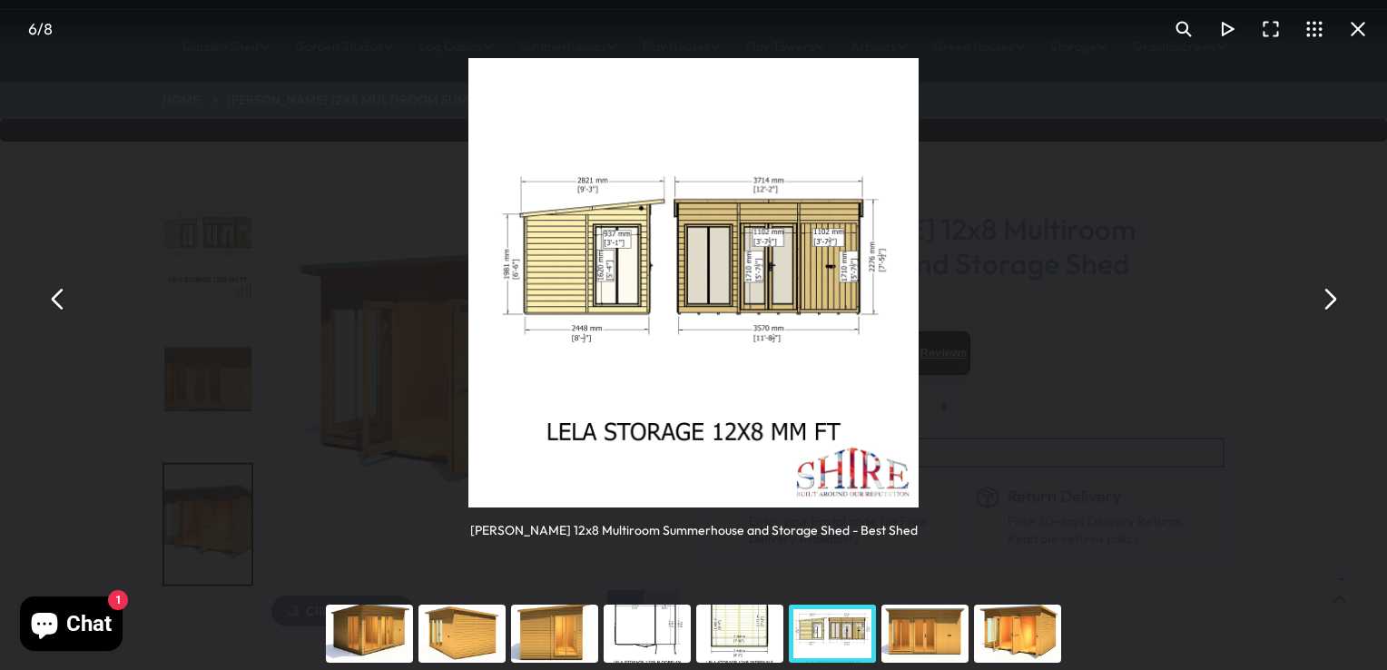
click at [927, 627] on div "You can close this modal content with the ESC key" at bounding box center [925, 633] width 93 height 73
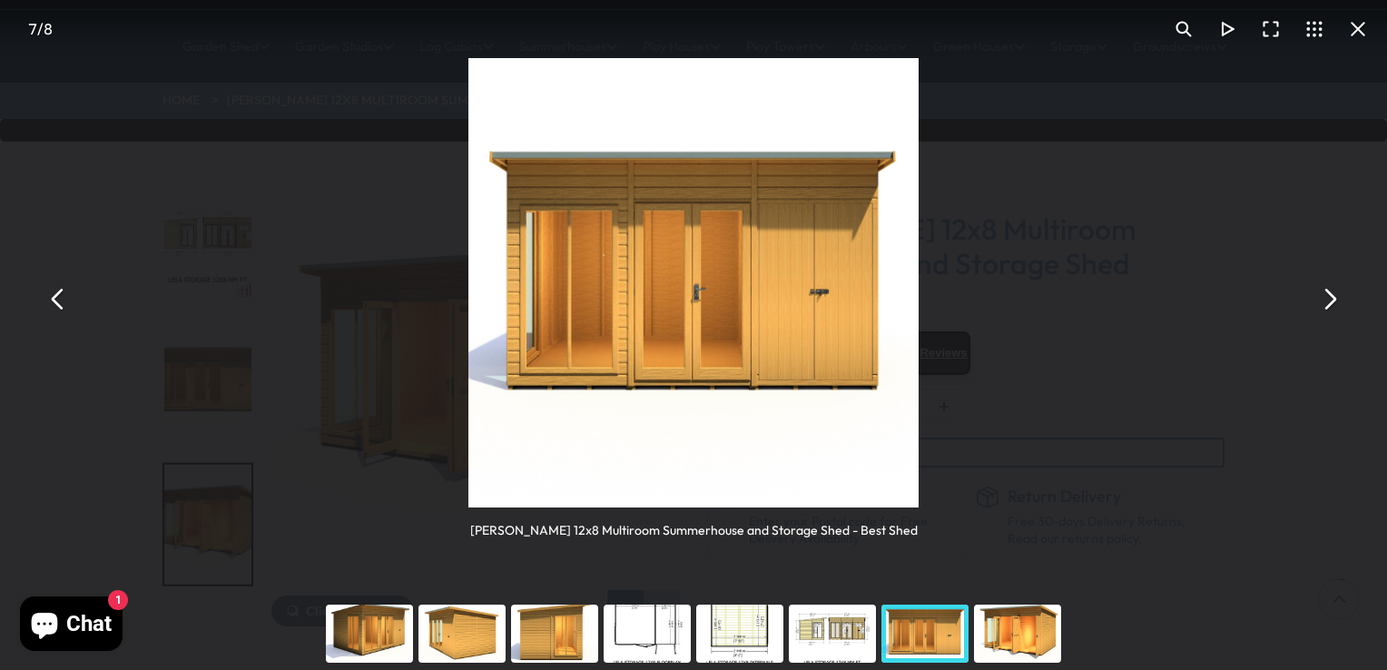
click at [1000, 626] on div "You can close this modal content with the ESC key" at bounding box center [1017, 633] width 93 height 73
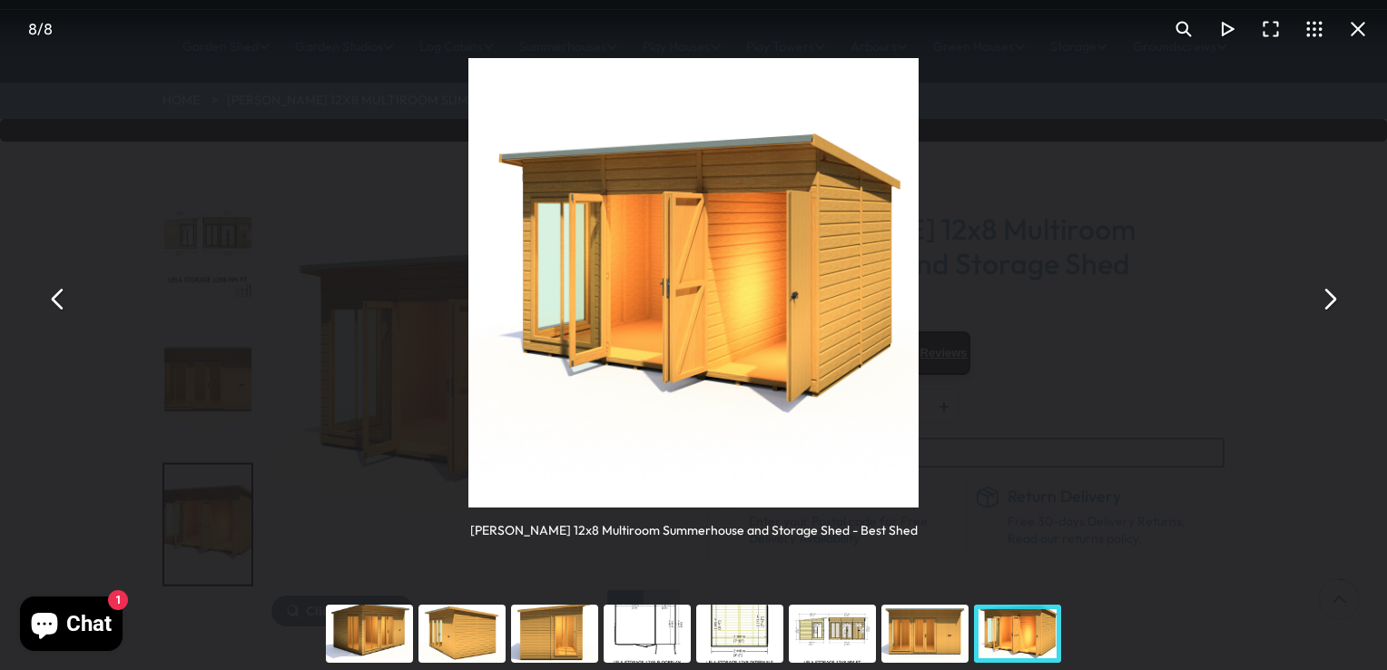
click at [834, 625] on div "You can close this modal content with the ESC key" at bounding box center [832, 633] width 93 height 73
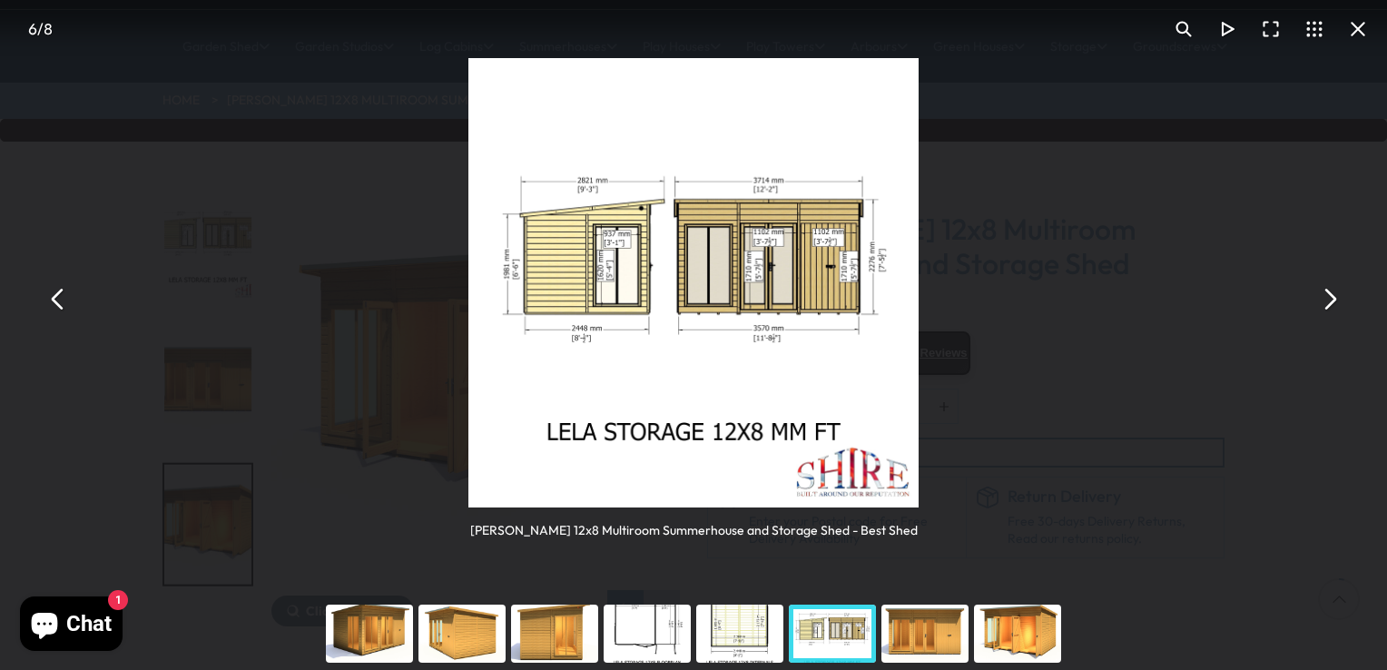
drag, startPoint x: 912, startPoint y: 639, endPoint x: 951, endPoint y: 639, distance: 38.1
click at [913, 639] on div "You can close this modal content with the ESC key" at bounding box center [925, 633] width 93 height 73
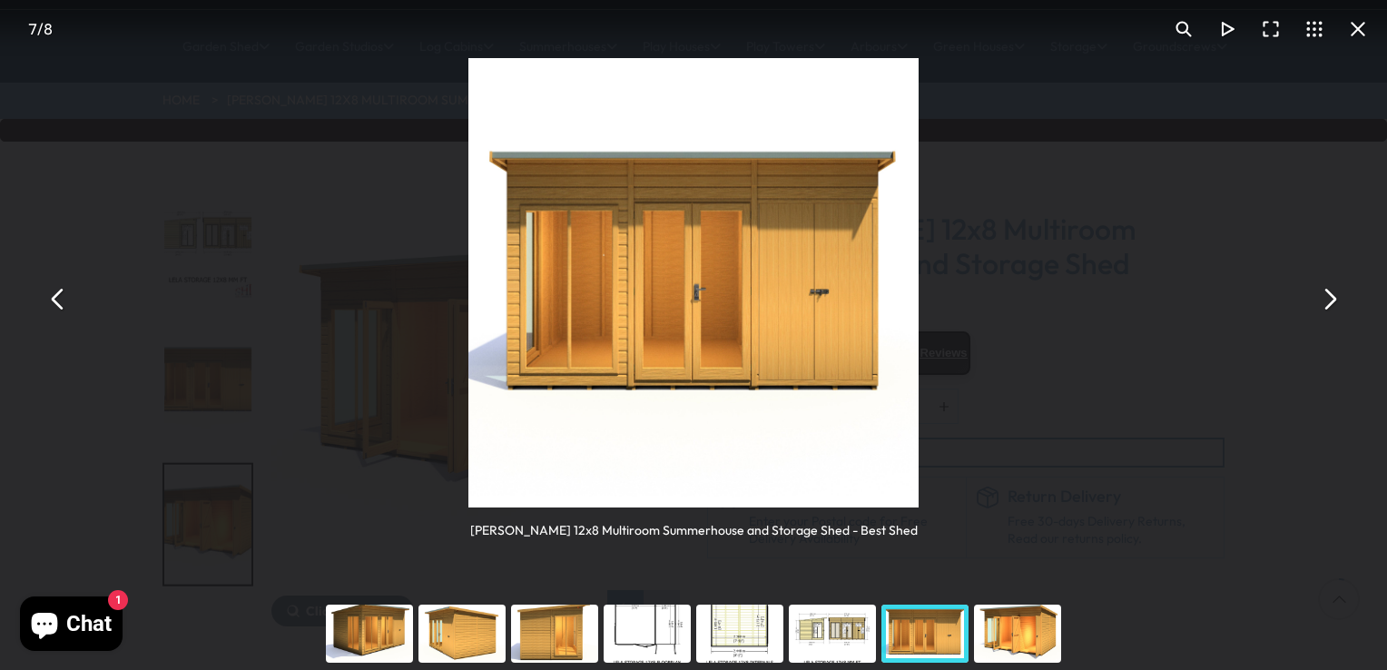
click at [1020, 639] on div "You can close this modal content with the ESC key" at bounding box center [1017, 633] width 93 height 73
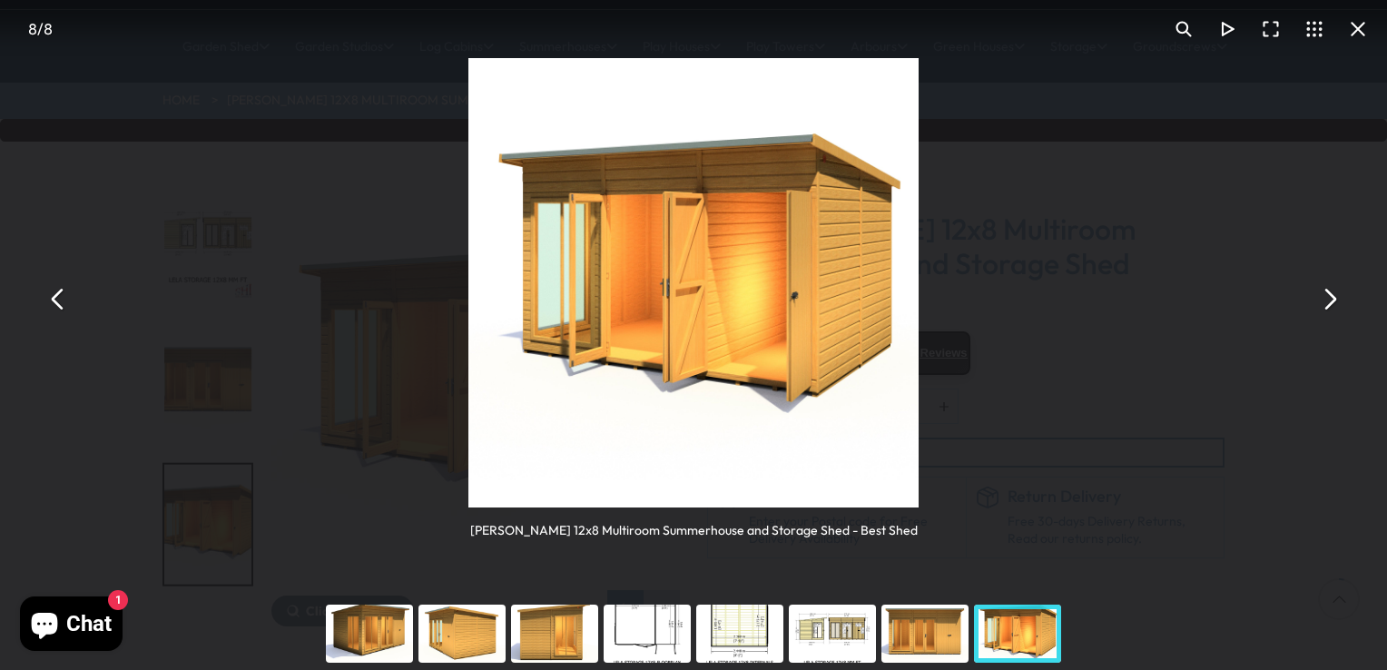
click at [1335, 310] on button "You can close this modal content with the ESC key" at bounding box center [1329, 299] width 44 height 44
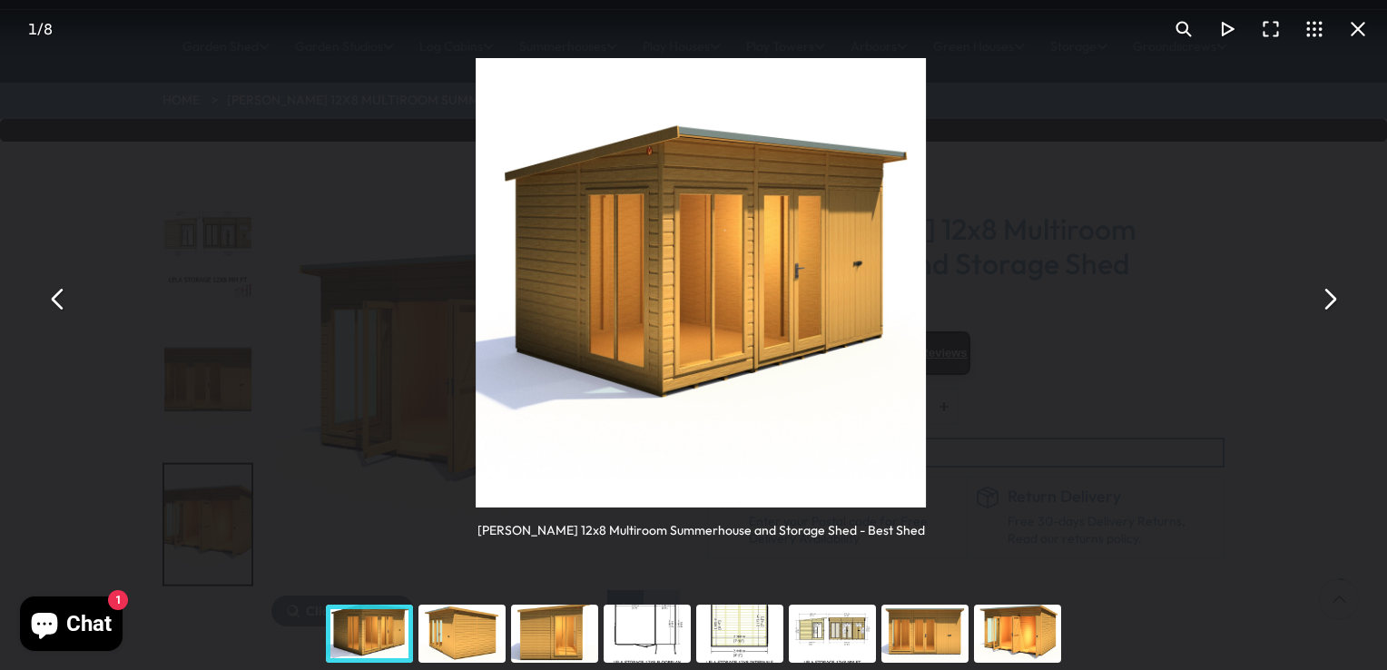
click at [1333, 304] on button "You can close this modal content with the ESC key" at bounding box center [1329, 299] width 44 height 44
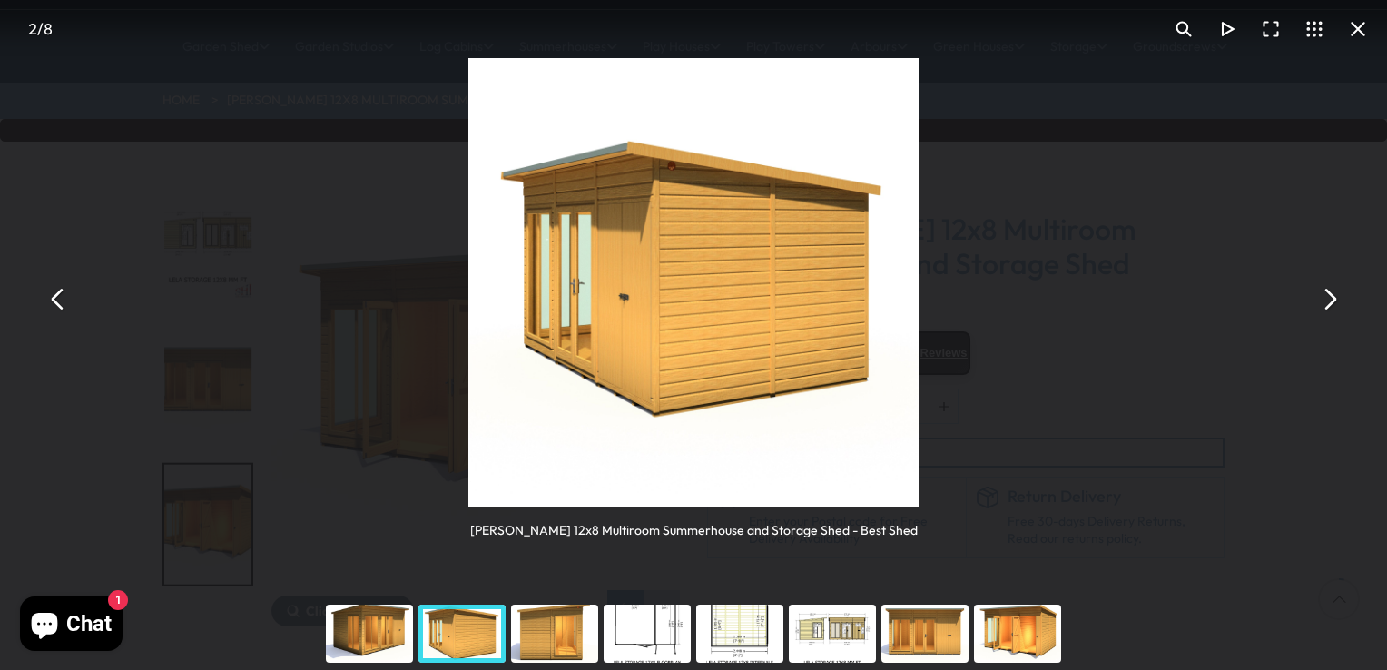
click at [1325, 301] on button "You can close this modal content with the ESC key" at bounding box center [1329, 299] width 44 height 44
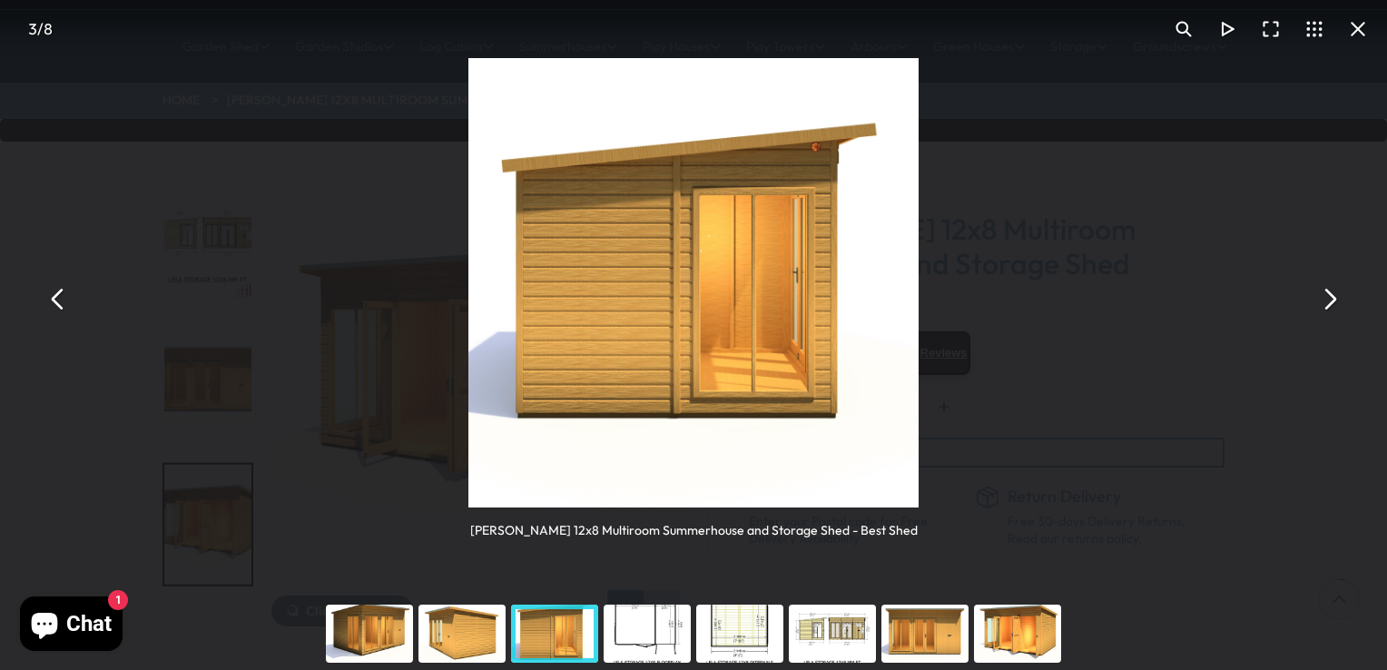
click at [1325, 301] on button "You can close this modal content with the ESC key" at bounding box center [1329, 299] width 44 height 44
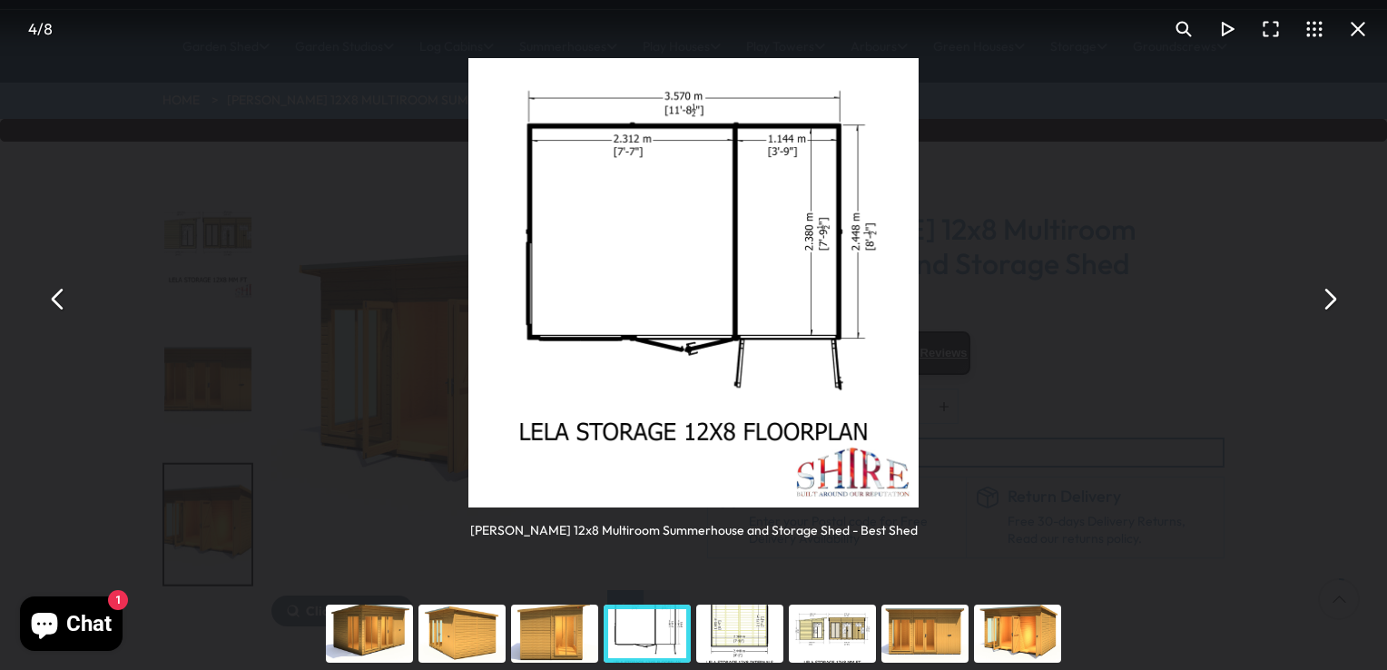
click at [1366, 23] on button "You can close this modal content with the ESC key" at bounding box center [1358, 29] width 44 height 44
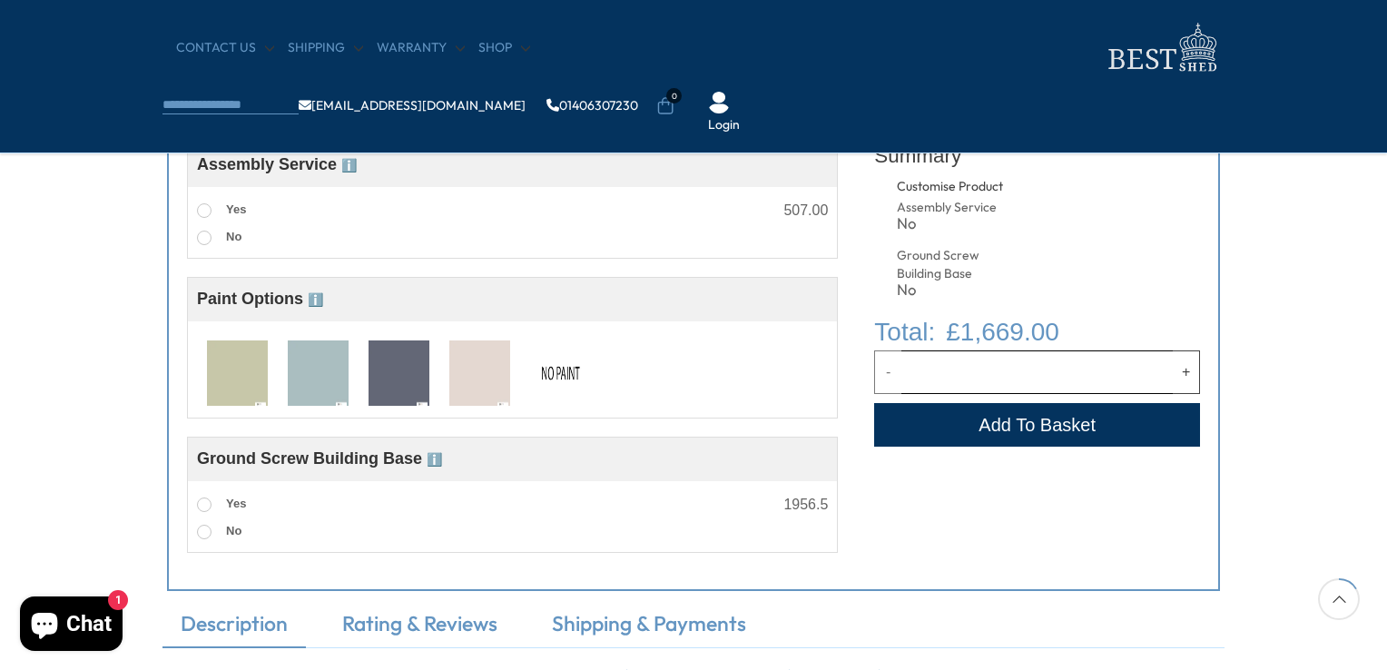
scroll to position [726, 0]
